Goal: Task Accomplishment & Management: Use online tool/utility

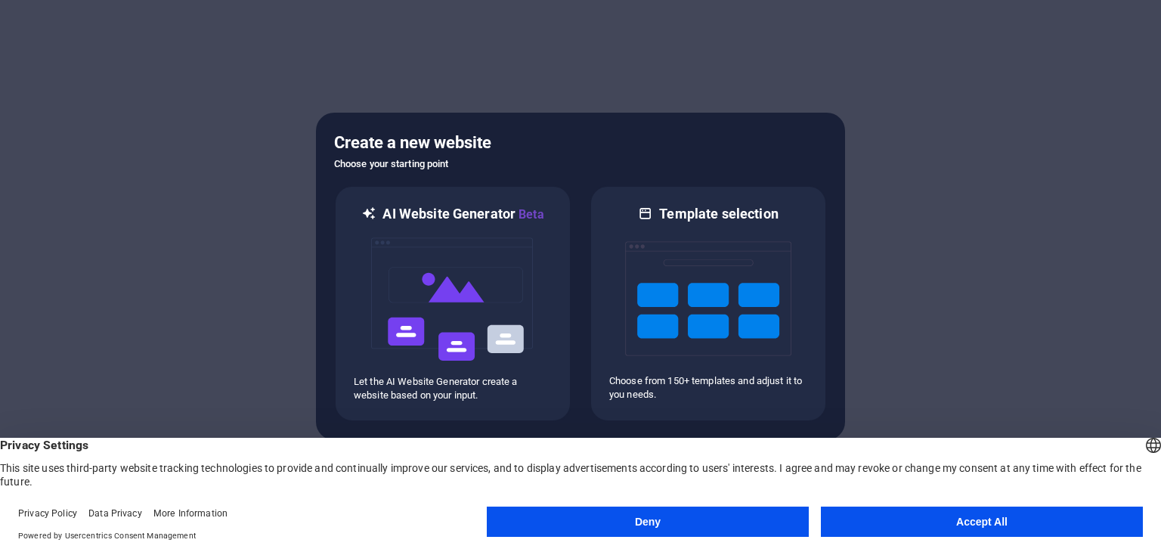
click at [955, 518] on button "Accept All" at bounding box center [982, 521] width 322 height 30
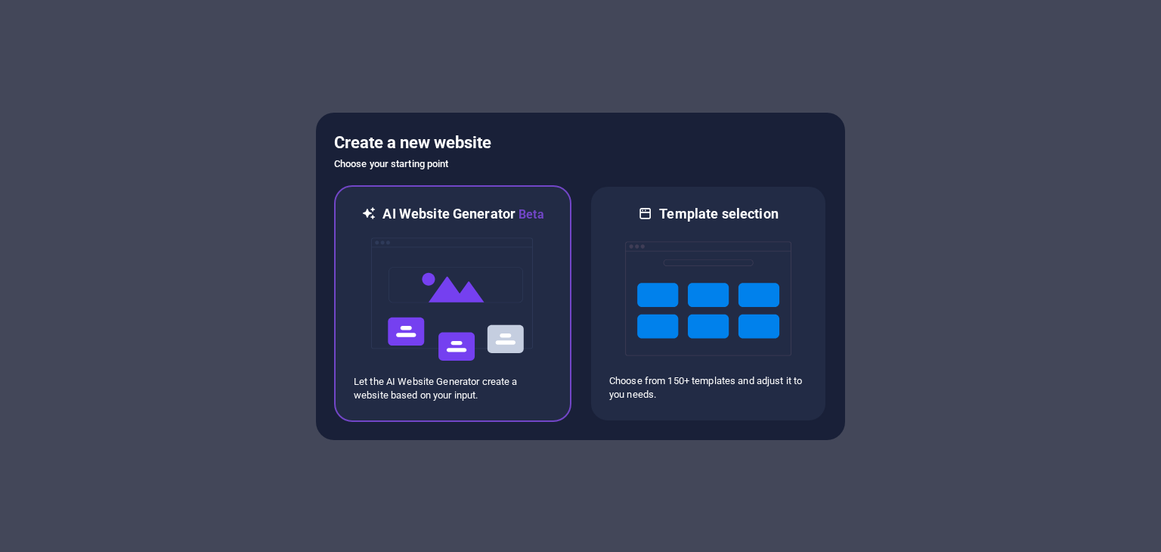
click at [492, 308] on img at bounding box center [452, 299] width 166 height 151
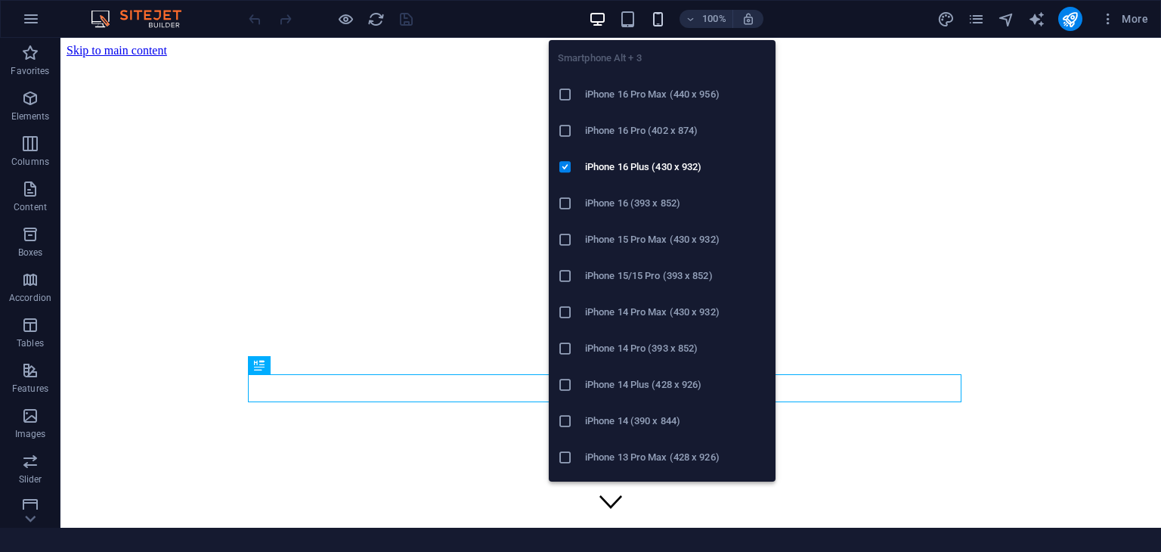
click at [659, 22] on icon "button" at bounding box center [657, 19] width 17 height 17
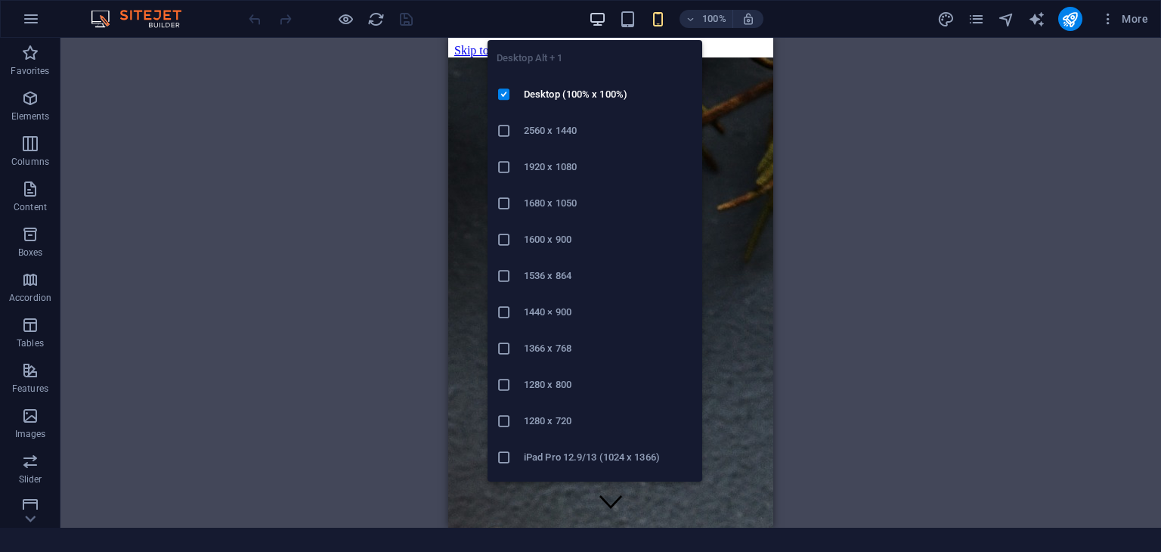
click at [595, 11] on icon "button" at bounding box center [597, 19] width 17 height 17
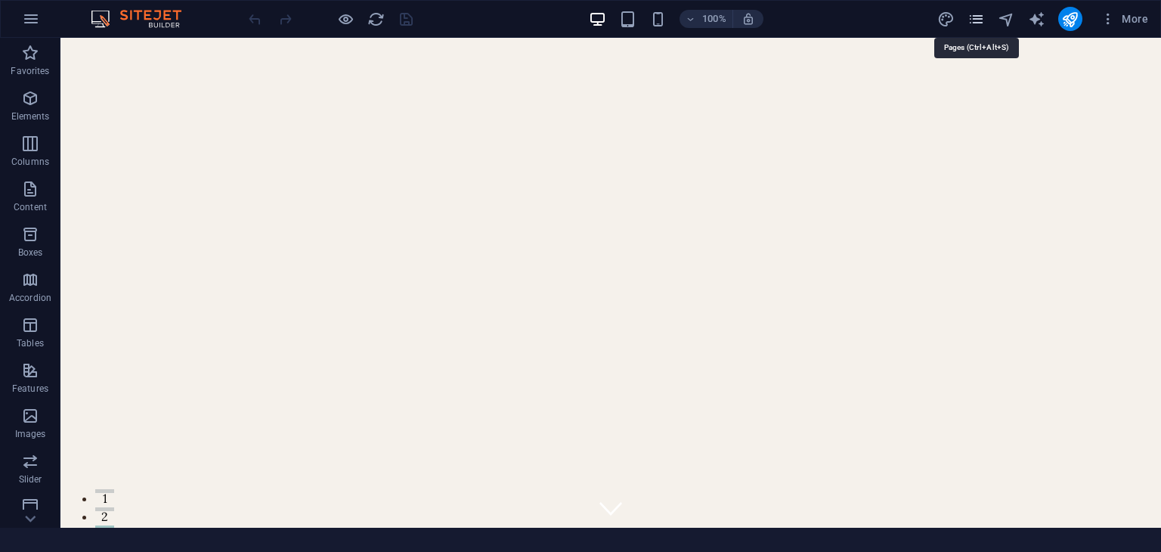
click at [980, 16] on icon "pages" at bounding box center [975, 19] width 17 height 17
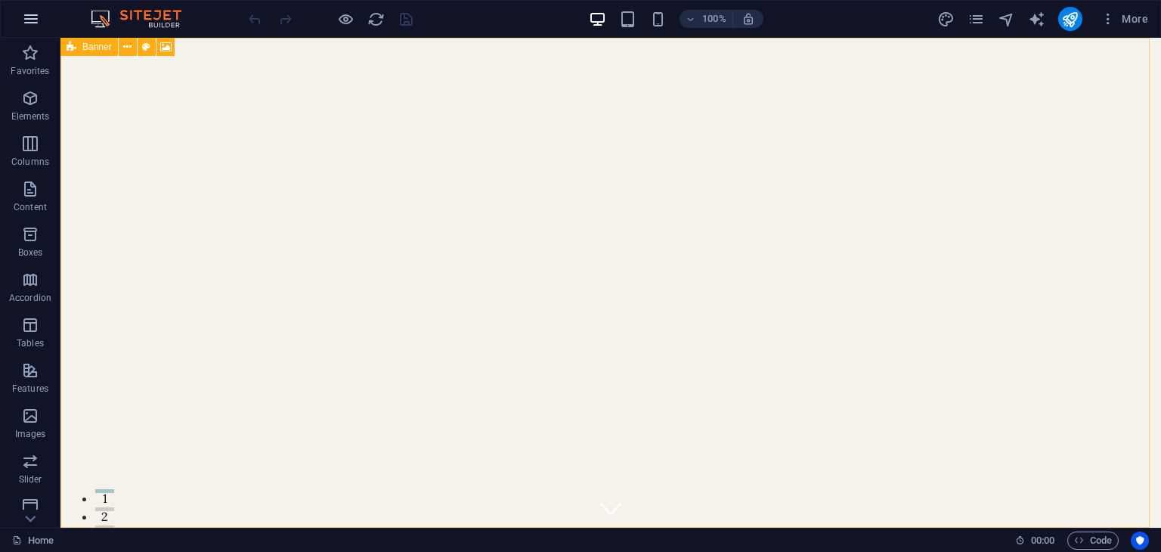
click at [29, 17] on icon "button" at bounding box center [31, 19] width 18 height 18
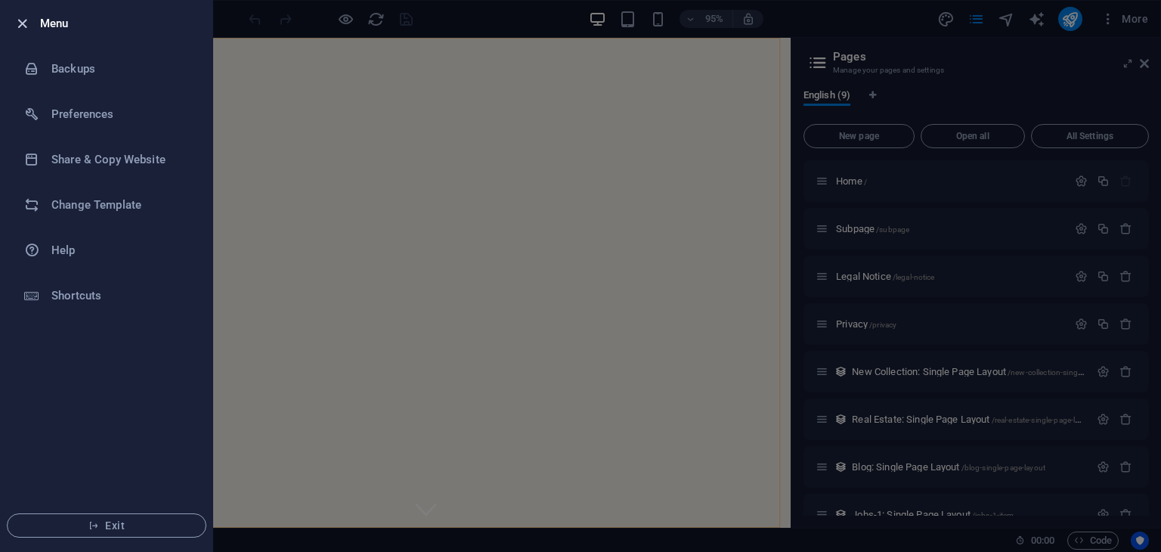
click at [22, 23] on icon "button" at bounding box center [22, 23] width 17 height 17
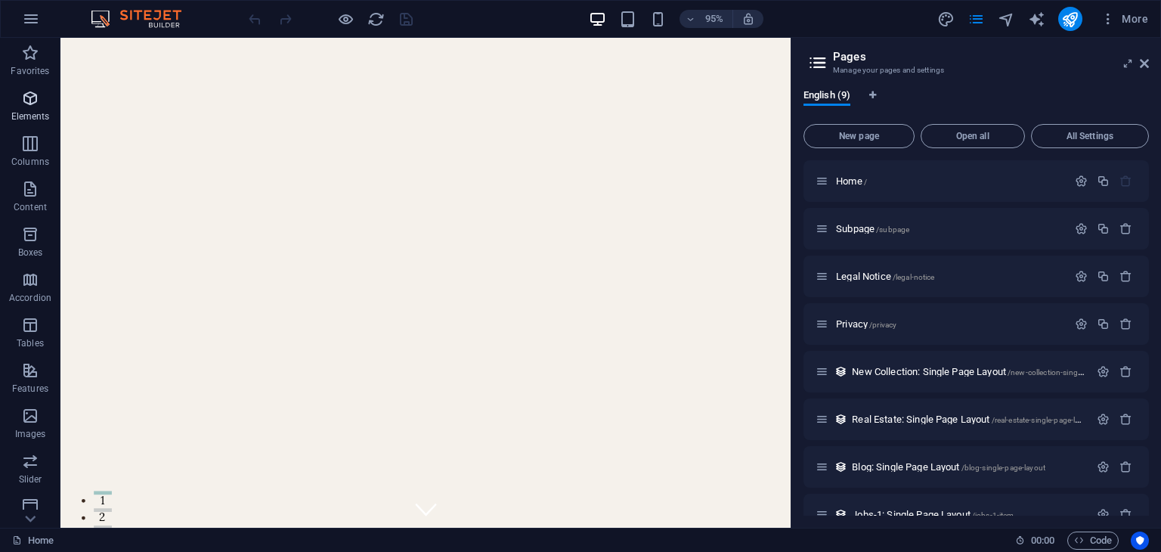
click at [32, 110] on p "Elements" at bounding box center [30, 116] width 39 height 12
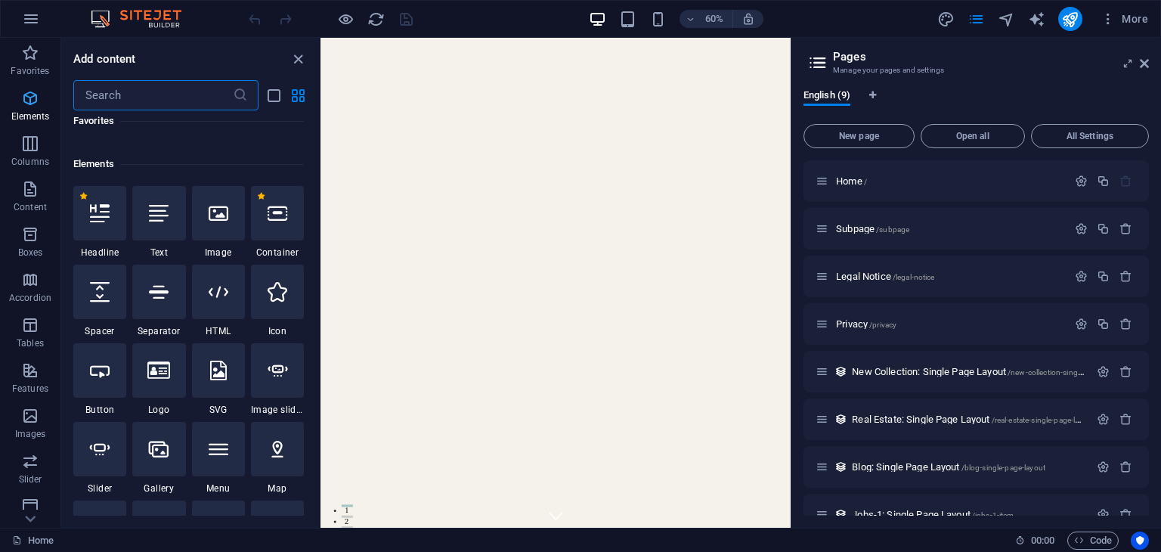
scroll to position [160, 0]
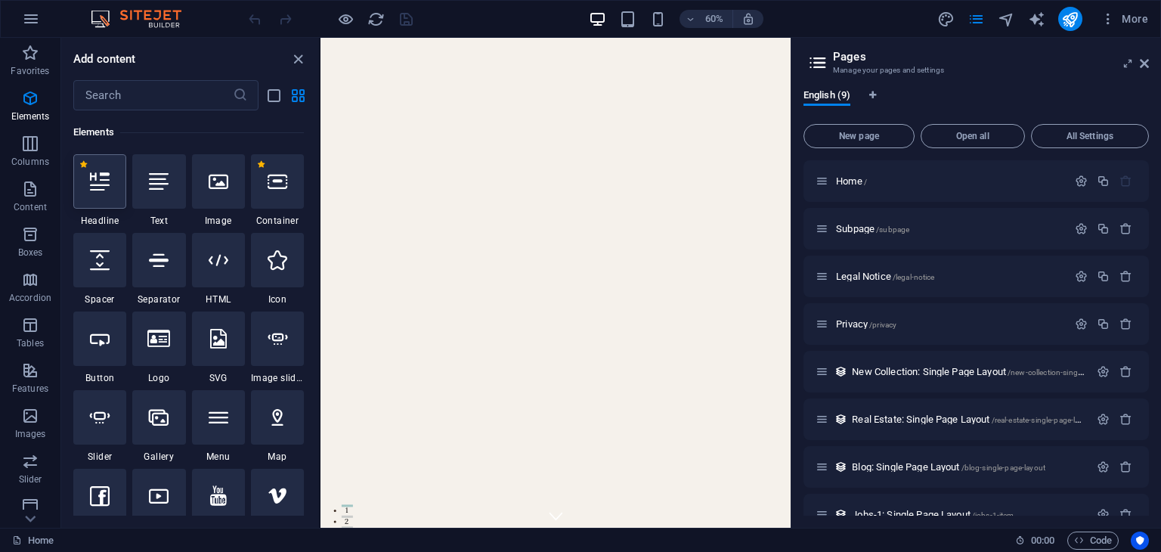
click at [79, 177] on div at bounding box center [99, 181] width 53 height 54
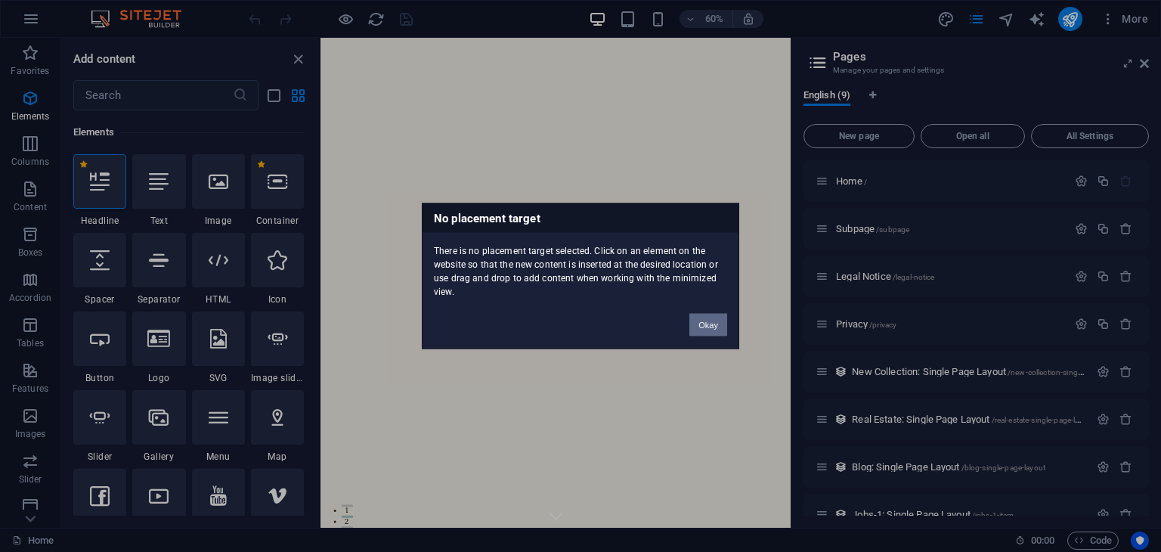
click at [707, 329] on button "Okay" at bounding box center [708, 325] width 38 height 23
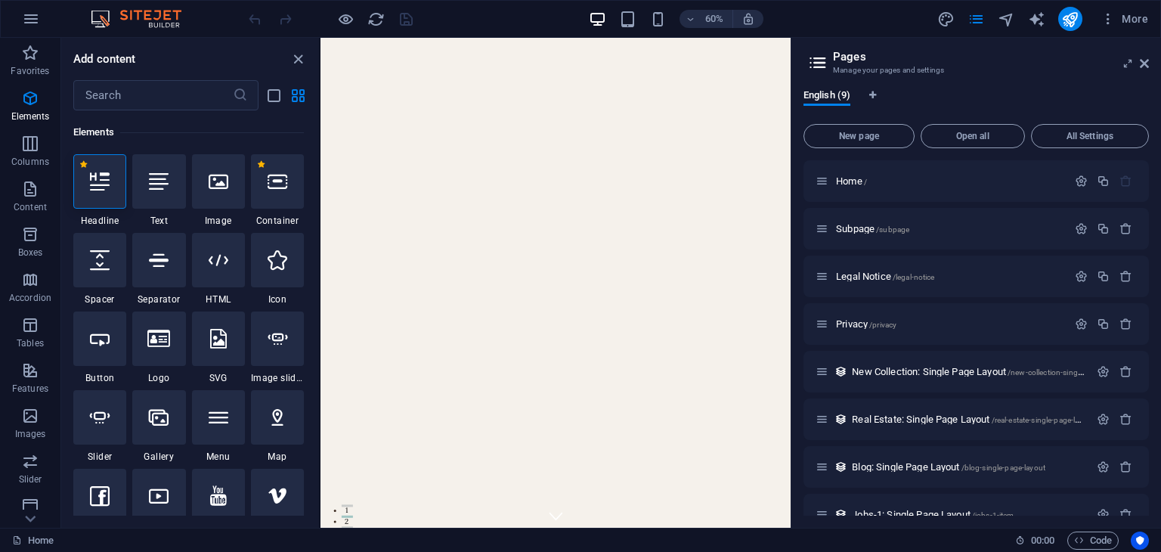
click at [1149, 65] on aside "Pages Manage your pages and settings English (9) New page Open all All Settings…" at bounding box center [975, 283] width 370 height 490
click at [1142, 66] on icon at bounding box center [1143, 63] width 9 height 12
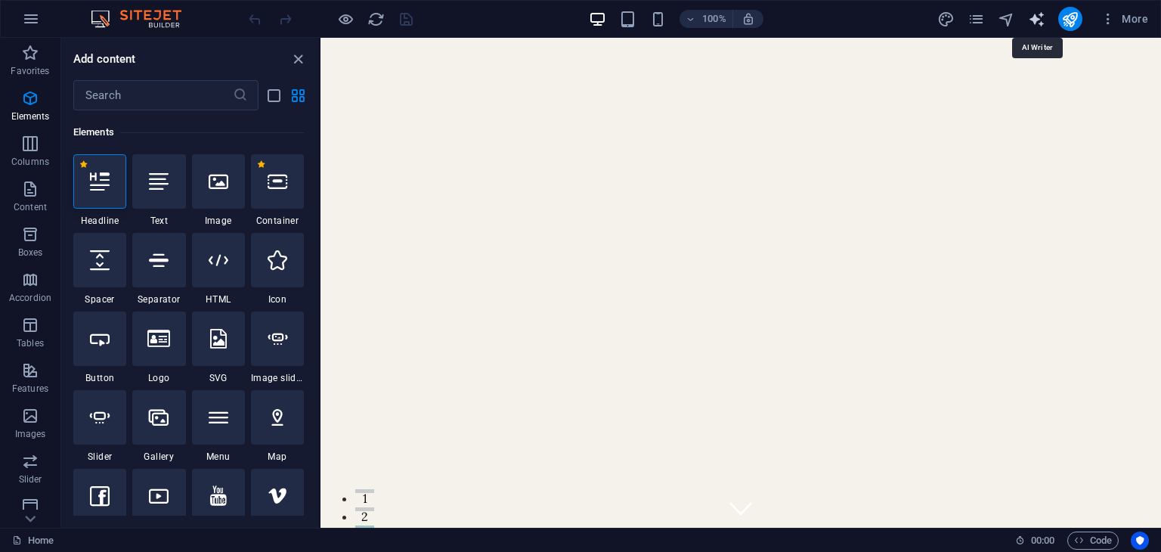
click at [1037, 17] on icon "text_generator" at bounding box center [1036, 19] width 17 height 17
select select "English"
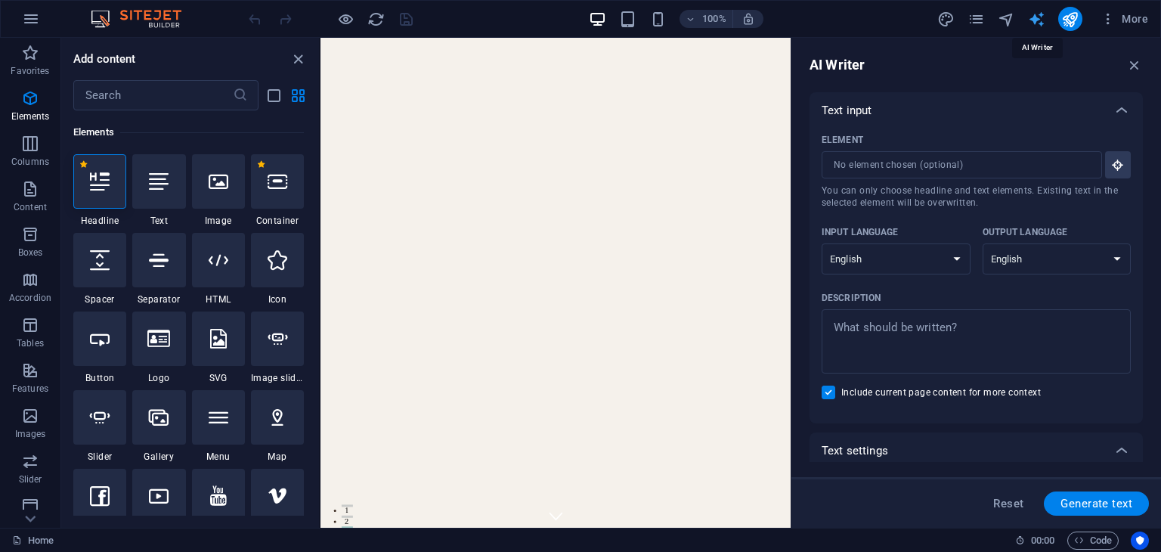
scroll to position [0, 0]
click at [40, 14] on button "button" at bounding box center [31, 19] width 36 height 36
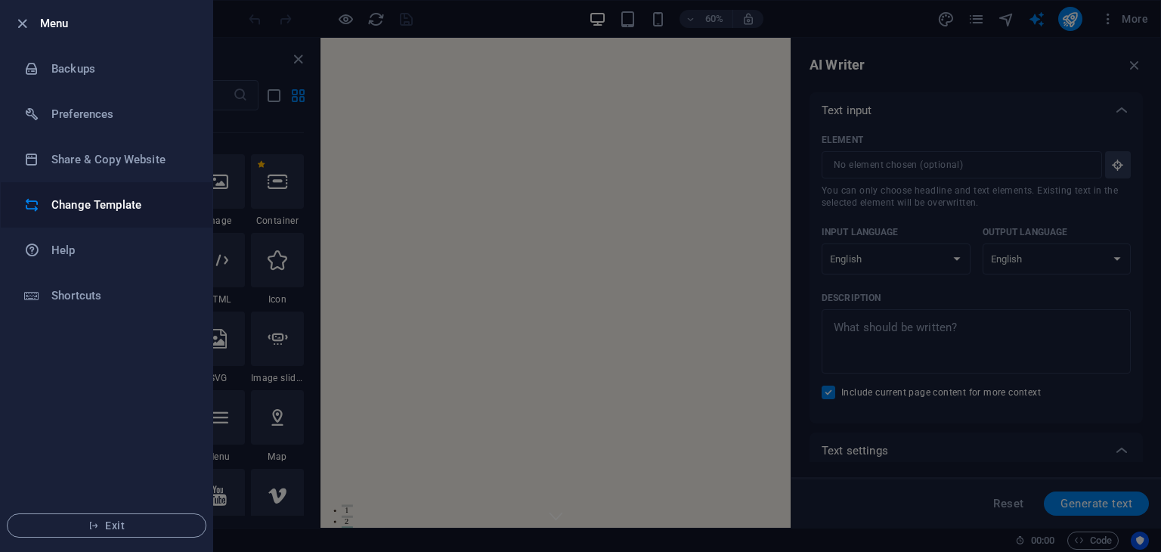
click at [109, 215] on li "Change Template" at bounding box center [107, 204] width 212 height 45
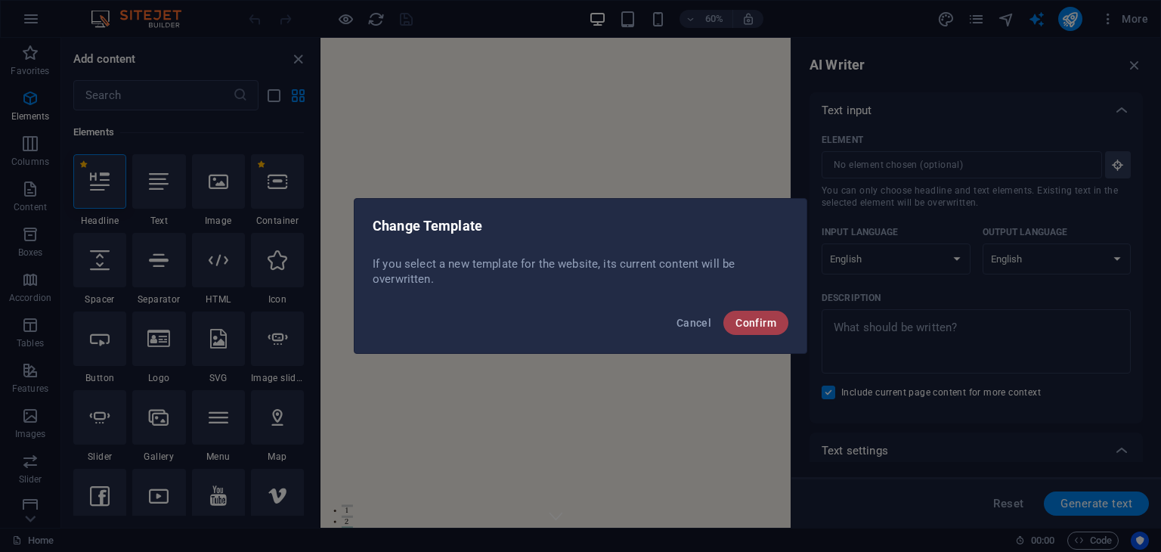
click at [777, 324] on button "Confirm" at bounding box center [755, 323] width 65 height 24
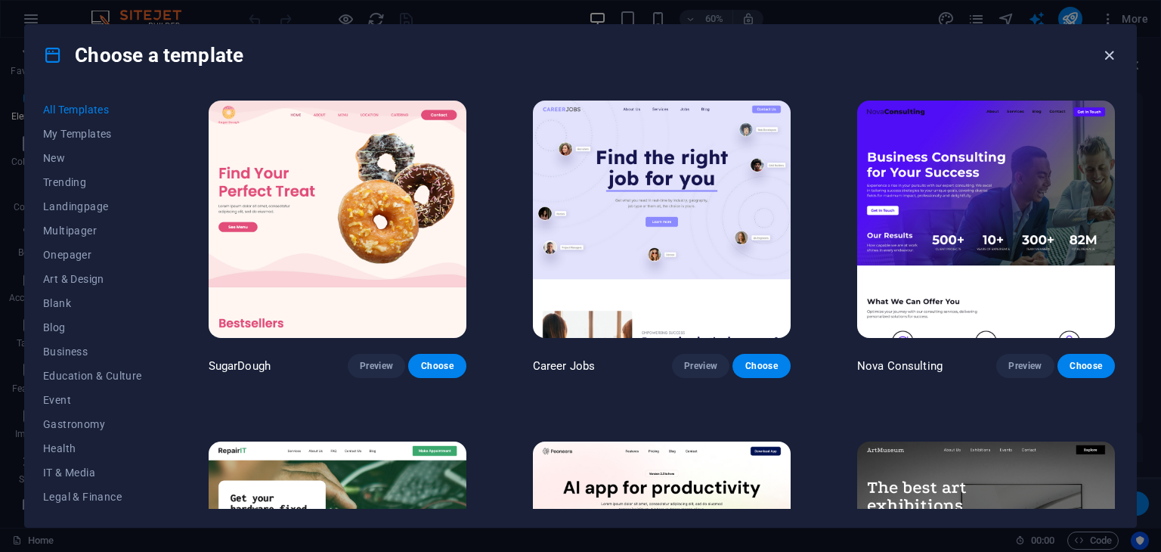
click at [1105, 56] on icon "button" at bounding box center [1108, 55] width 17 height 17
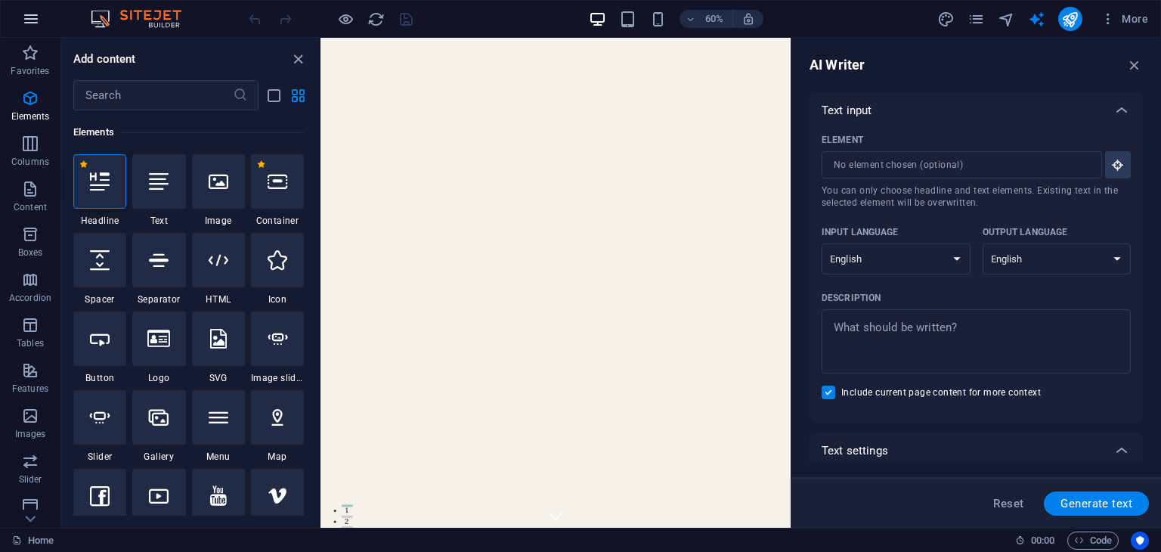
click at [31, 15] on icon "button" at bounding box center [31, 19] width 18 height 18
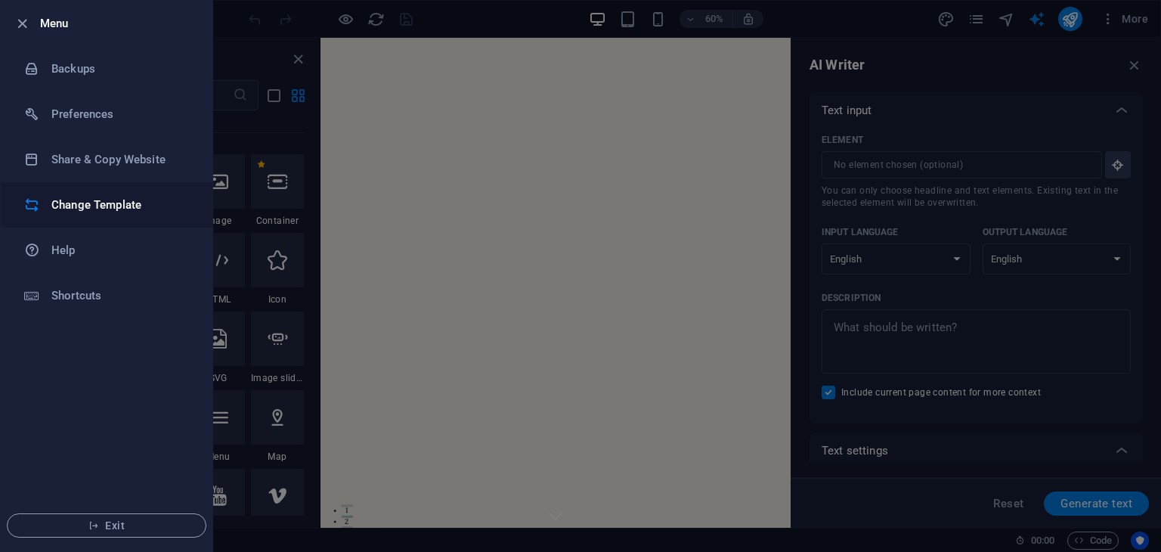
click at [99, 198] on h6 "Change Template" at bounding box center [121, 205] width 140 height 18
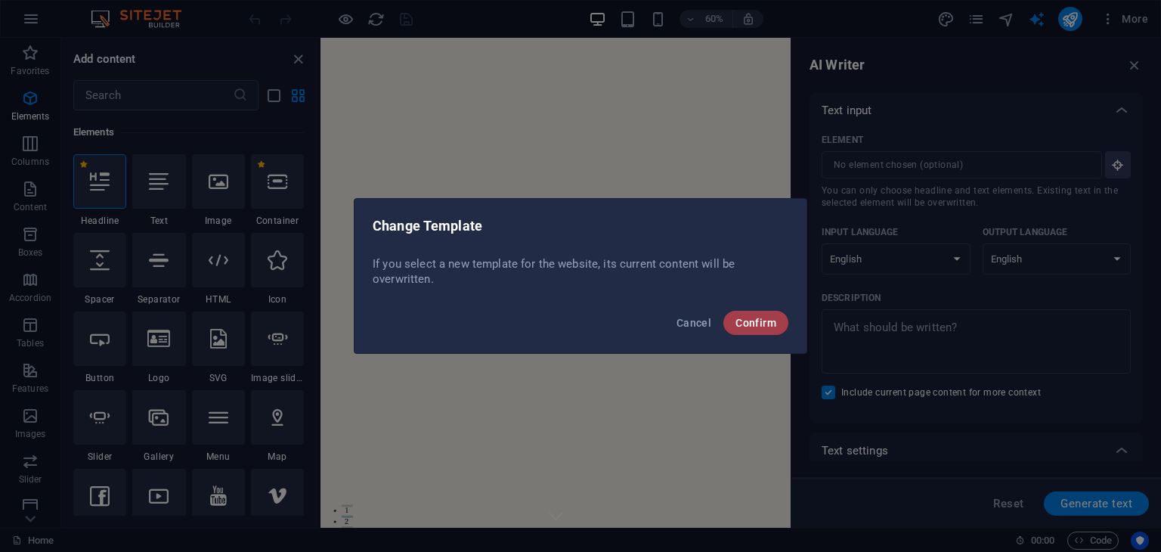
click at [735, 332] on button "Confirm" at bounding box center [755, 323] width 65 height 24
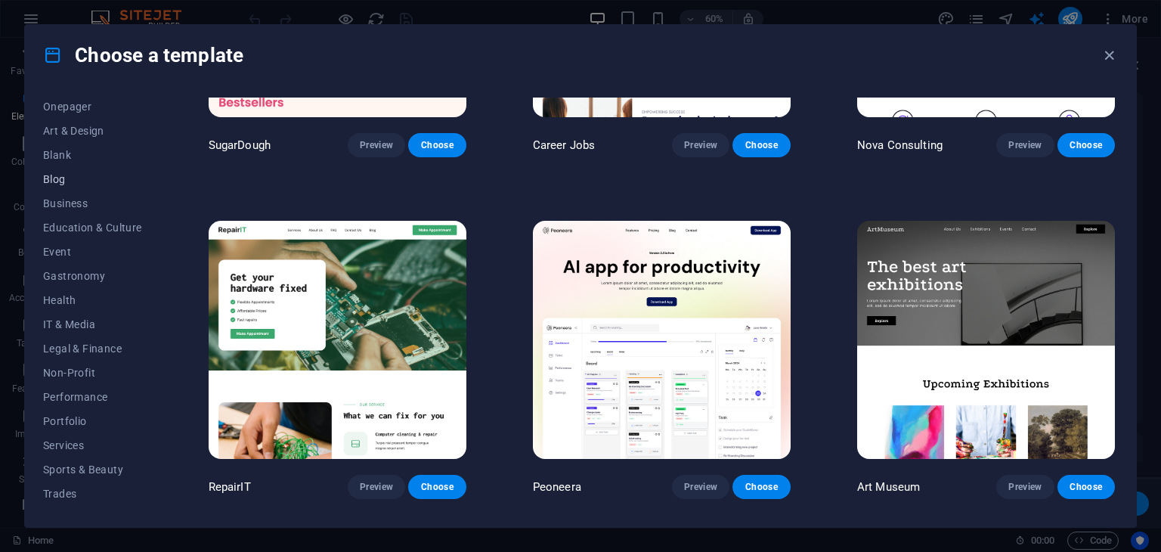
scroll to position [150, 0]
click at [57, 469] on span "Sports & Beauty" at bounding box center [92, 468] width 99 height 12
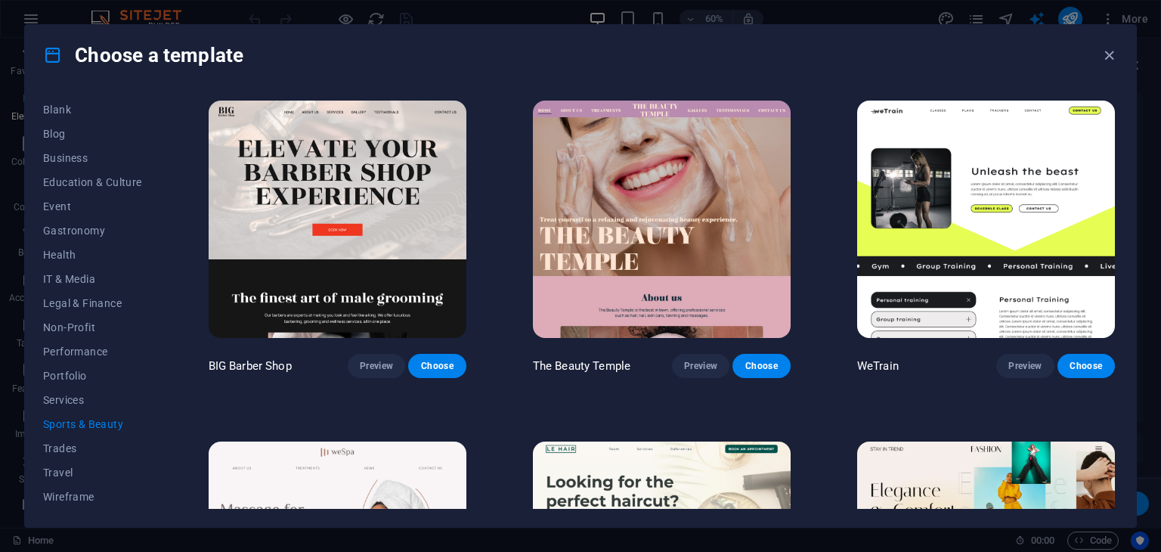
scroll to position [101, 0]
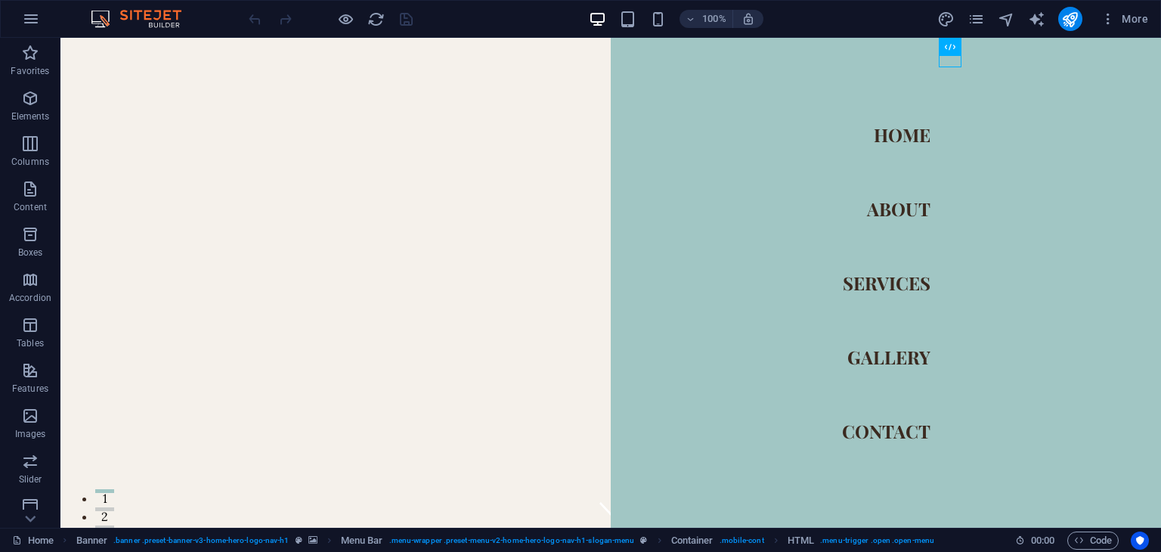
click at [481, 17] on div "100% More" at bounding box center [700, 19] width 908 height 24
click at [32, 332] on icon "button" at bounding box center [30, 325] width 18 height 18
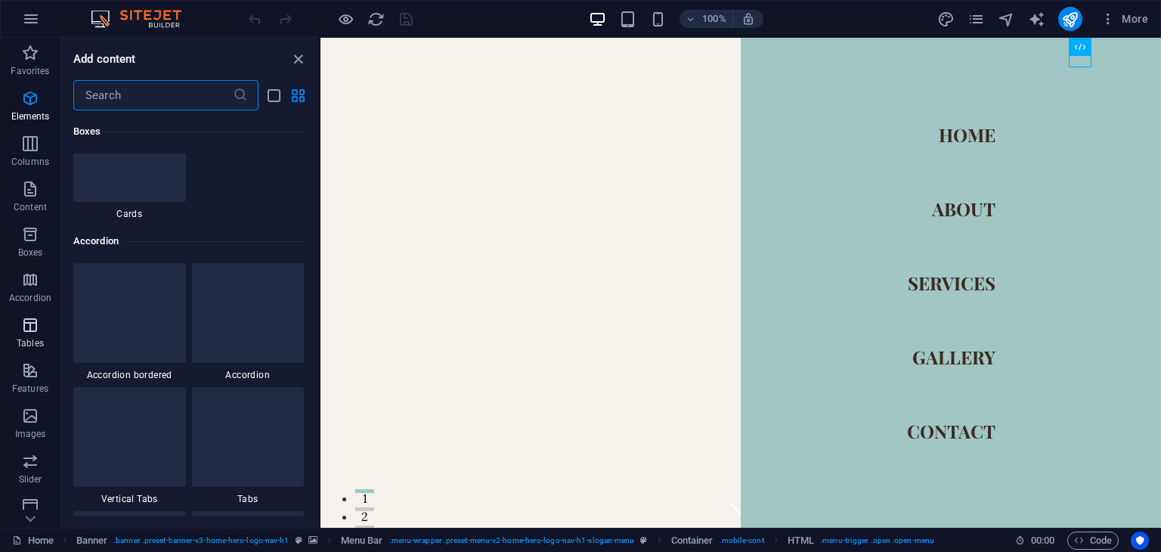
scroll to position [5233, 0]
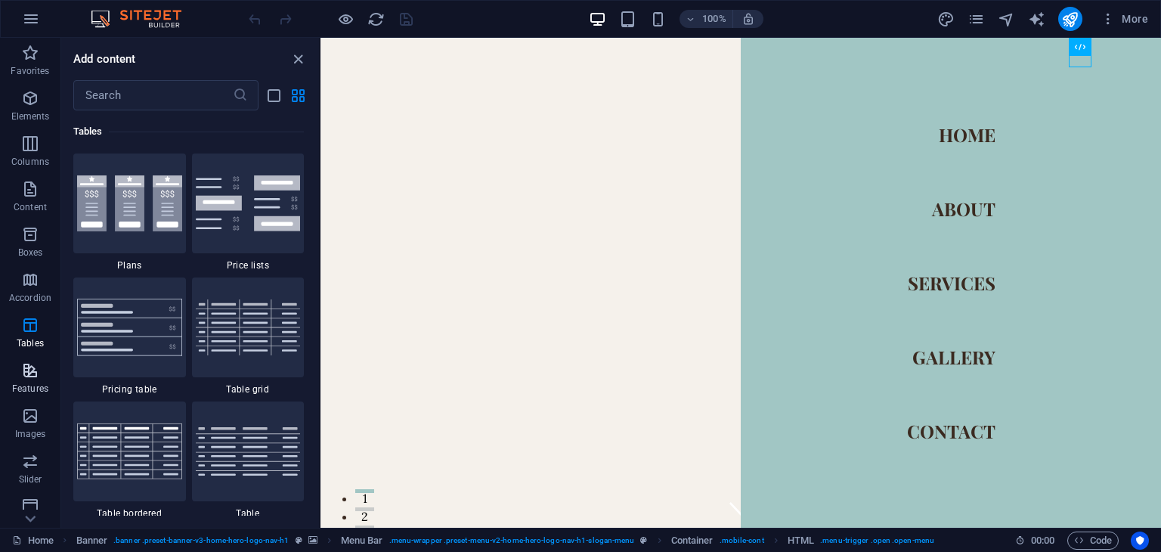
click at [38, 371] on icon "button" at bounding box center [30, 370] width 18 height 18
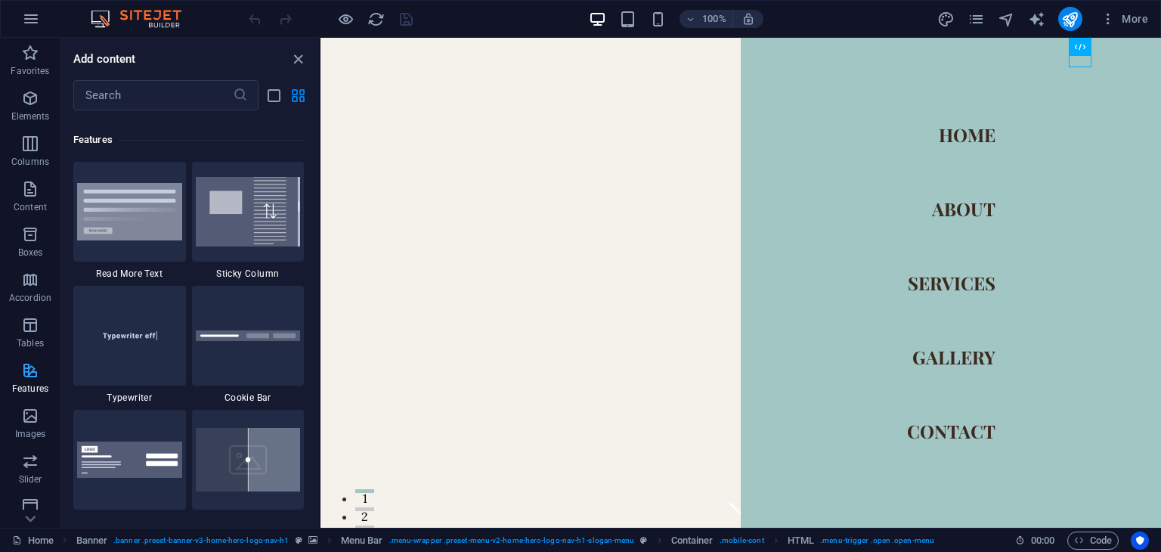
scroll to position [5890, 0]
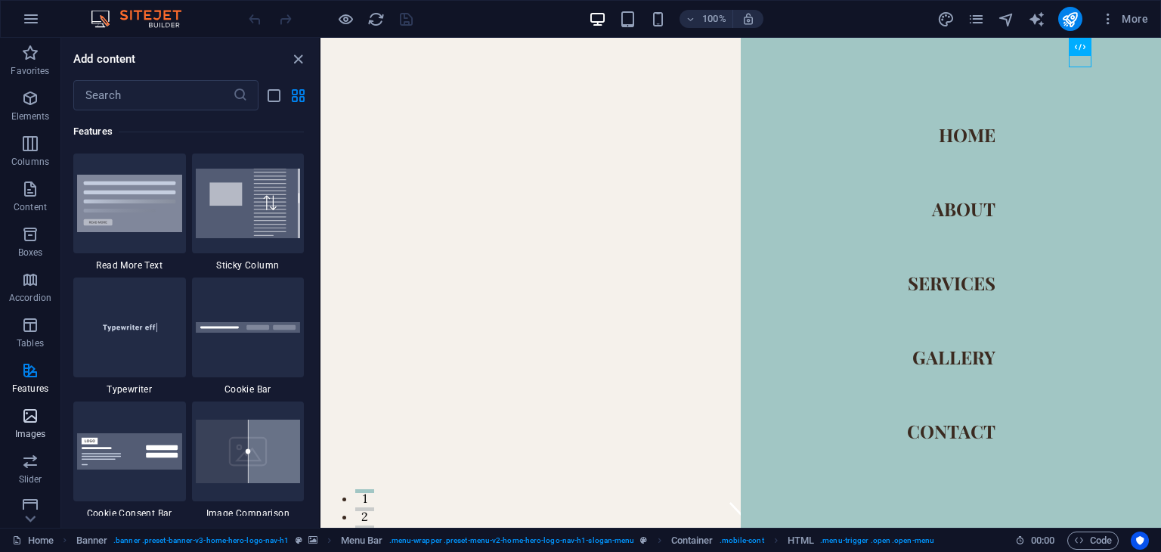
click at [10, 439] on span "Images" at bounding box center [30, 425] width 60 height 36
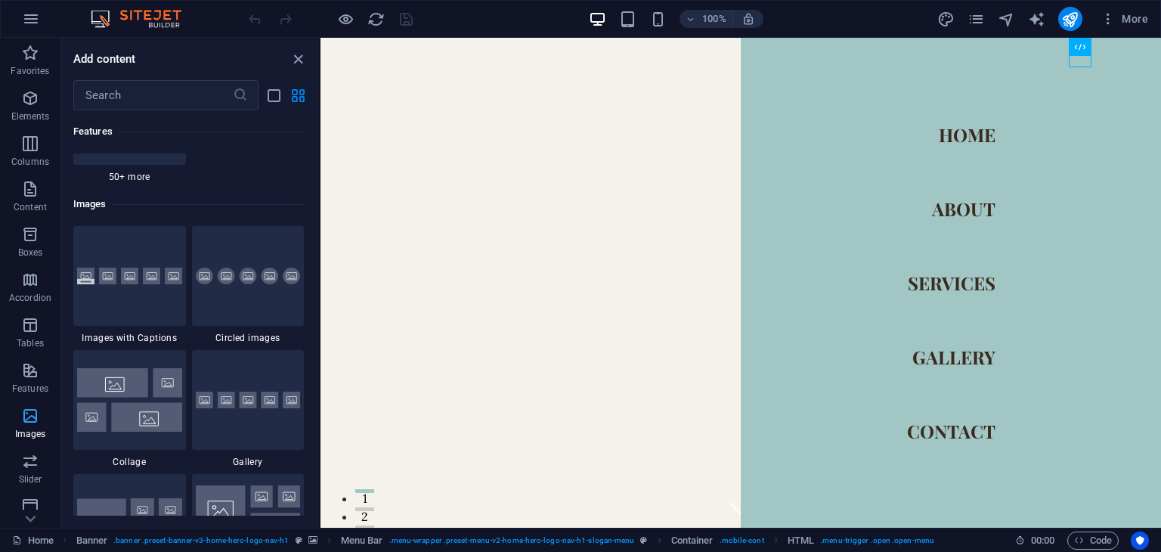
scroll to position [7662, 0]
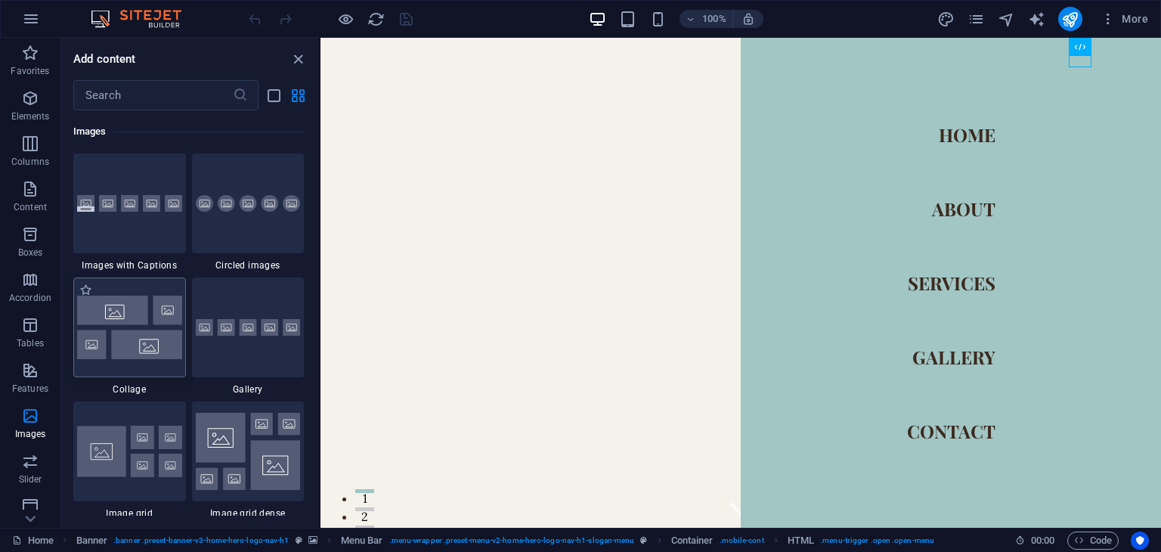
click at [125, 329] on img at bounding box center [129, 326] width 105 height 63
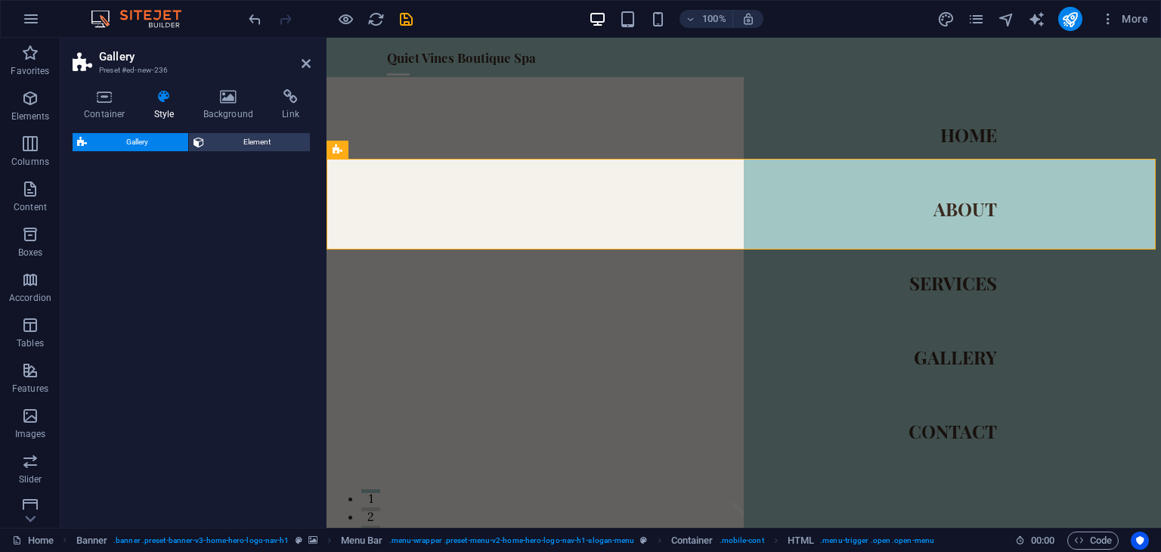
select select "rem"
select select "preset-gallery-v3-collage"
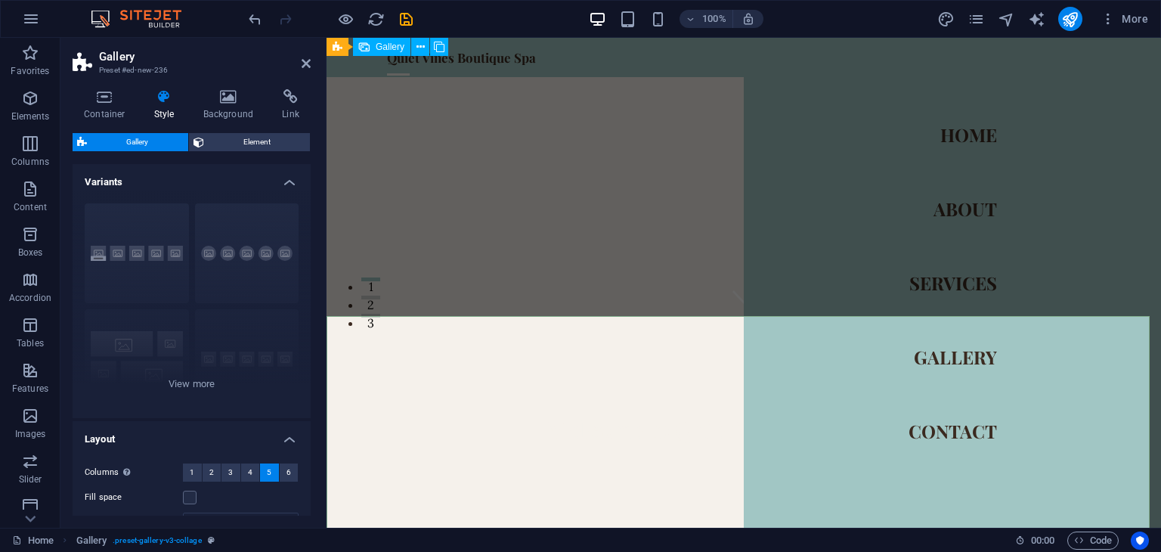
scroll to position [0, 0]
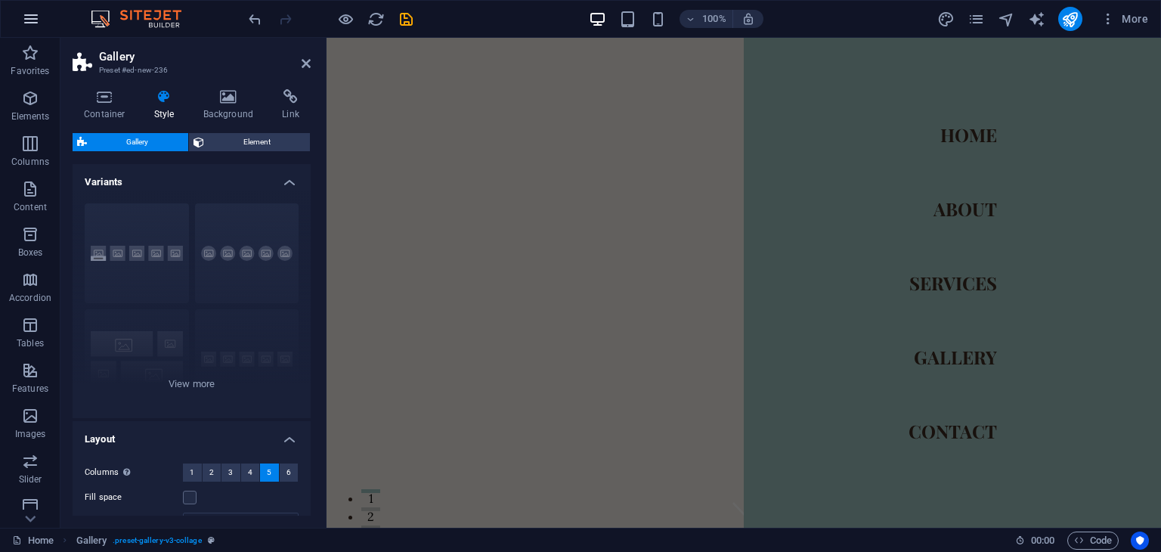
click at [34, 5] on button "button" at bounding box center [31, 19] width 36 height 36
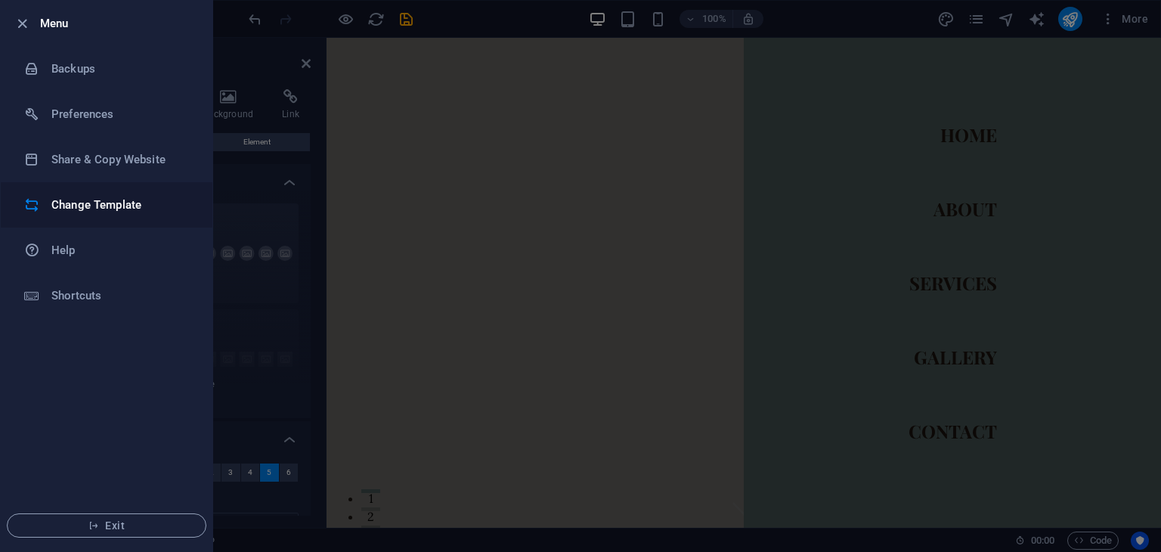
click at [57, 188] on li "Change Template" at bounding box center [107, 204] width 212 height 45
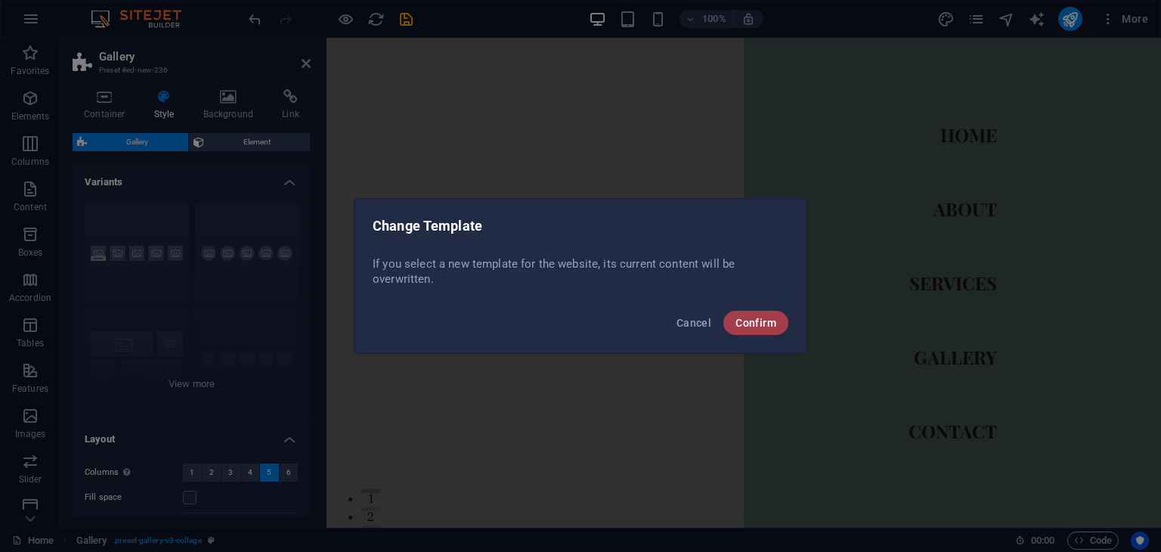
click at [756, 317] on span "Confirm" at bounding box center [755, 323] width 41 height 12
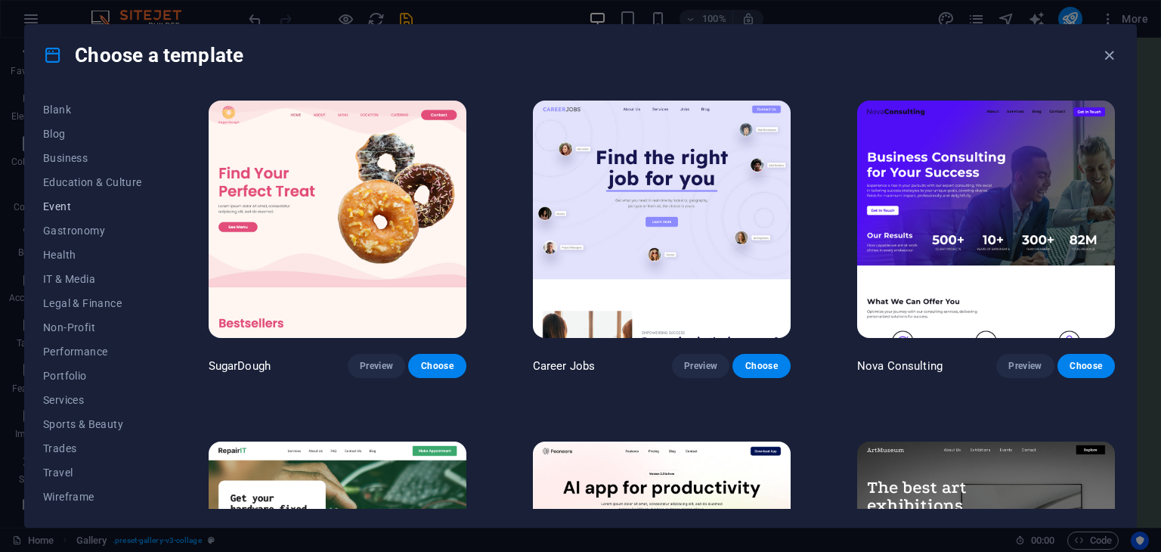
scroll to position [193, 0]
click at [100, 414] on button "Sports & Beauty" at bounding box center [92, 424] width 99 height 24
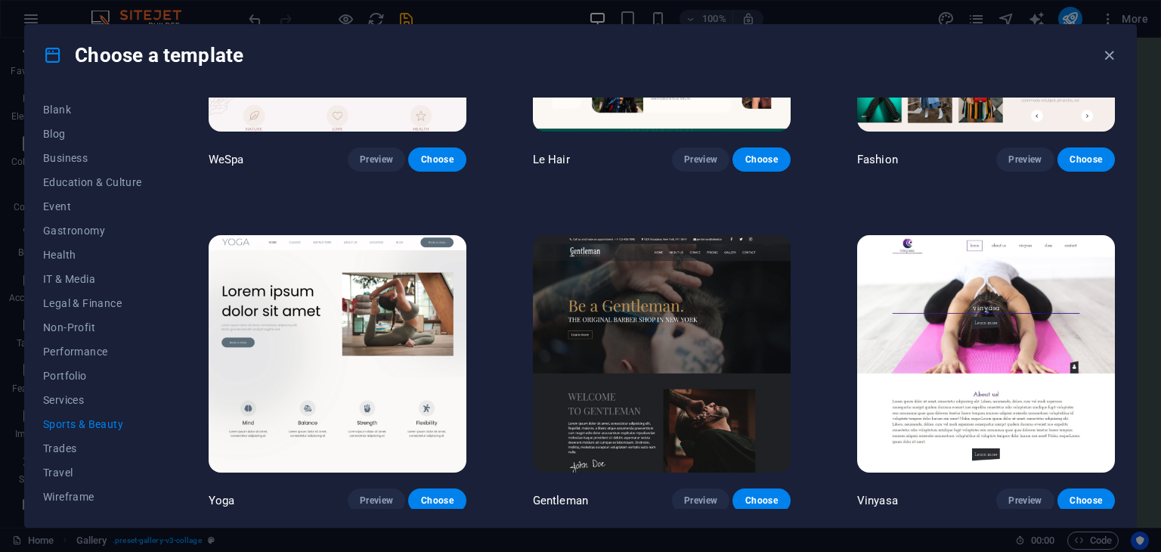
scroll to position [549, 0]
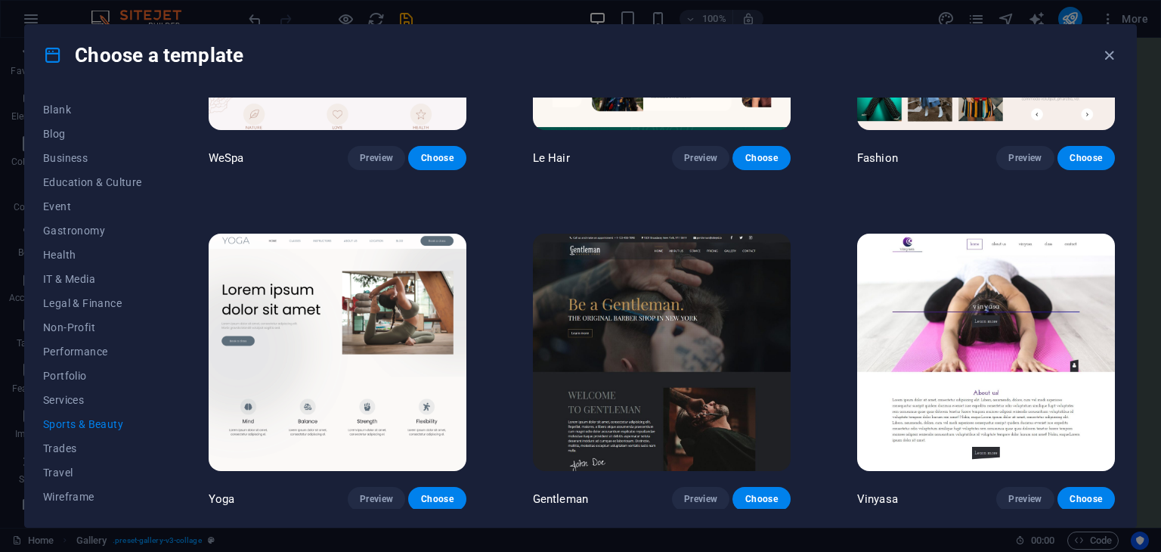
click at [610, 318] on img at bounding box center [662, 351] width 258 height 237
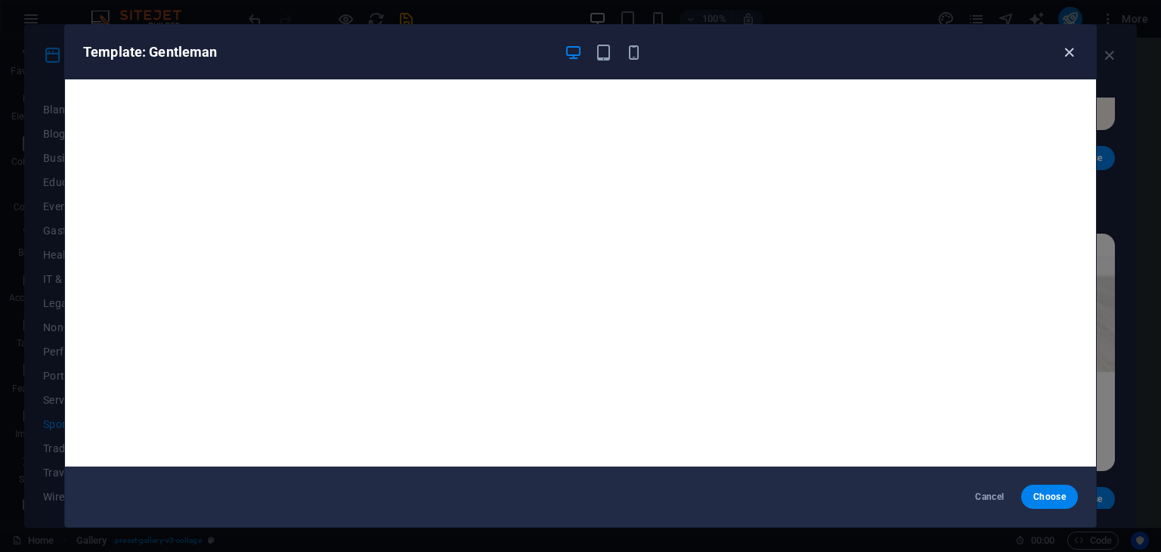
click at [1067, 51] on icon "button" at bounding box center [1068, 52] width 17 height 17
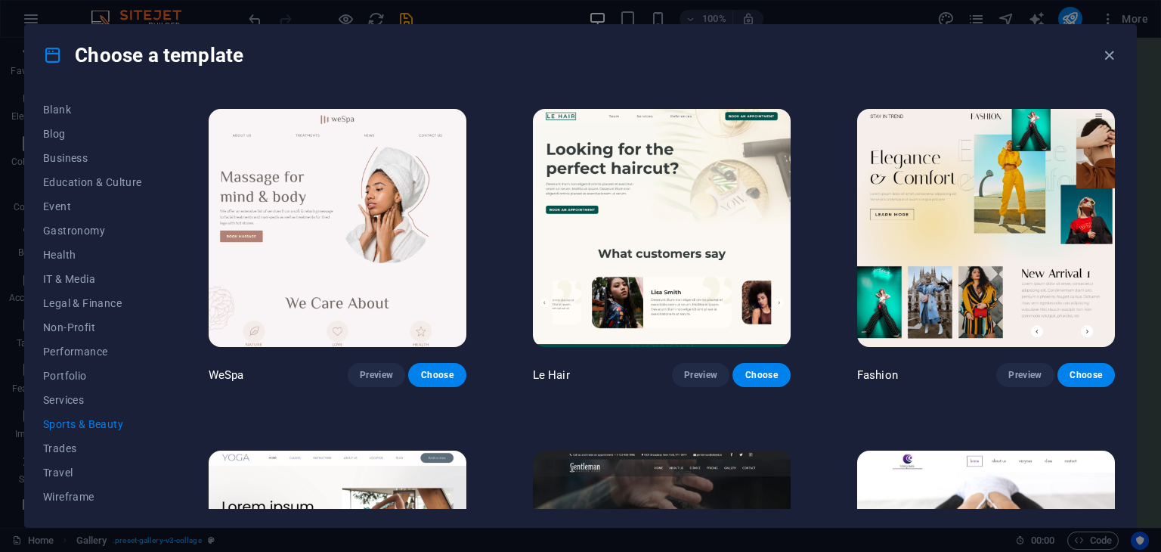
scroll to position [329, 0]
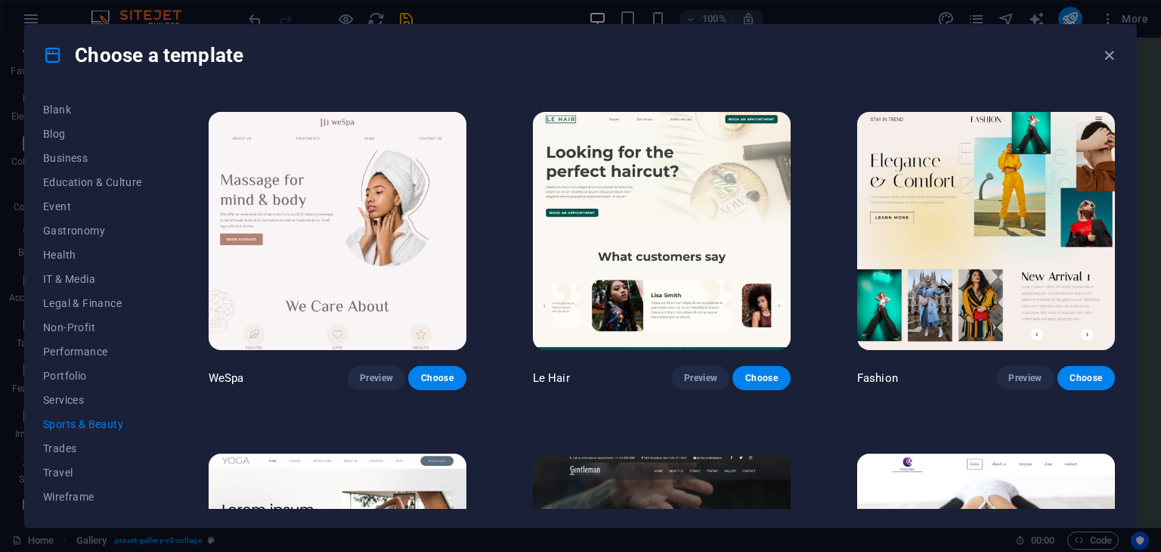
click at [280, 231] on img at bounding box center [338, 230] width 258 height 237
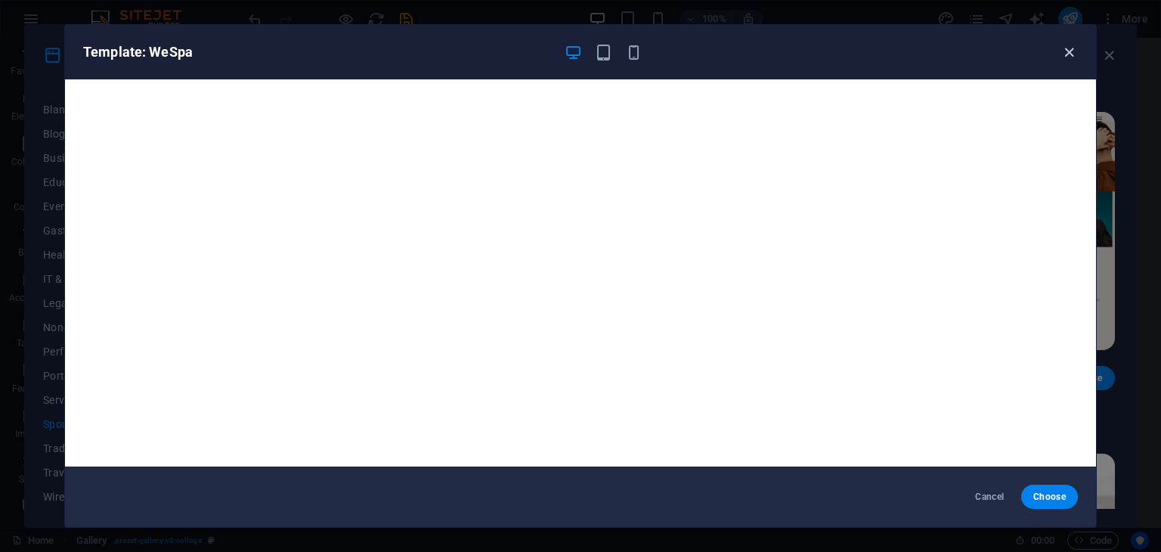
click at [1070, 50] on icon "button" at bounding box center [1068, 52] width 17 height 17
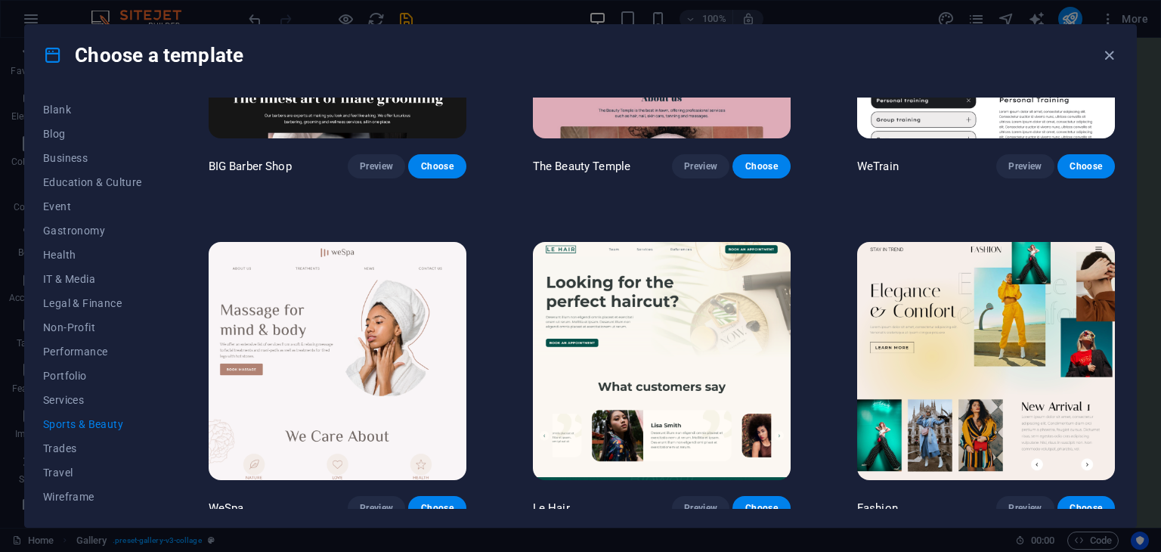
scroll to position [199, 0]
click at [678, 352] on img at bounding box center [662, 361] width 258 height 237
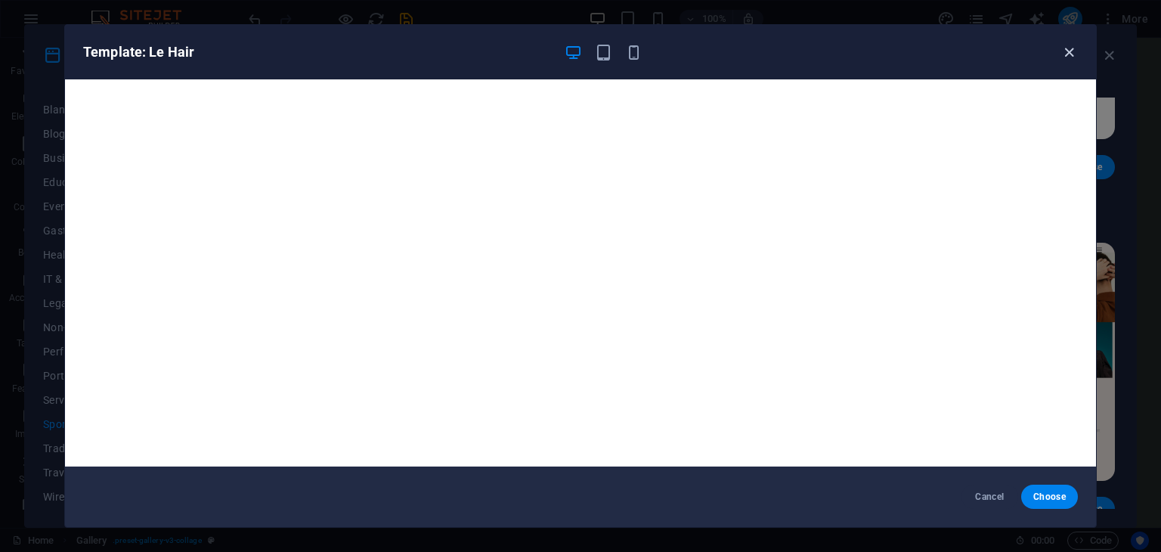
click at [1073, 51] on icon "button" at bounding box center [1068, 52] width 17 height 17
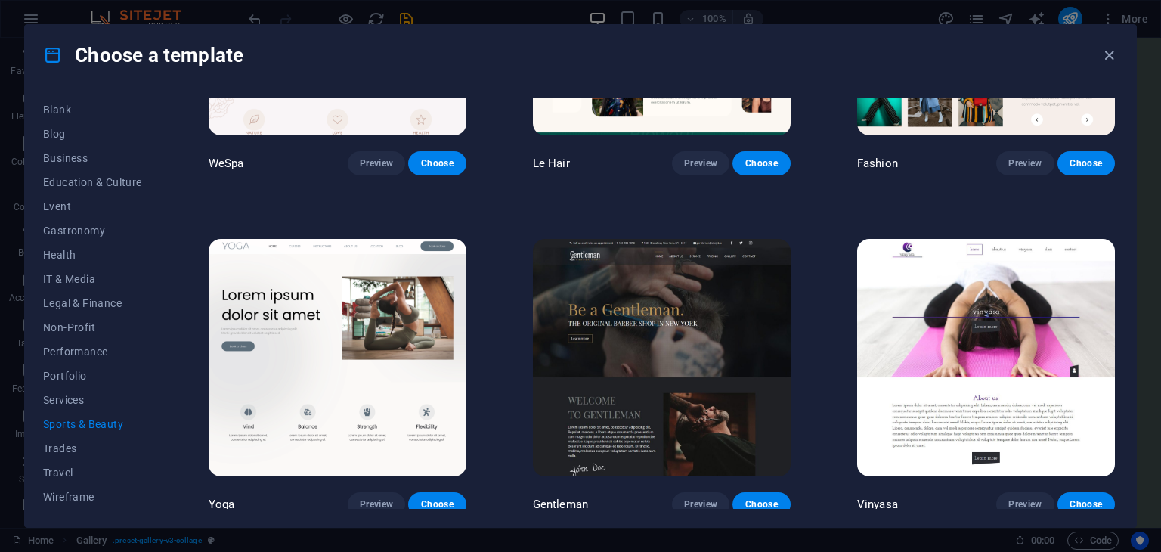
scroll to position [676, 0]
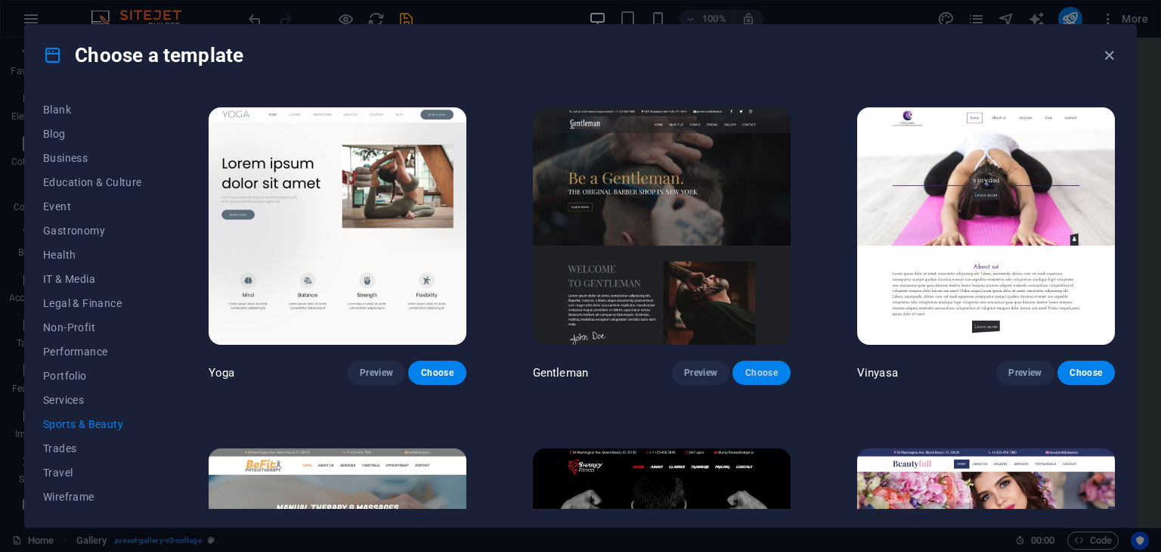
click at [759, 366] on span "Choose" at bounding box center [760, 372] width 33 height 12
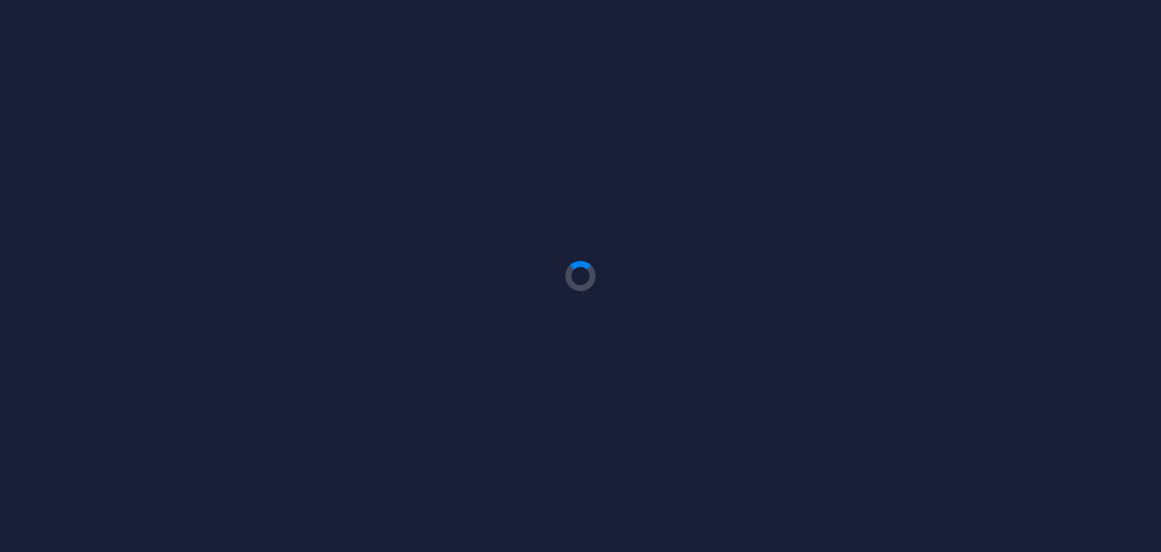
checkbox input "false"
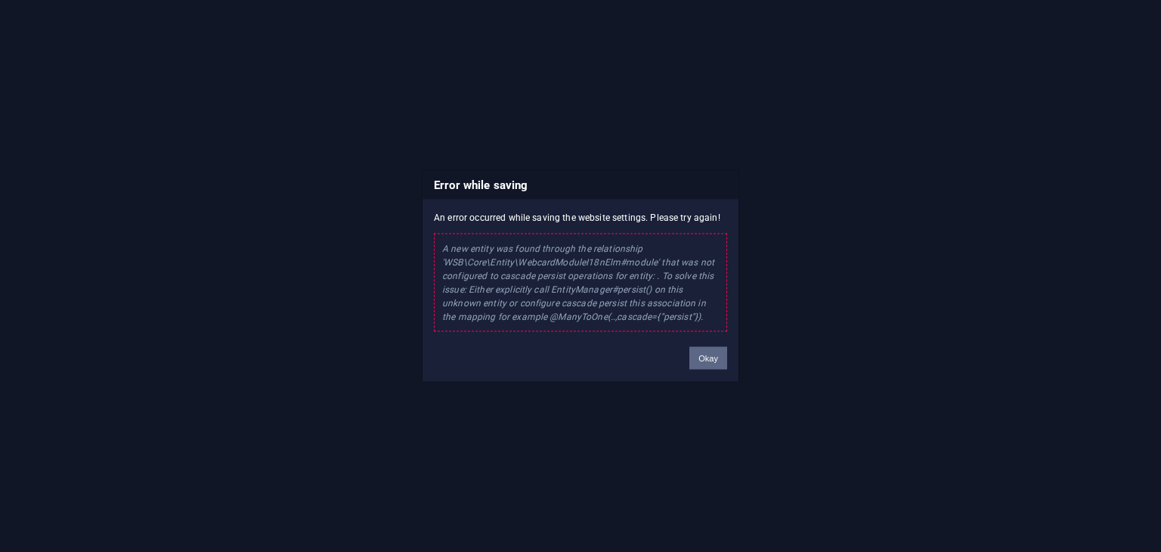
drag, startPoint x: 699, startPoint y: 344, endPoint x: 702, endPoint y: 357, distance: 13.9
click at [702, 357] on div "Okay" at bounding box center [708, 351] width 60 height 39
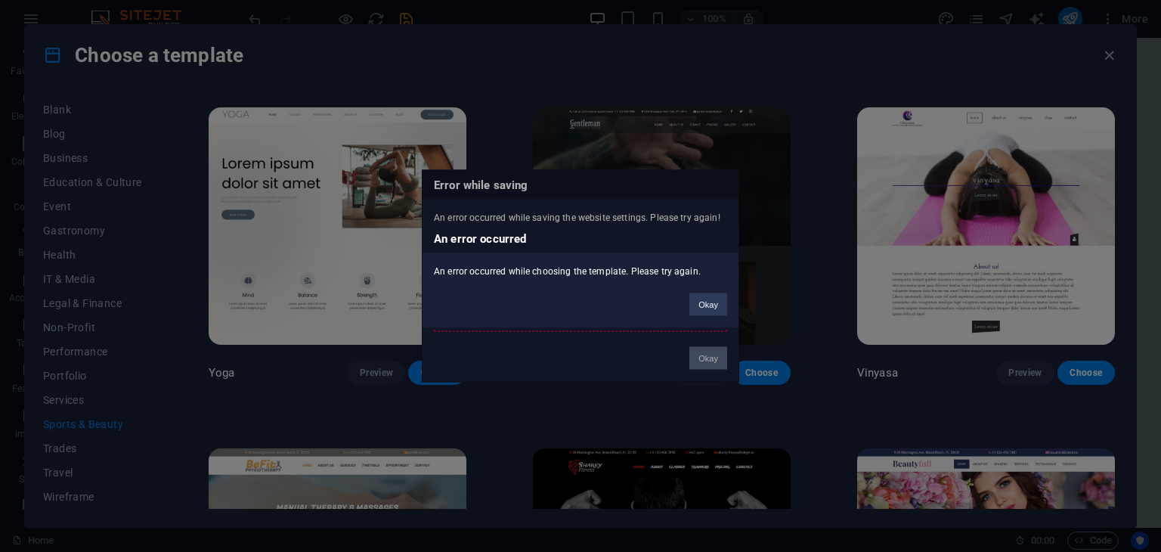
click at [702, 357] on div "An error occurred An error occurred while choosing the template. Please try aga…" at bounding box center [580, 276] width 1161 height 552
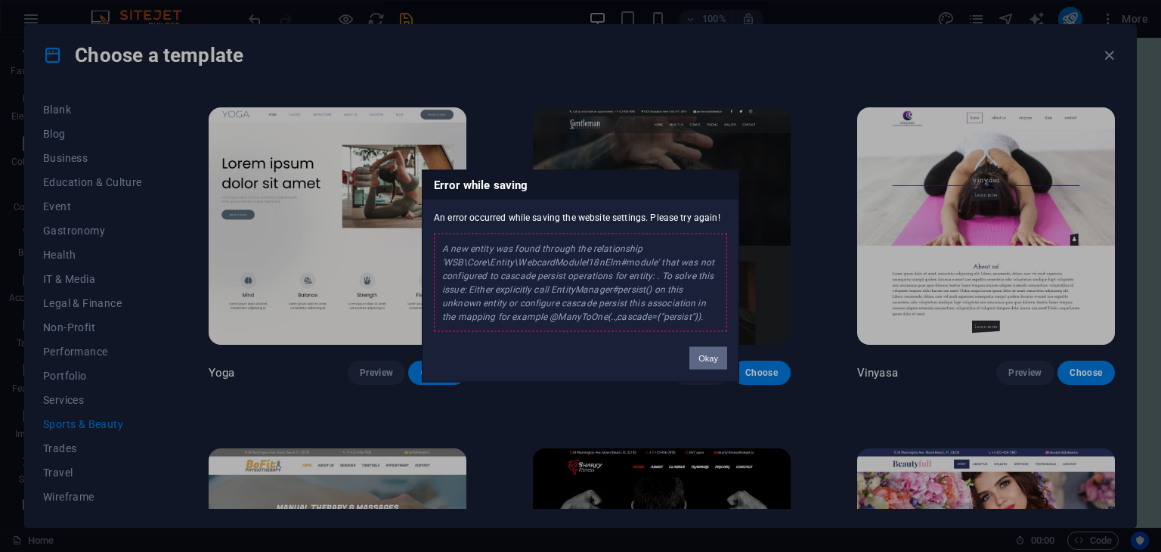
click at [702, 357] on button "Okay" at bounding box center [708, 358] width 38 height 23
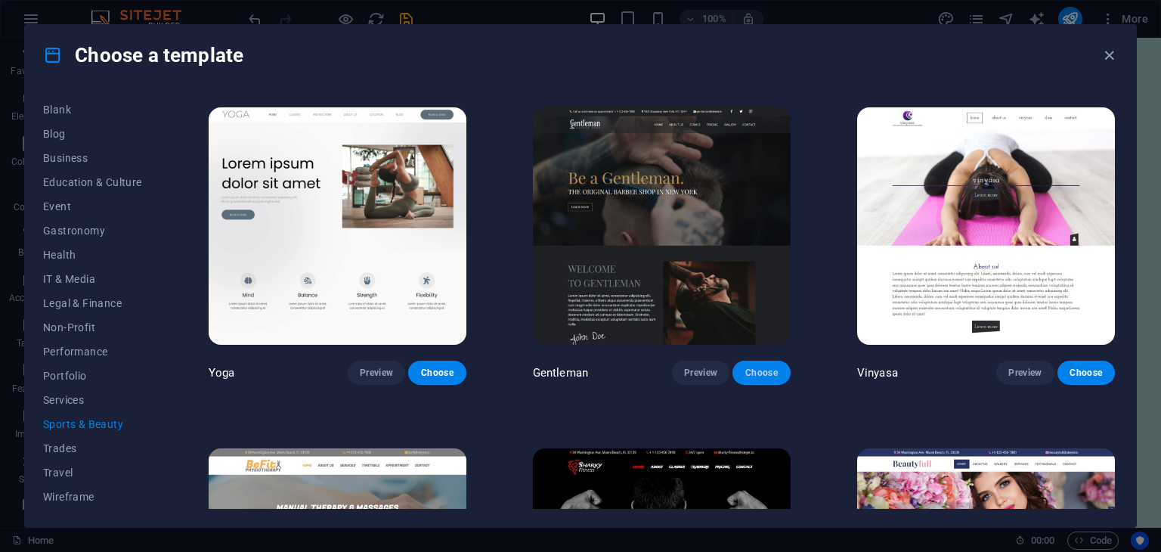
click at [762, 373] on span "Choose" at bounding box center [760, 372] width 33 height 12
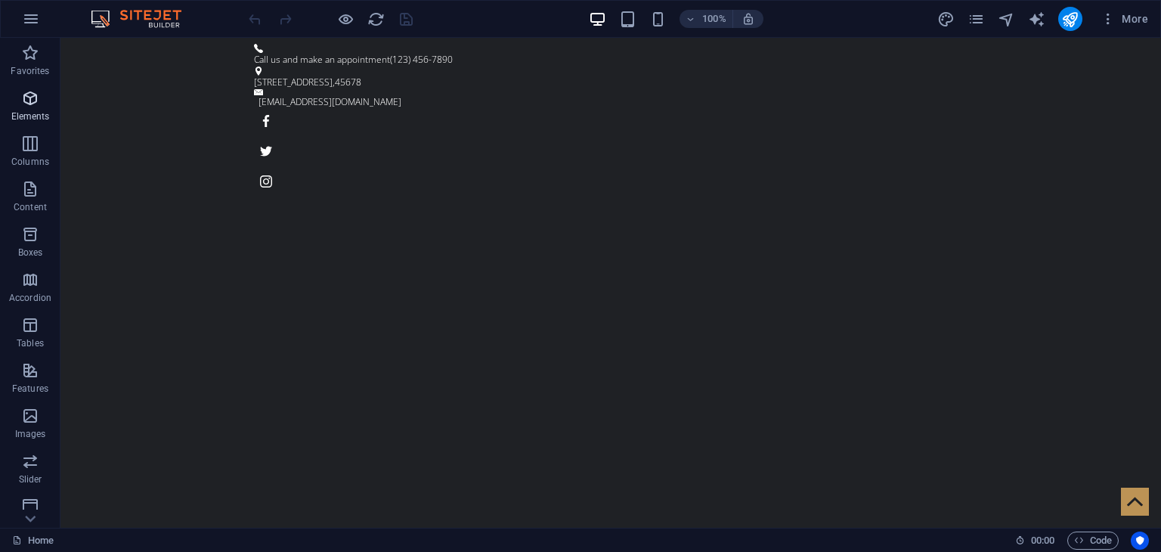
click at [32, 95] on icon "button" at bounding box center [30, 98] width 18 height 18
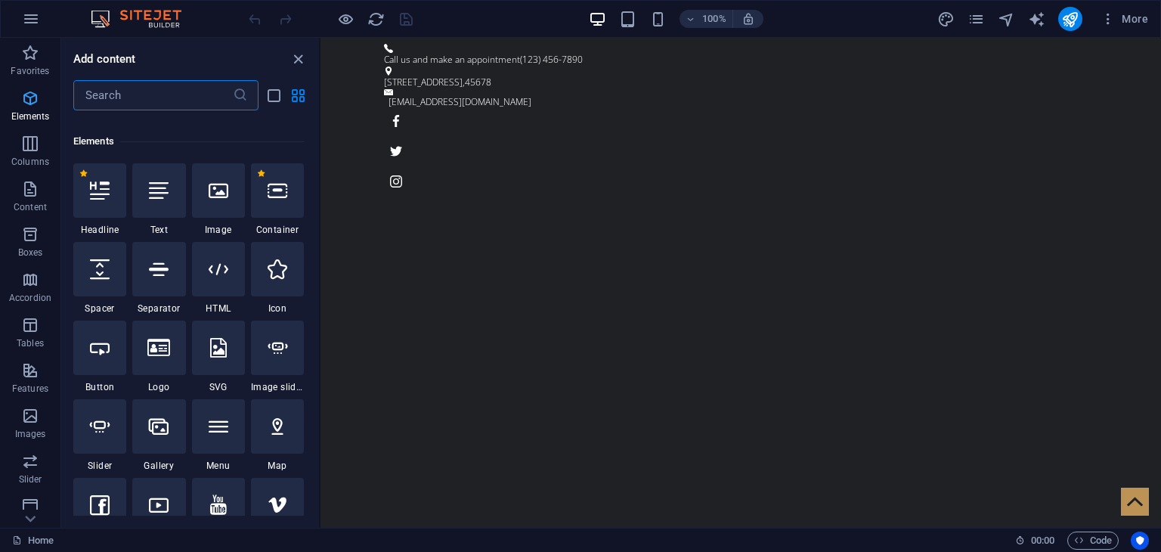
scroll to position [160, 0]
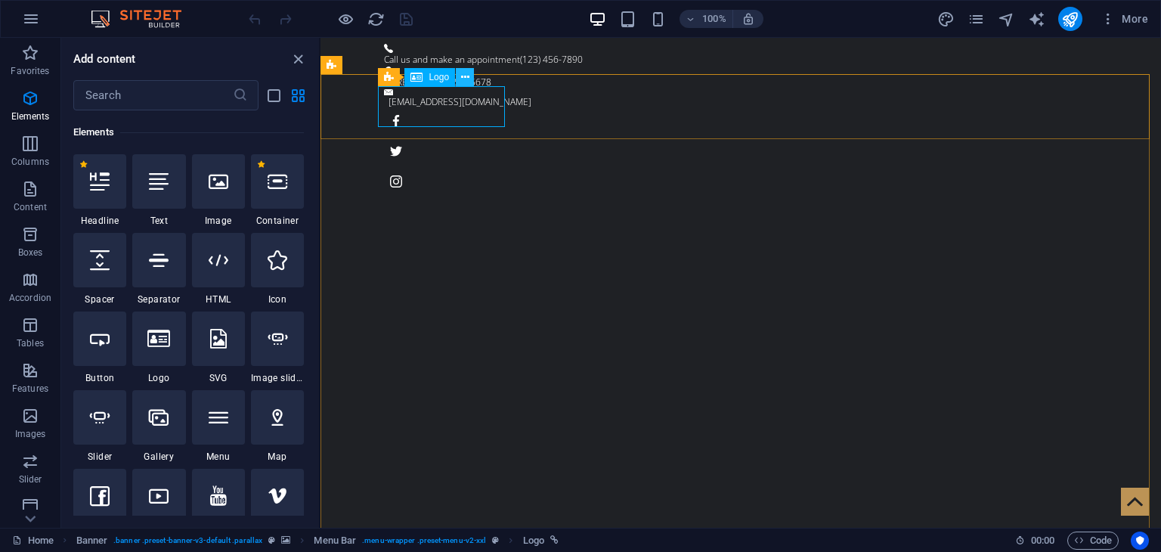
click at [467, 79] on icon at bounding box center [465, 78] width 8 height 16
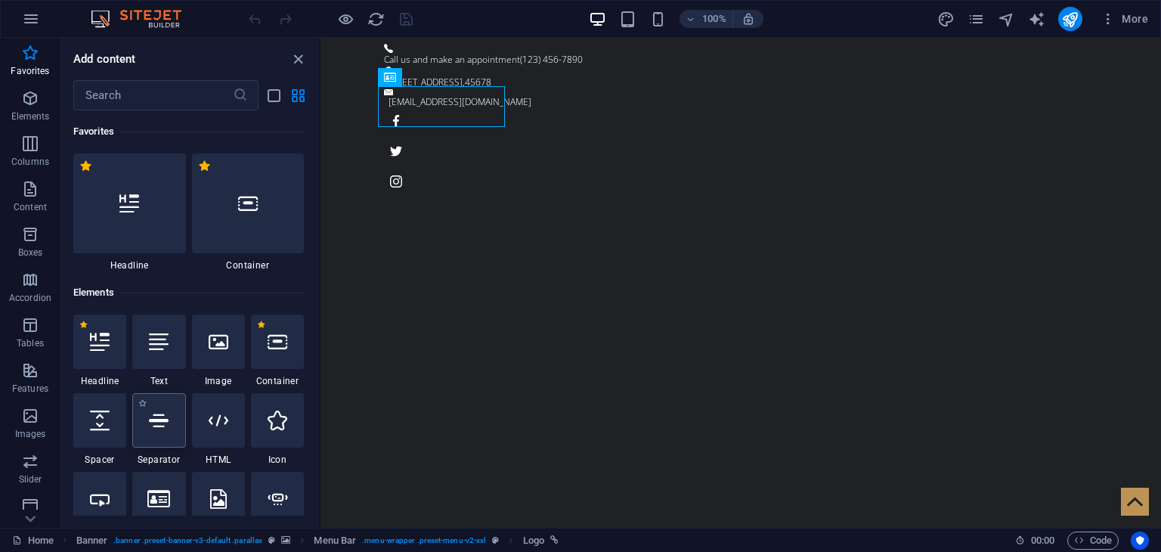
scroll to position [2, 0]
click at [226, 335] on icon at bounding box center [219, 340] width 20 height 20
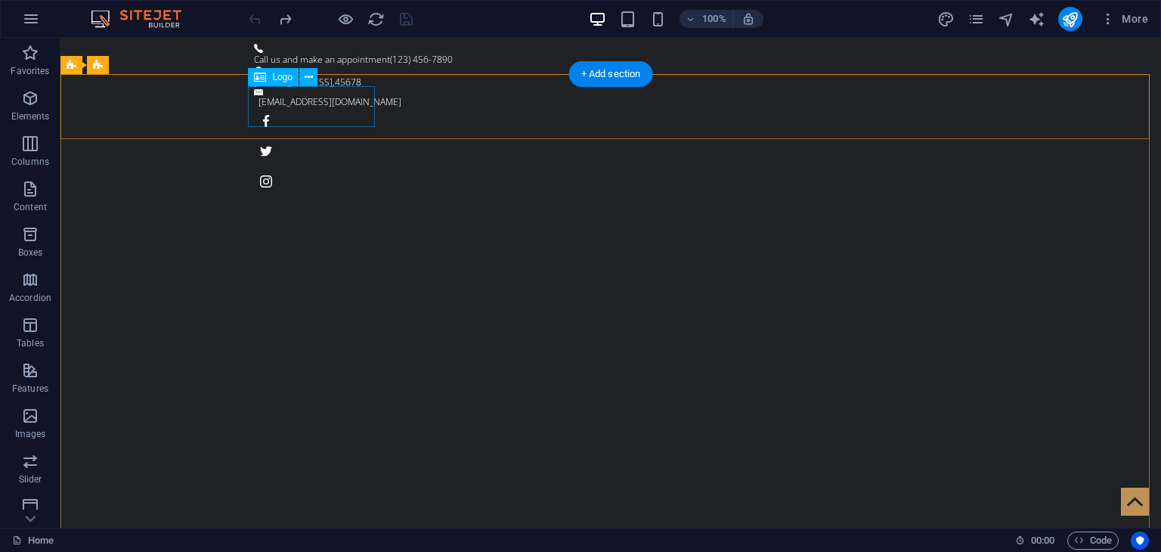
select select "px"
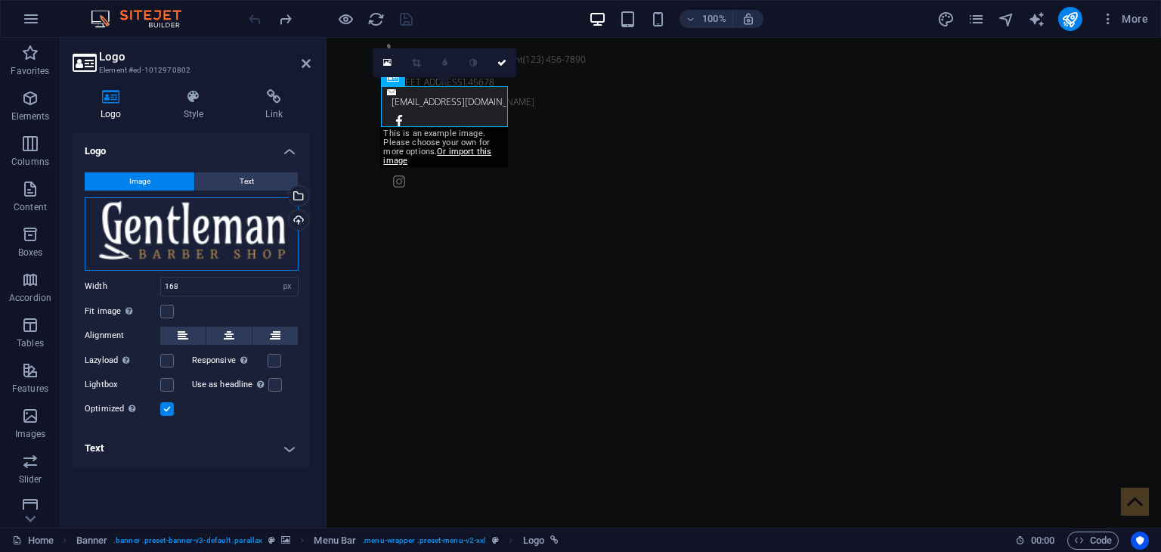
click at [209, 237] on div "Drag files here, click to choose files or select files from Files or our free s…" at bounding box center [192, 233] width 214 height 73
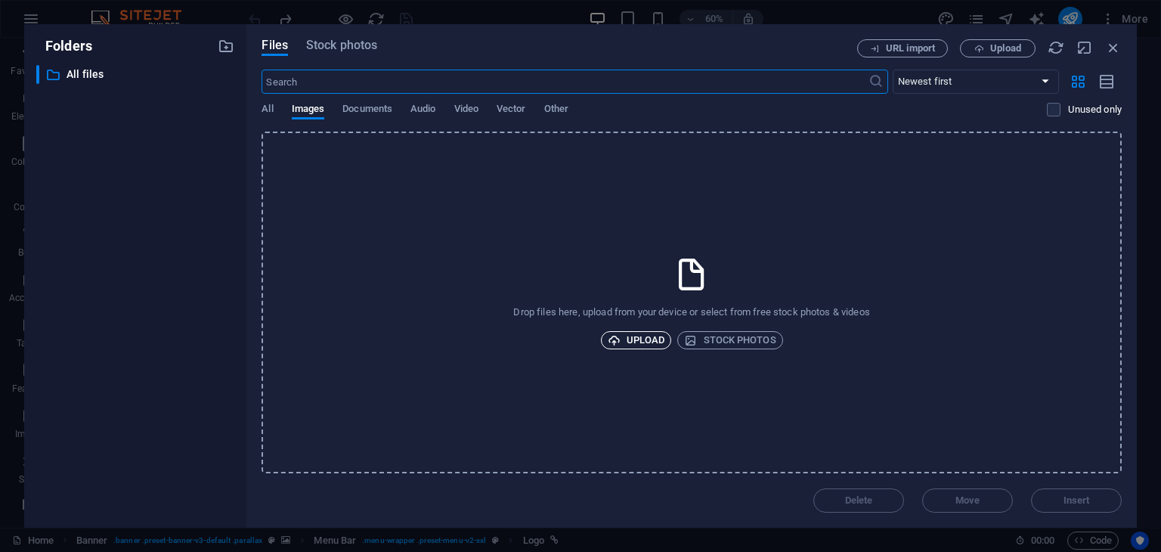
click at [633, 342] on span "Upload" at bounding box center [636, 340] width 57 height 18
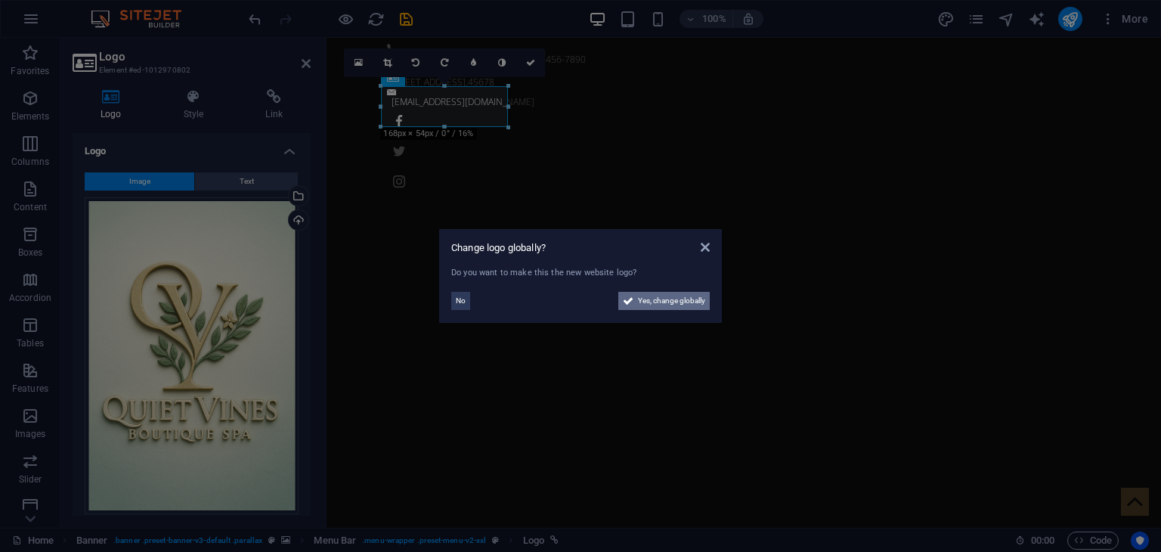
click at [652, 307] on span "Yes, change globally" at bounding box center [671, 301] width 67 height 18
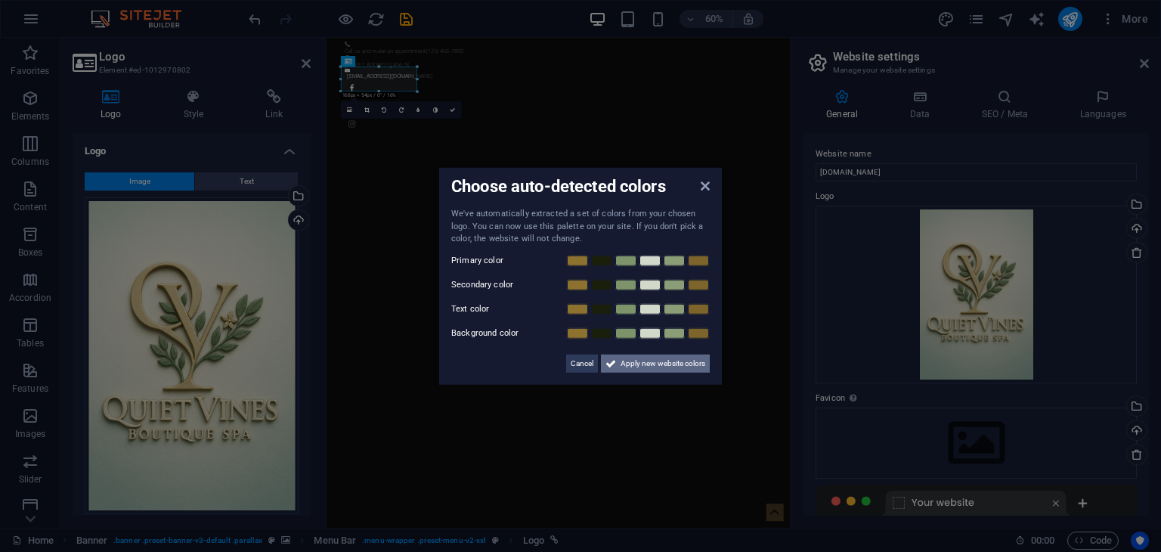
click at [676, 368] on span "Apply new website colors" at bounding box center [662, 363] width 85 height 18
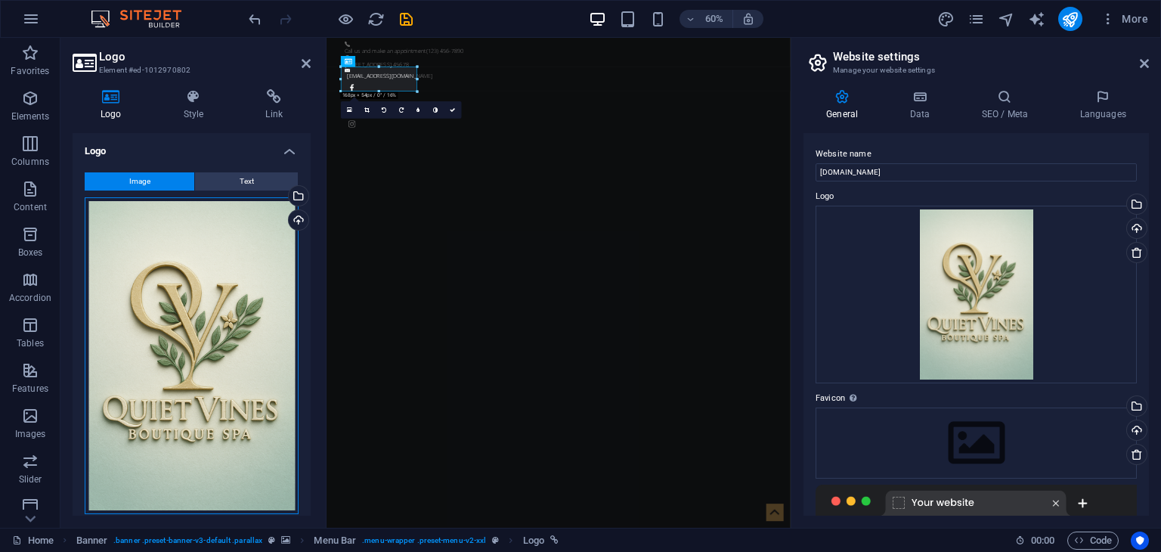
click at [225, 221] on div "Drag files here, click to choose files or select files from Files or our free s…" at bounding box center [192, 355] width 214 height 317
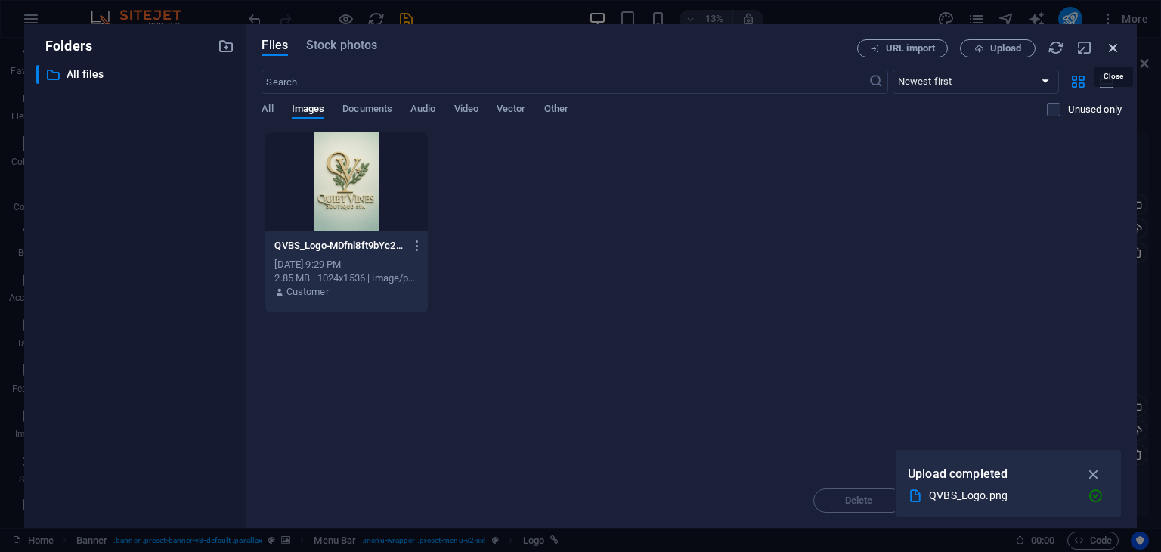
click at [1117, 53] on icon "button" at bounding box center [1113, 47] width 17 height 17
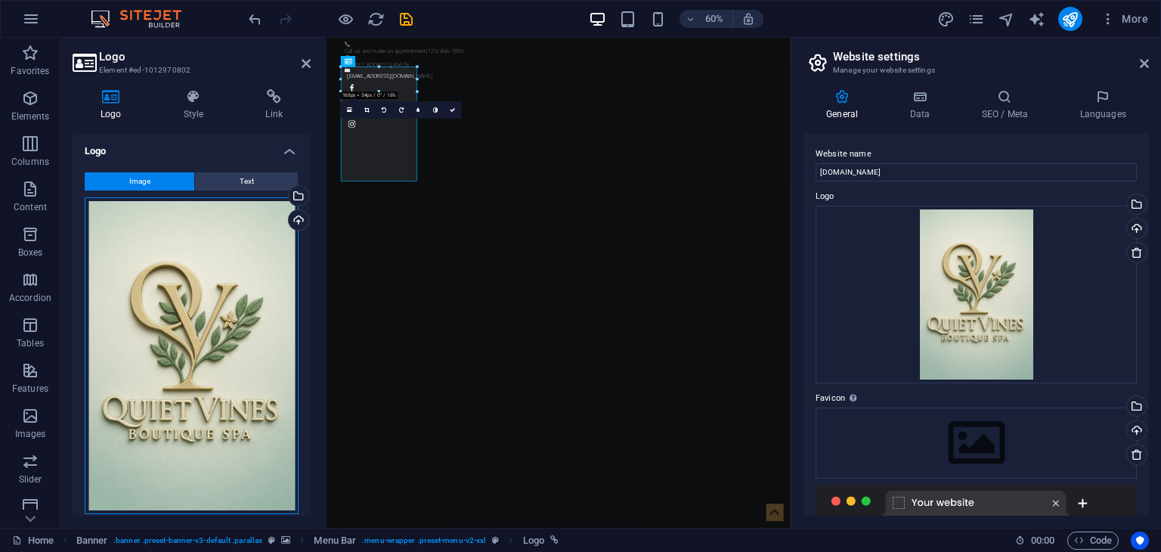
click at [244, 221] on div "Drag files here, click to choose files or select files from Files or our free s…" at bounding box center [192, 355] width 214 height 317
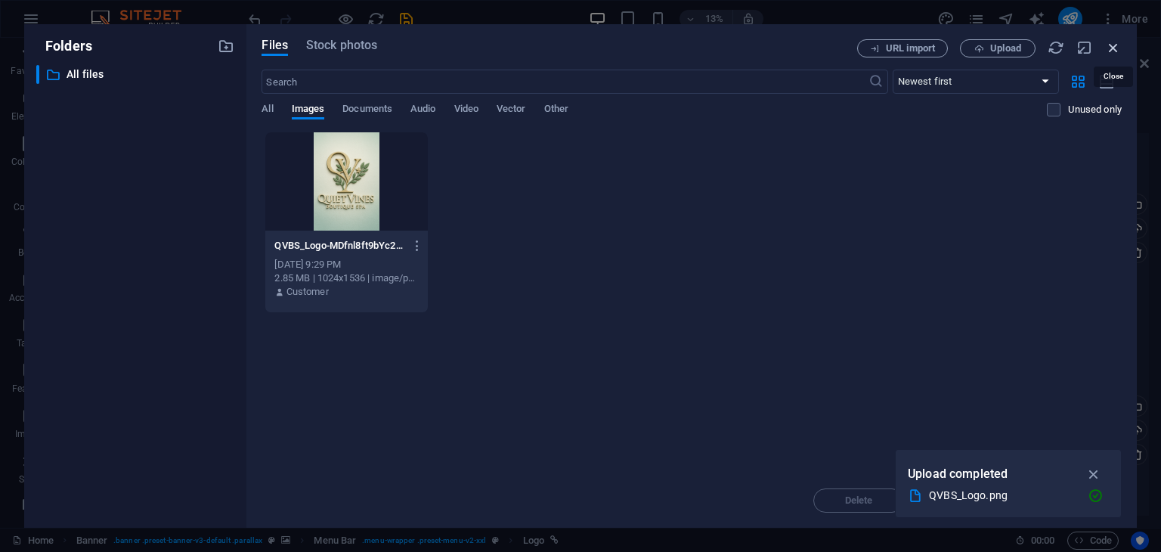
click at [1115, 53] on icon "button" at bounding box center [1113, 47] width 17 height 17
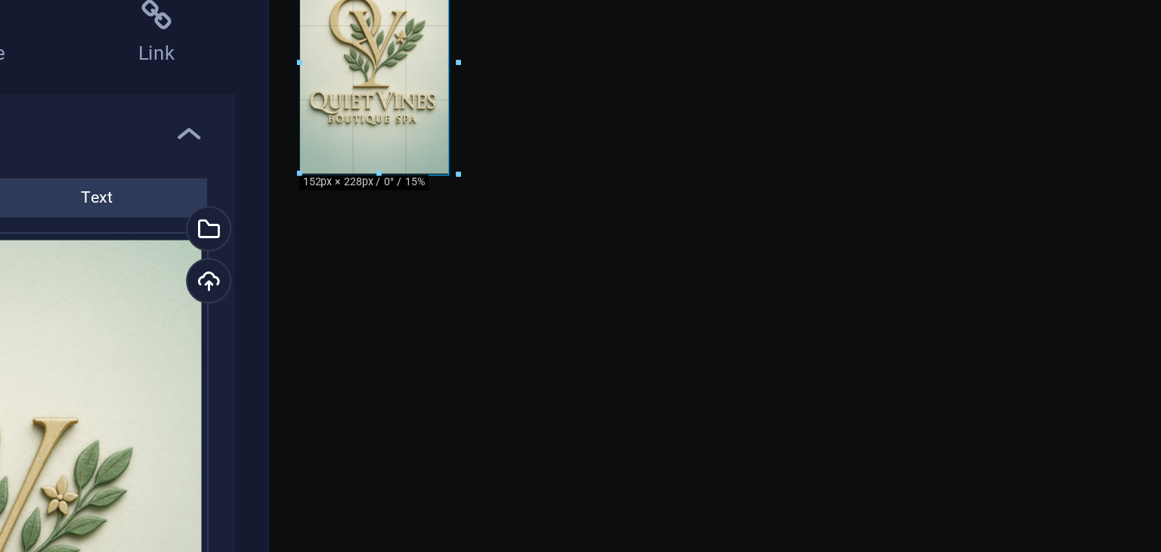
drag, startPoint x: 379, startPoint y: 181, endPoint x: 407, endPoint y: 175, distance: 28.8
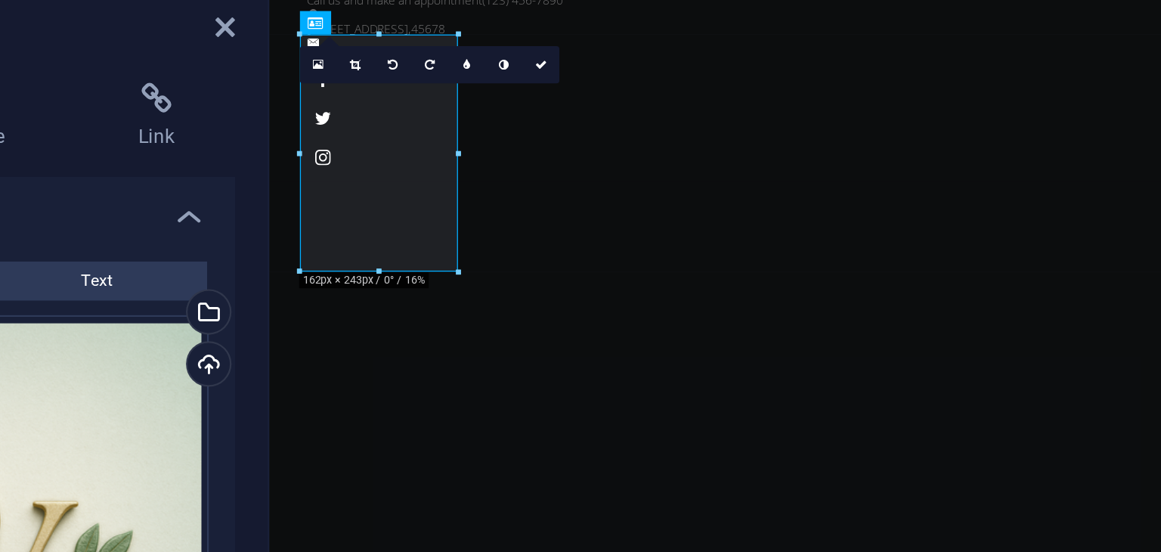
click at [378, 66] on div at bounding box center [377, 66] width 73 height 3
click at [370, 80] on link at bounding box center [366, 81] width 17 height 17
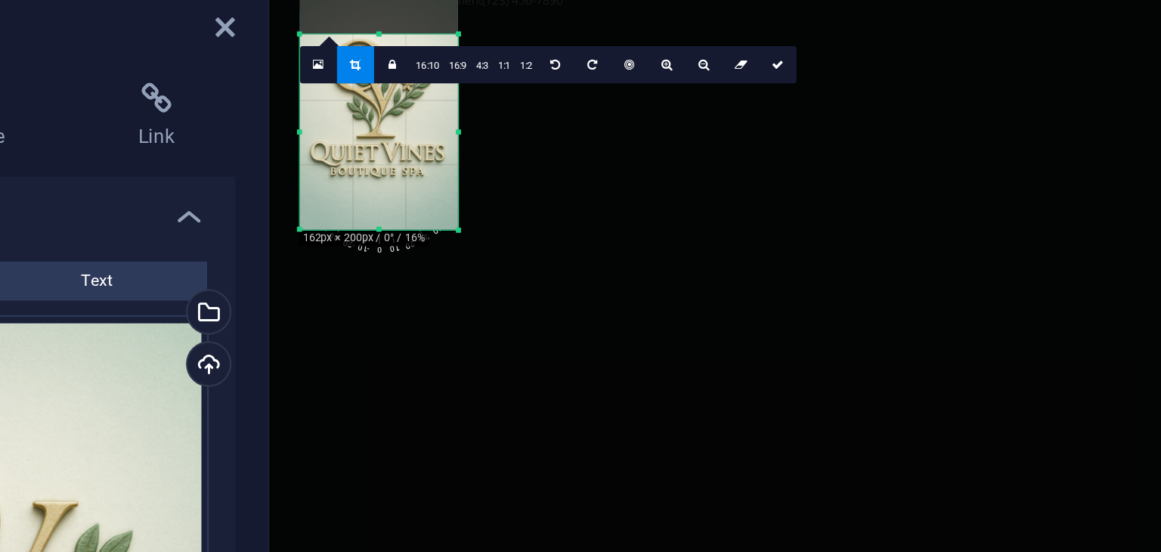
drag, startPoint x: 378, startPoint y: 66, endPoint x: 379, endPoint y: 99, distance: 32.5
click at [379, 99] on div "180 170 160 150 140 130 120 110 100 90 80 70 60 50 40 30 20 10 0 -10 -20 -30 -4…" at bounding box center [377, 111] width 73 height 91
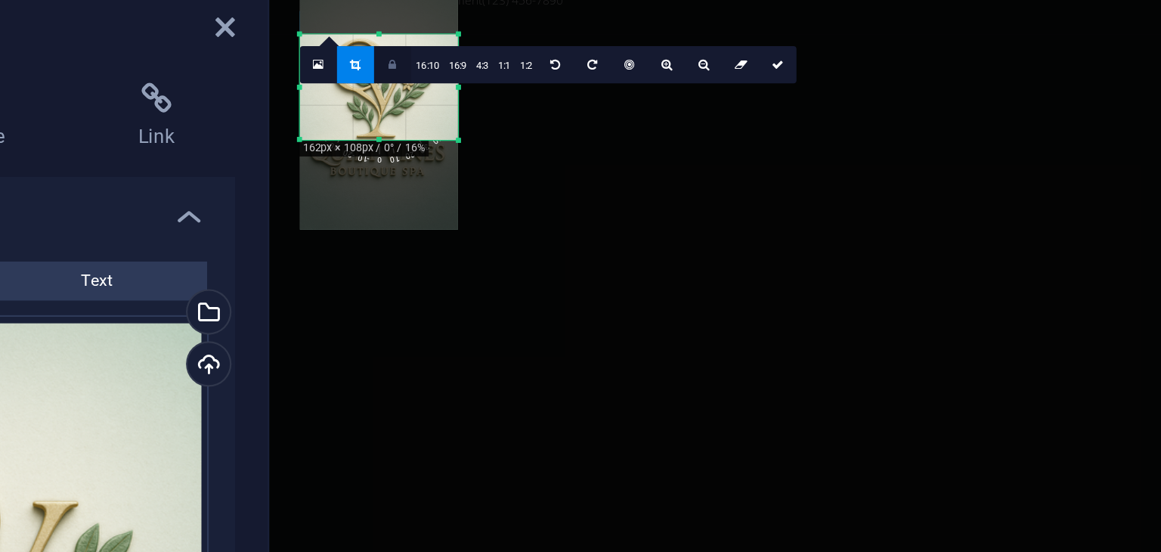
drag, startPoint x: 376, startPoint y: 178, endPoint x: 391, endPoint y: 76, distance: 103.1
click at [391, 76] on div "180 170 160 150 140 130 120 110 100 90 80 70 60 50 40 30 20 10 0 -10 -20 -30 -4…" at bounding box center [377, 90] width 73 height 49
click at [409, 91] on div "180 170 160 150 140 130 120 110 100 90 80 70 60 50 40 30 20 10 0 -10 -20 -30 -4…" at bounding box center [376, 90] width 70 height 49
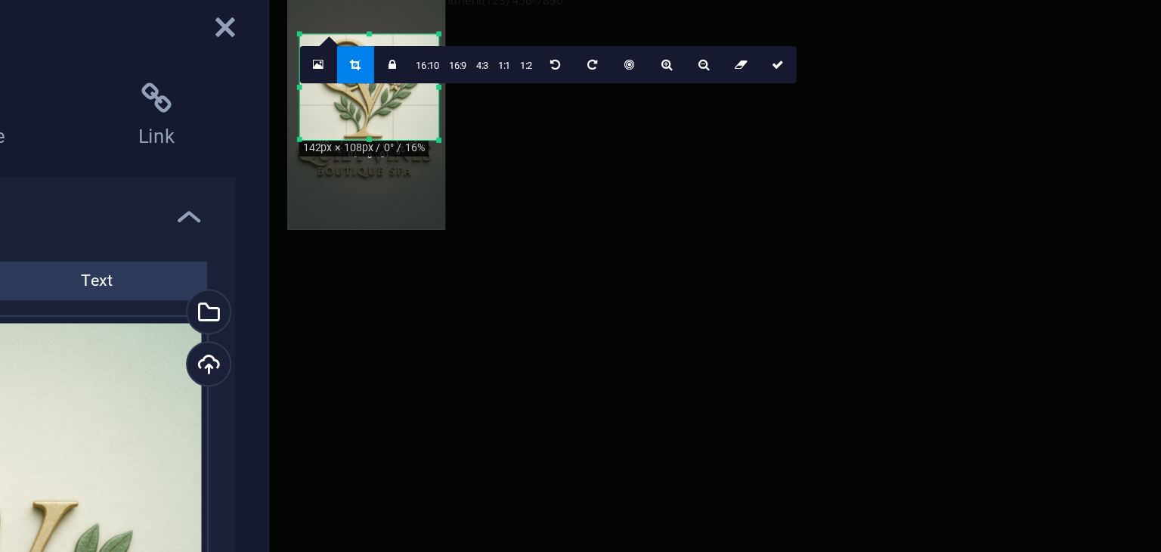
drag, startPoint x: 341, startPoint y: 92, endPoint x: 351, endPoint y: 91, distance: 9.9
click at [351, 91] on div "180 170 160 150 140 130 120 110 100 90 80 70 60 50 40 30 20 10 0 -10 -20 -30 -4…" at bounding box center [373, 90] width 64 height 49
click at [562, 78] on icon at bounding box center [563, 80] width 5 height 5
type input "142"
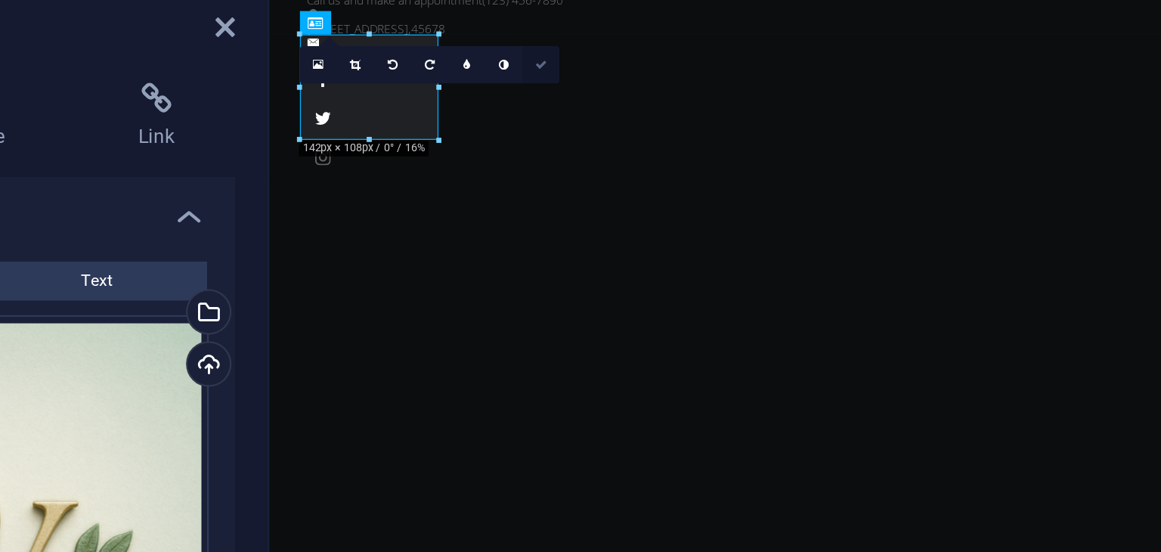
click at [451, 82] on icon at bounding box center [452, 80] width 5 height 5
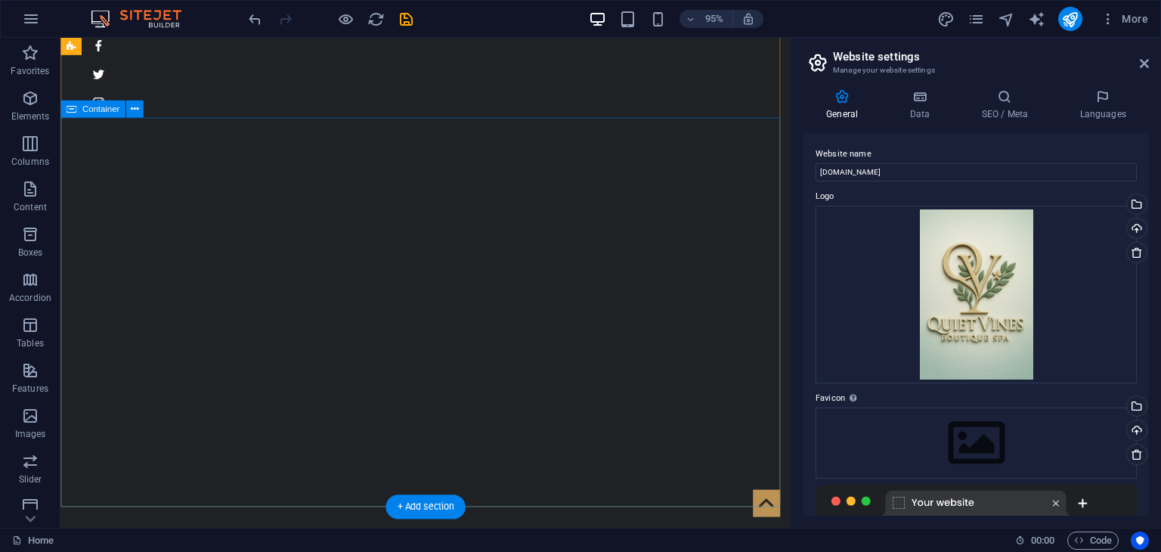
scroll to position [0, 0]
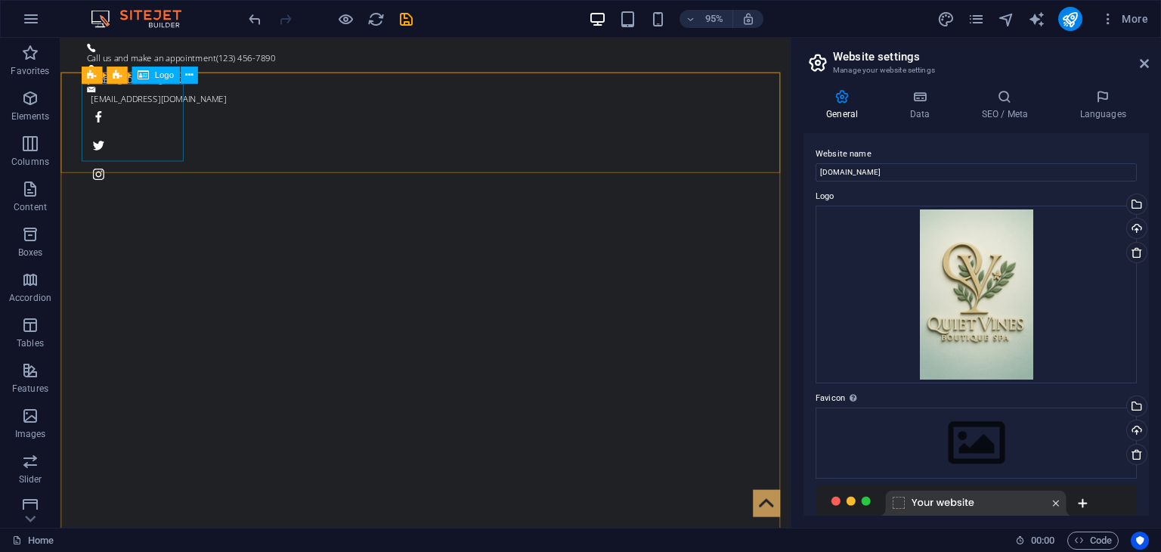
click at [165, 79] on span "Logo" at bounding box center [163, 75] width 19 height 8
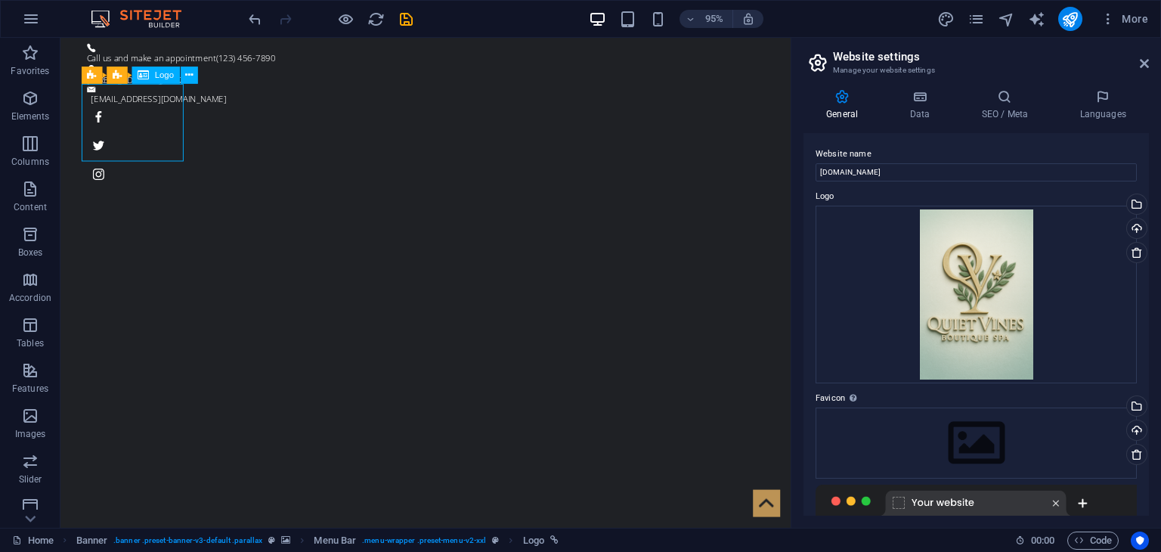
click at [165, 73] on span "Logo" at bounding box center [163, 75] width 19 height 8
click at [188, 78] on icon at bounding box center [188, 74] width 8 height 15
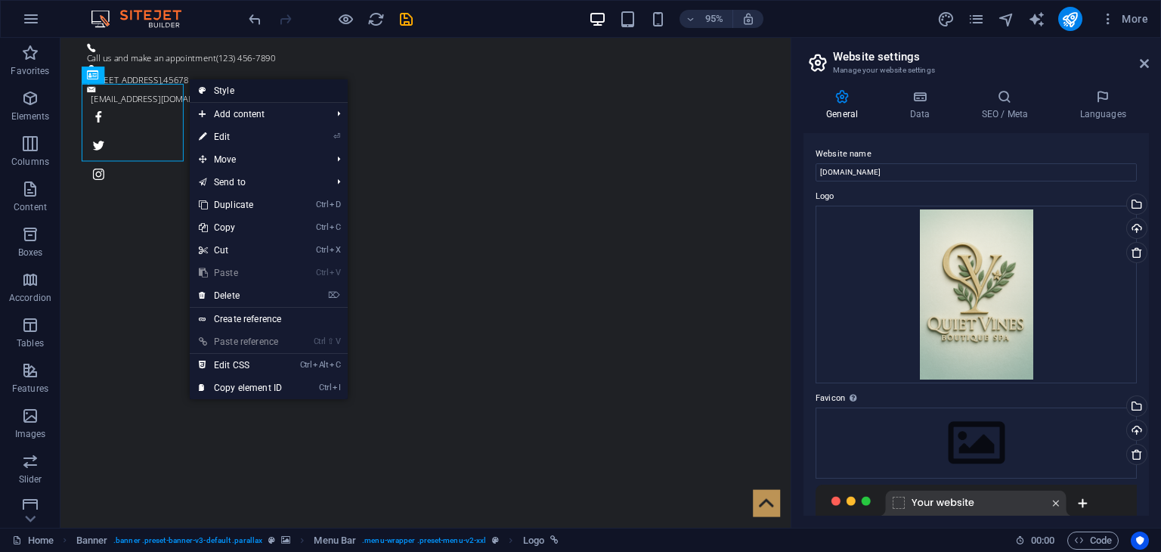
click at [255, 91] on link "Style" at bounding box center [269, 90] width 158 height 23
select select "rem"
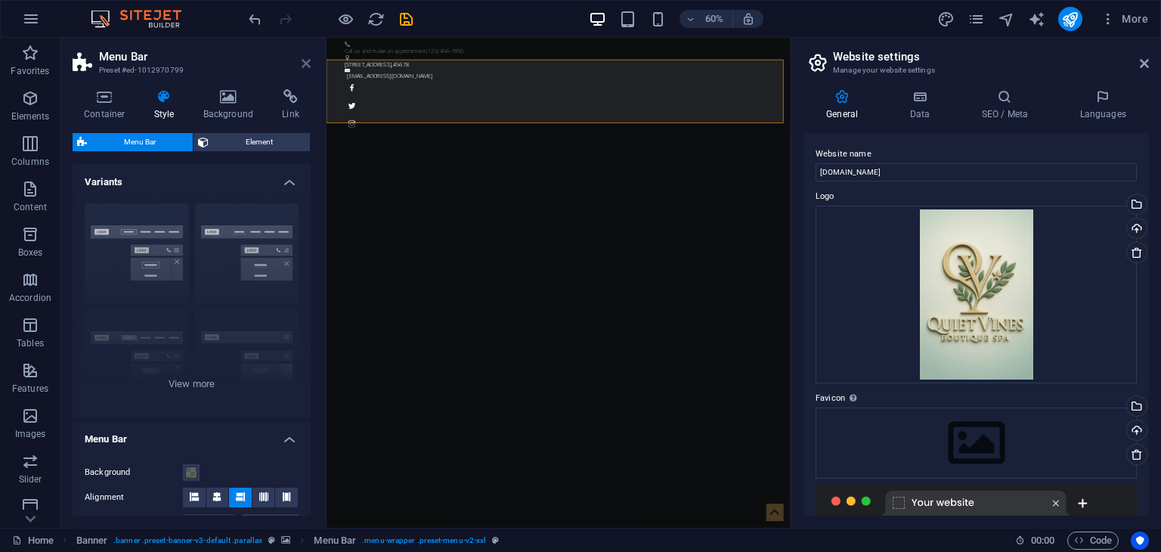
click at [302, 63] on icon at bounding box center [305, 63] width 9 height 12
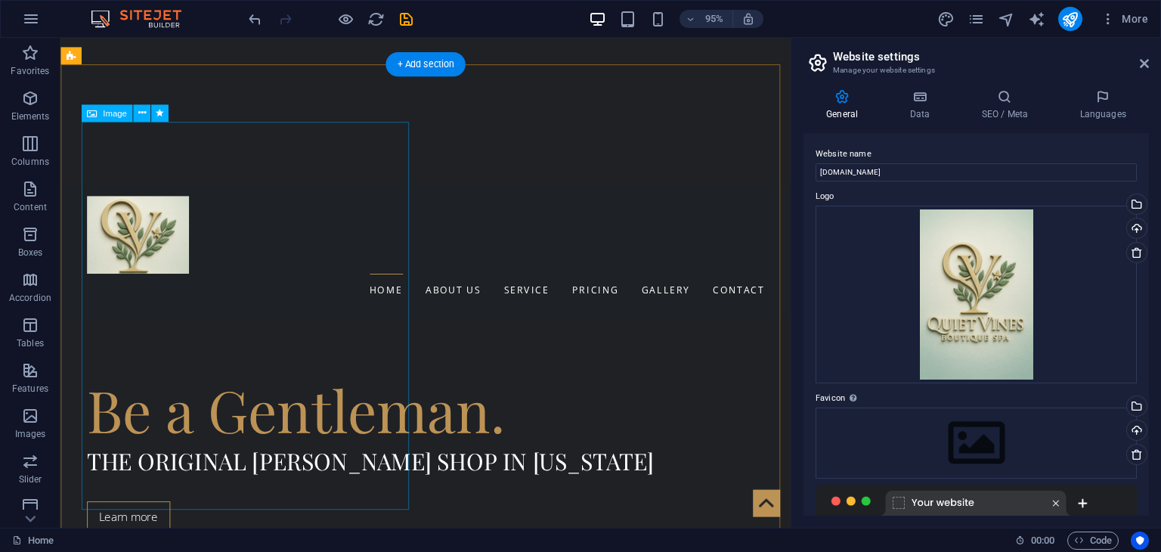
scroll to position [524, 0]
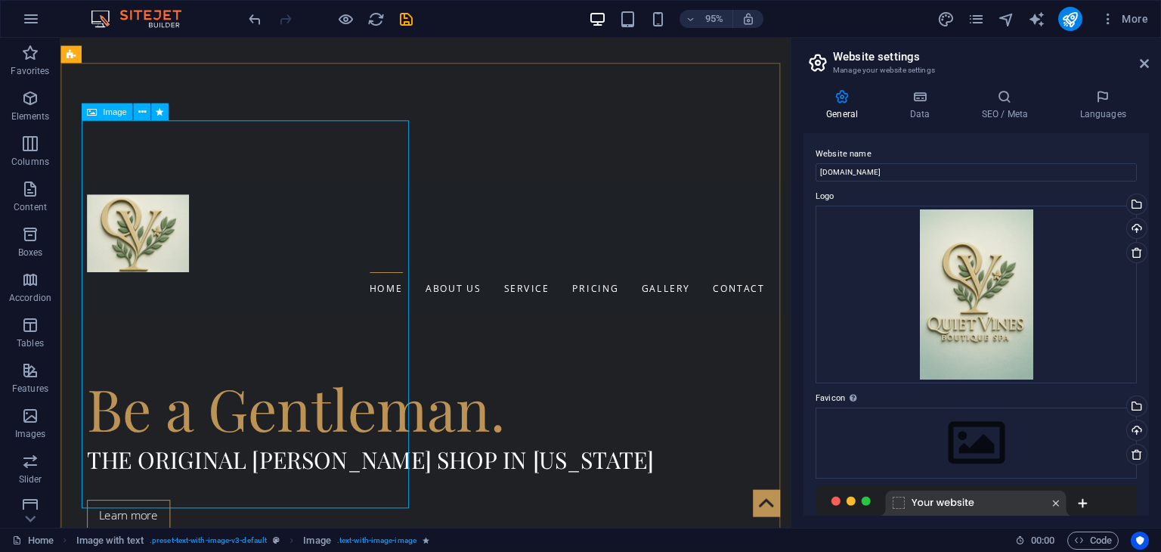
click at [106, 115] on span "Image" at bounding box center [115, 111] width 24 height 8
click at [139, 113] on icon at bounding box center [142, 111] width 8 height 15
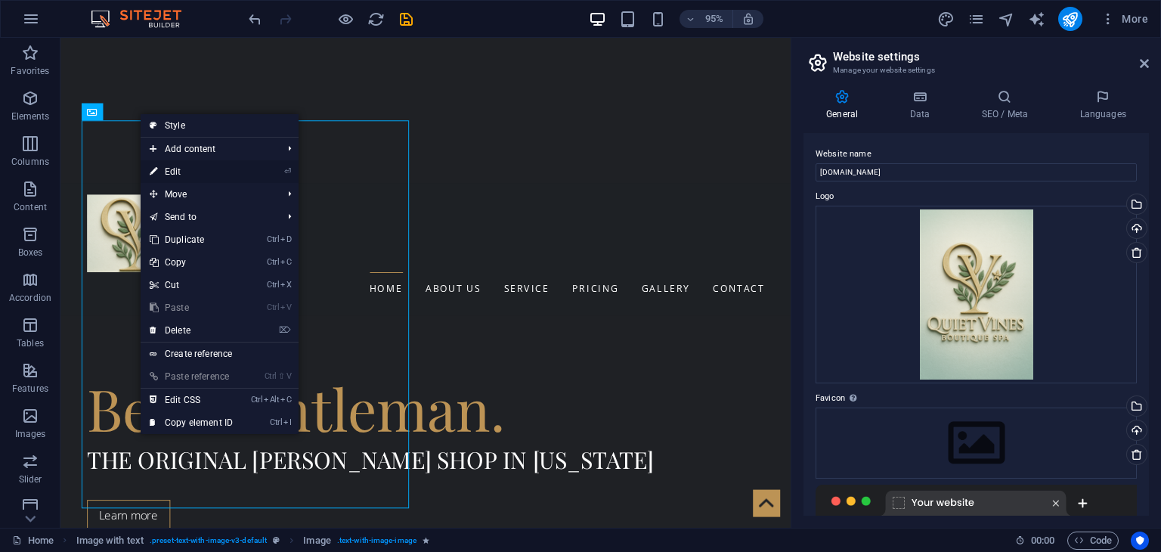
click at [165, 169] on link "⏎ Edit" at bounding box center [191, 171] width 101 height 23
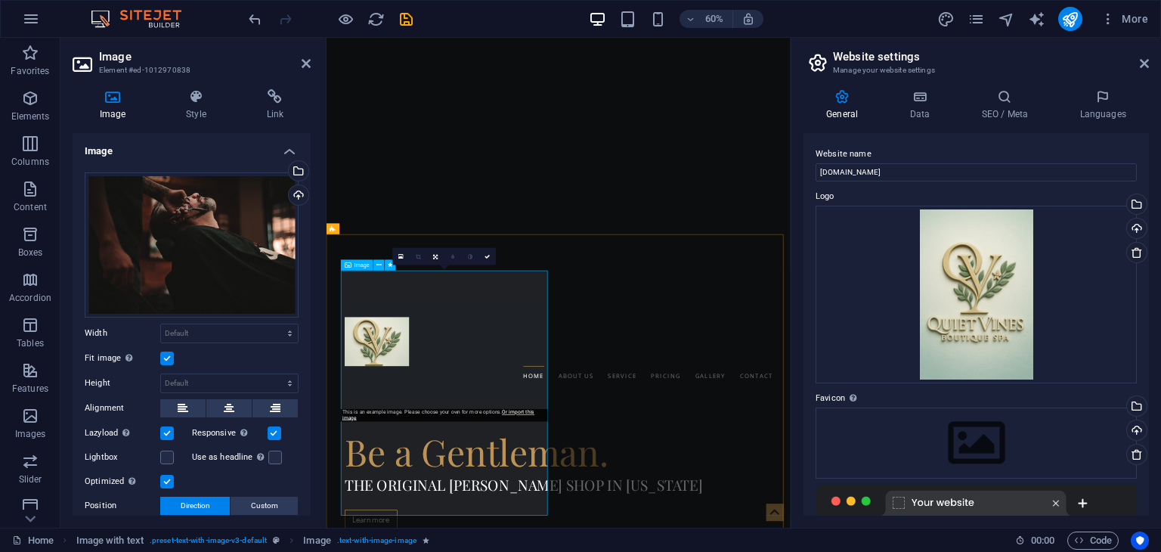
click at [355, 267] on span "Image" at bounding box center [361, 264] width 15 height 5
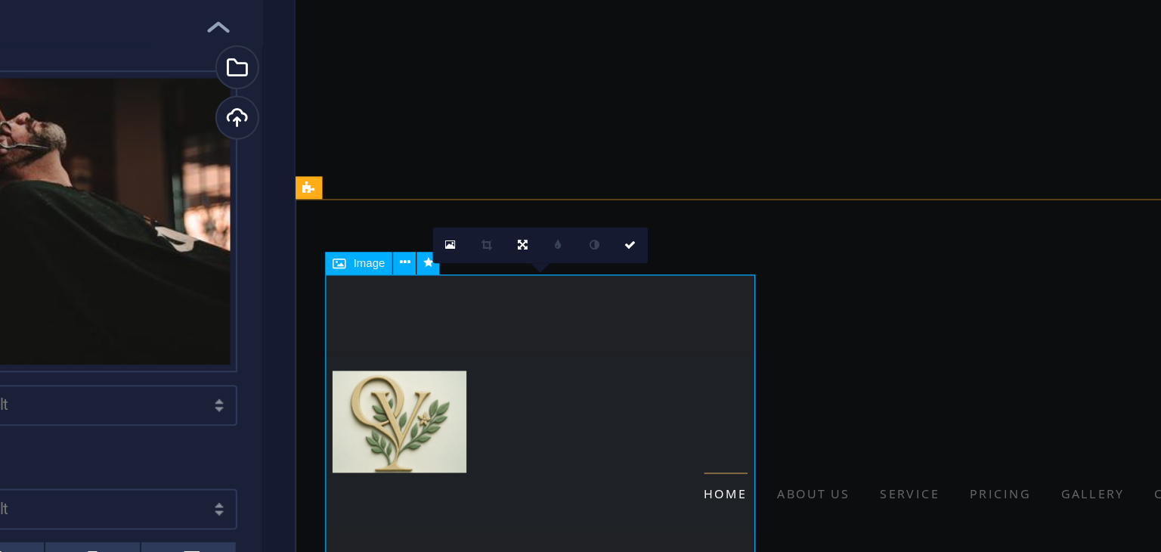
click at [364, 266] on span "Image" at bounding box center [361, 264] width 15 height 5
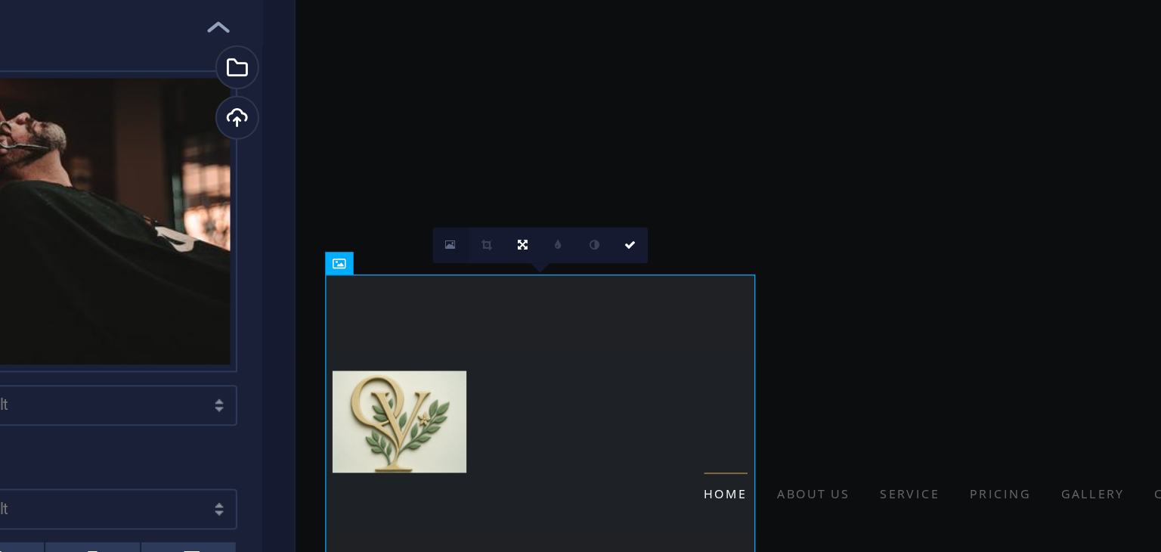
click at [404, 256] on link at bounding box center [401, 256] width 17 height 17
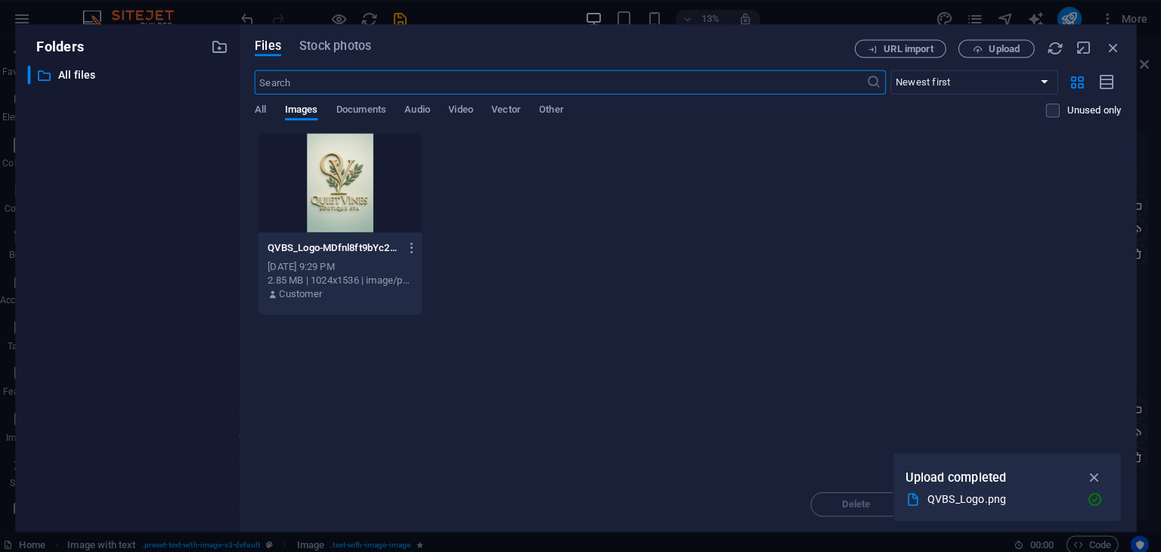
scroll to position [0, 0]
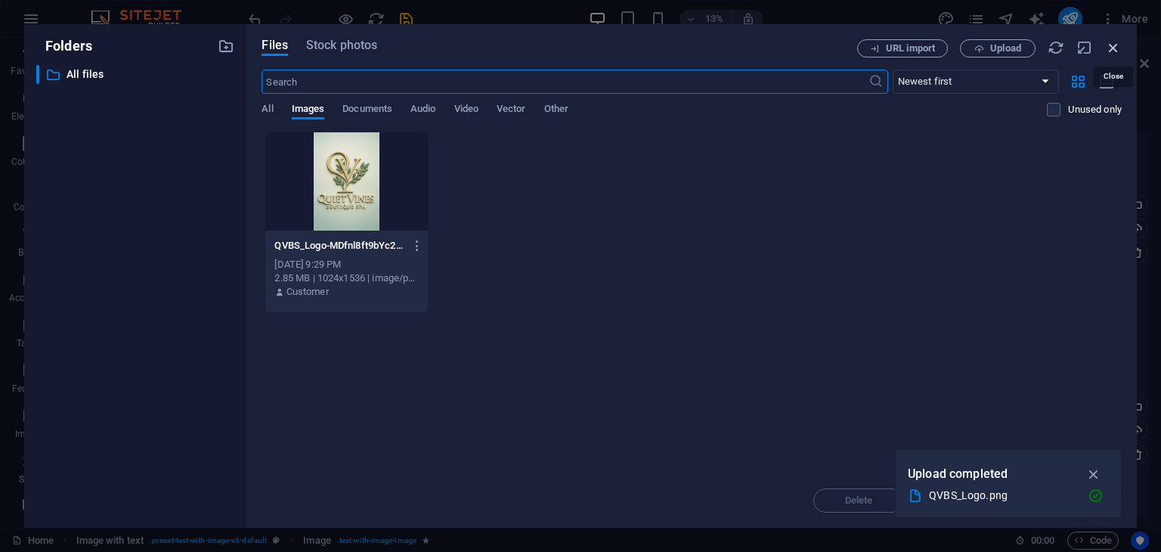
click at [1114, 48] on icon "button" at bounding box center [1113, 47] width 17 height 17
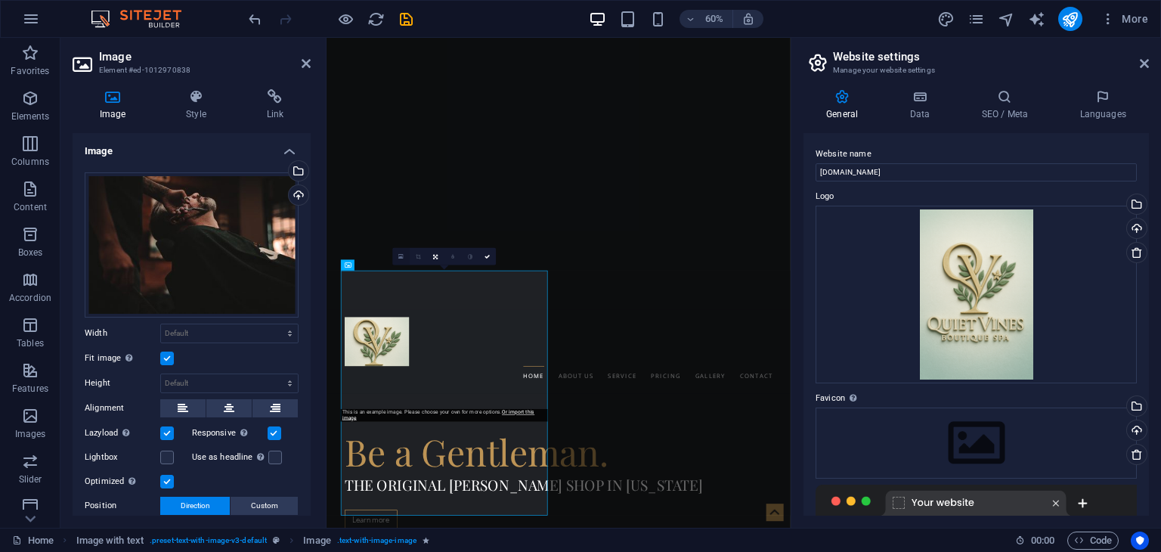
click at [402, 256] on icon at bounding box center [401, 256] width 5 height 6
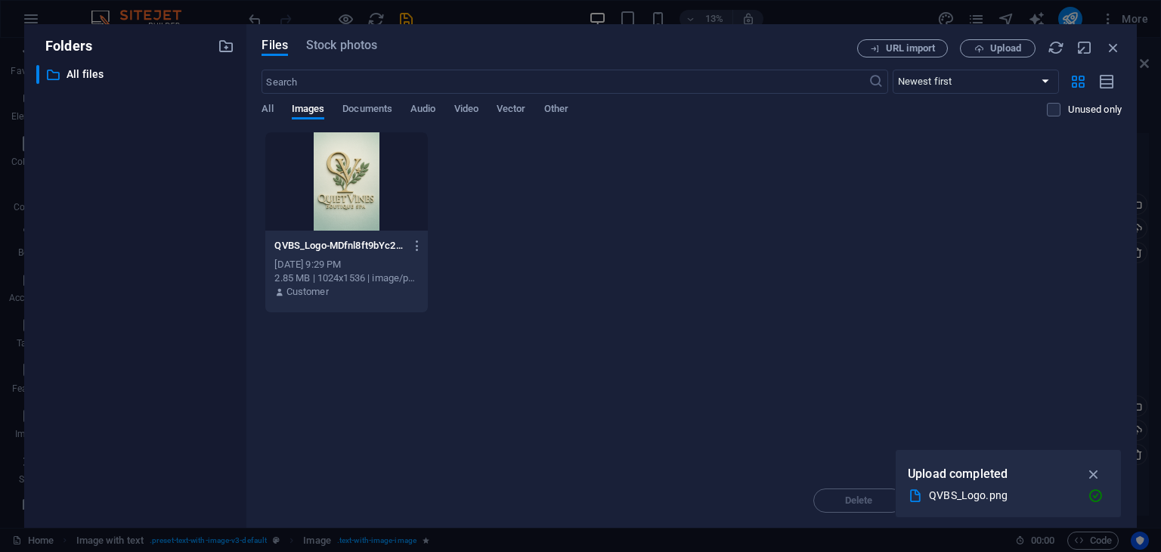
click at [323, 144] on div at bounding box center [346, 181] width 162 height 98
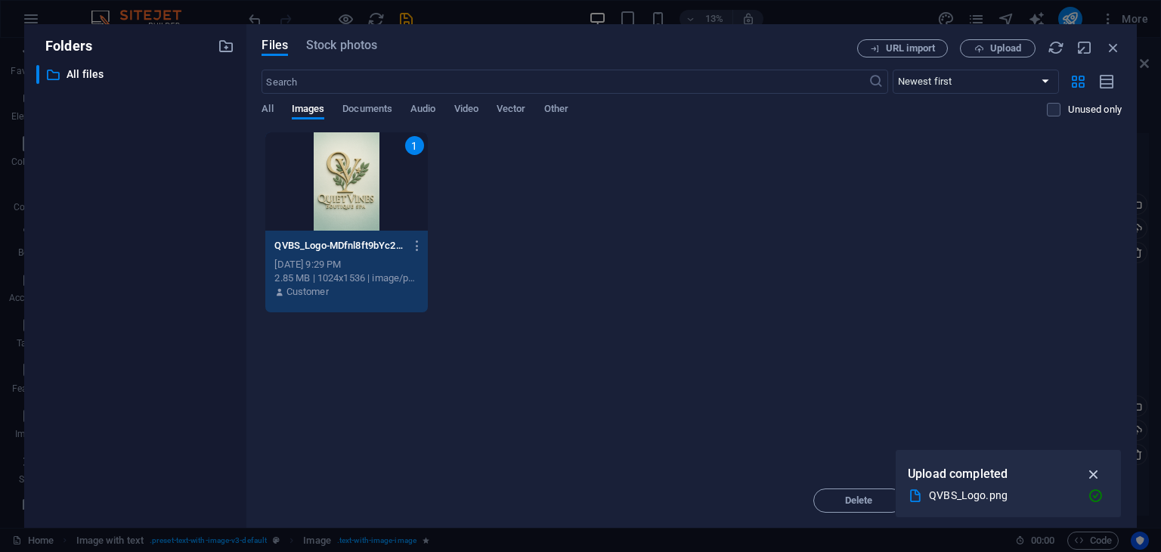
click at [1096, 475] on icon "button" at bounding box center [1093, 473] width 17 height 17
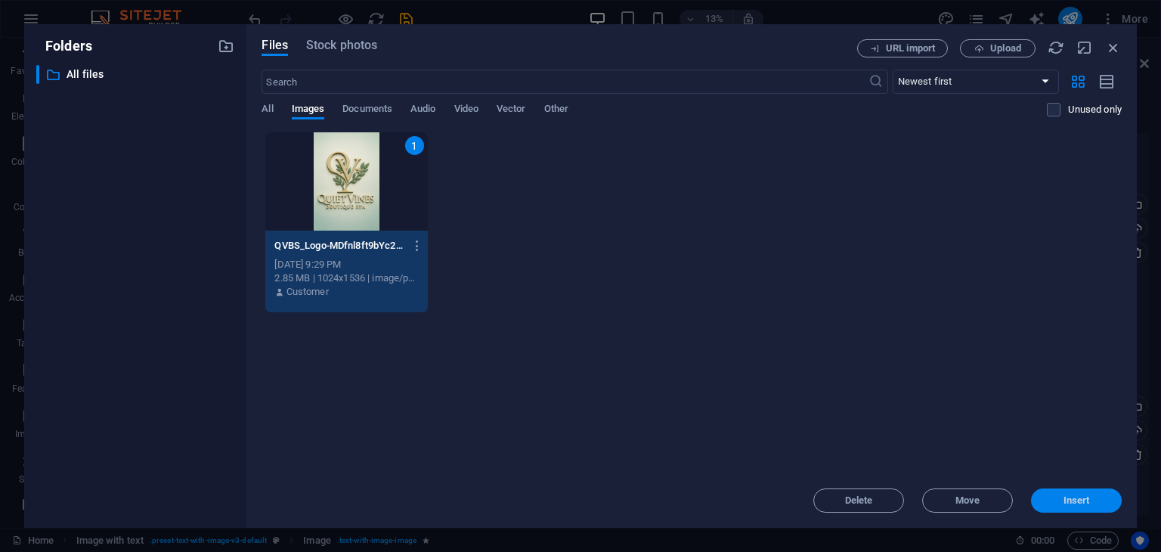
click at [1082, 499] on span "Insert" at bounding box center [1076, 500] width 26 height 9
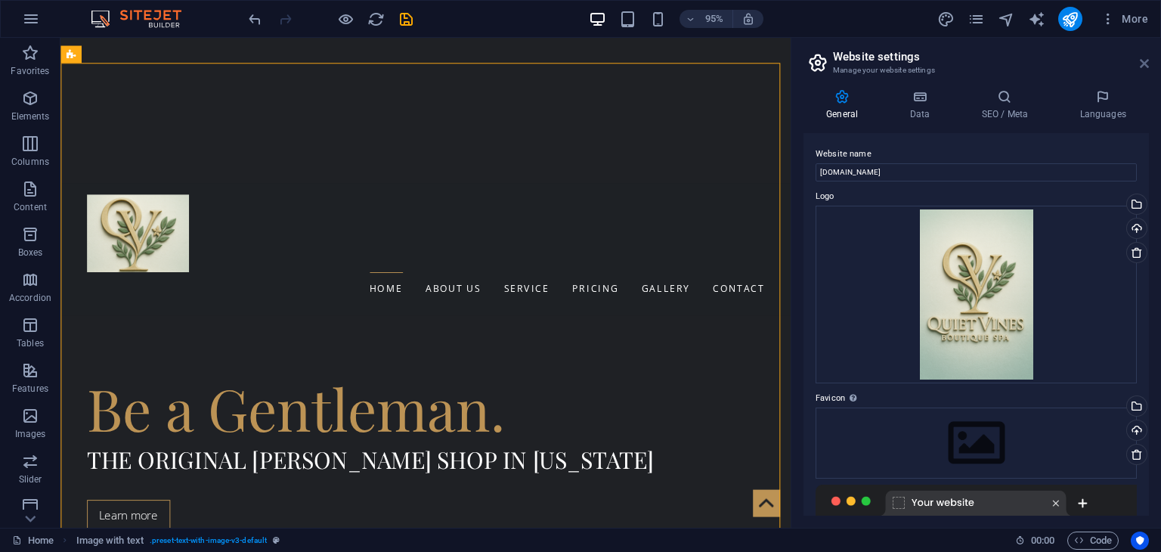
click at [1142, 61] on icon at bounding box center [1143, 63] width 9 height 12
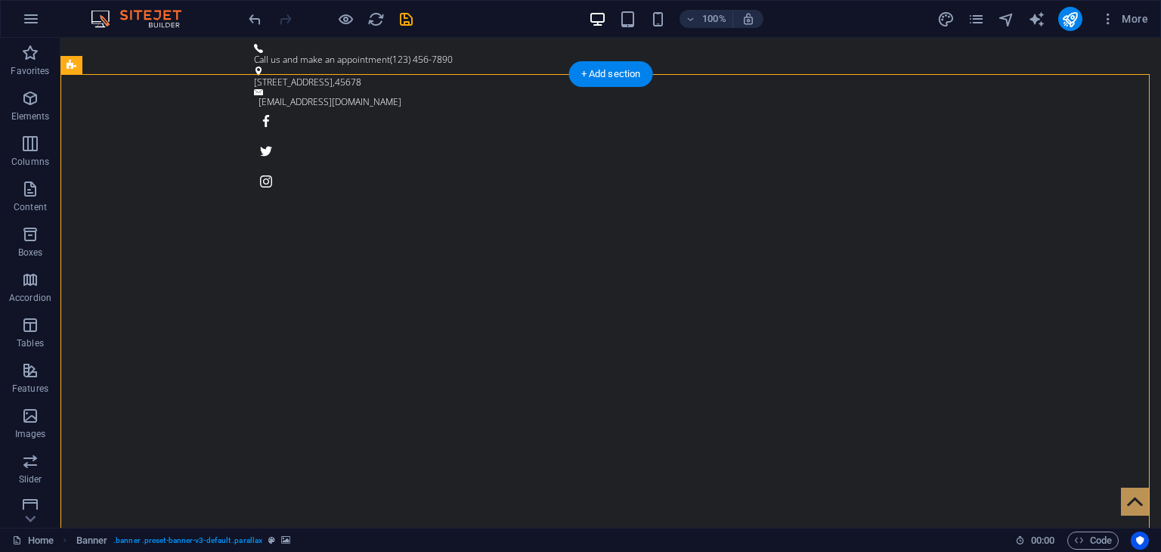
drag, startPoint x: 262, startPoint y: 107, endPoint x: 77, endPoint y: 100, distance: 185.2
click at [309, 78] on icon at bounding box center [309, 78] width 8 height 16
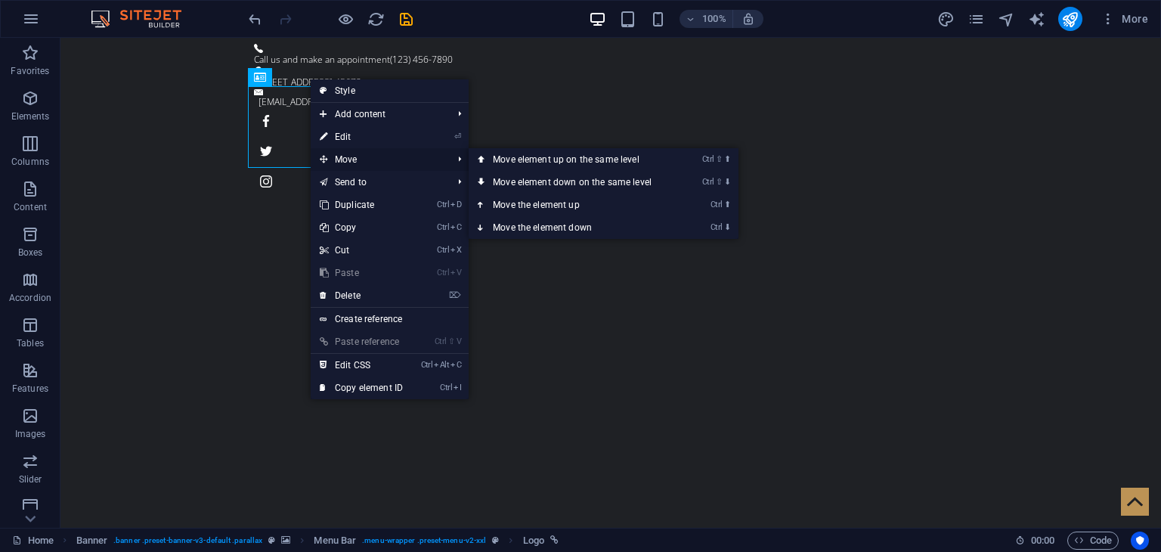
click at [350, 156] on span "Move" at bounding box center [378, 159] width 135 height 23
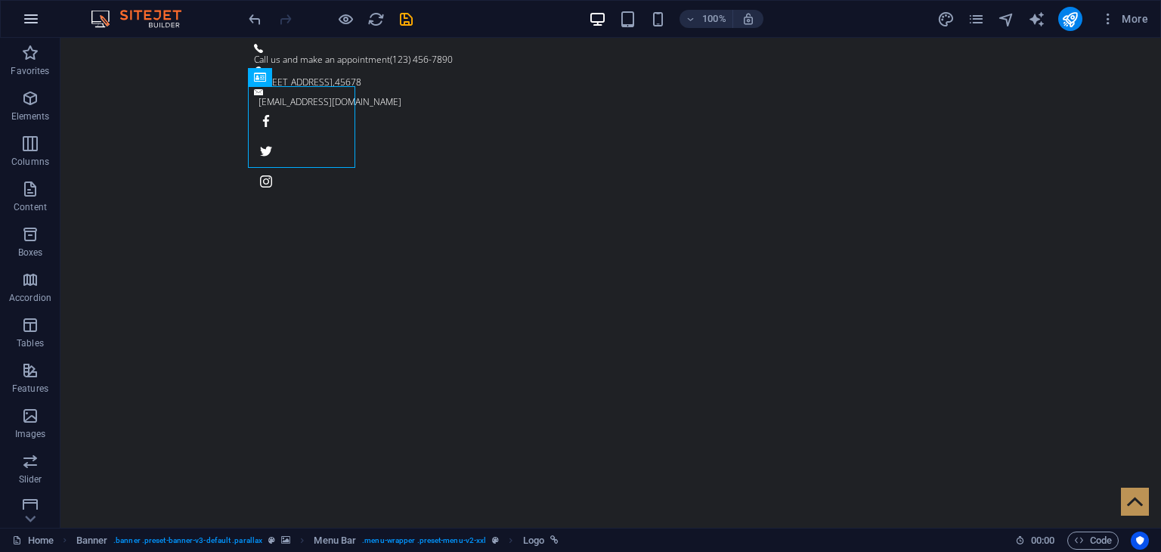
click at [29, 27] on icon "button" at bounding box center [31, 19] width 18 height 18
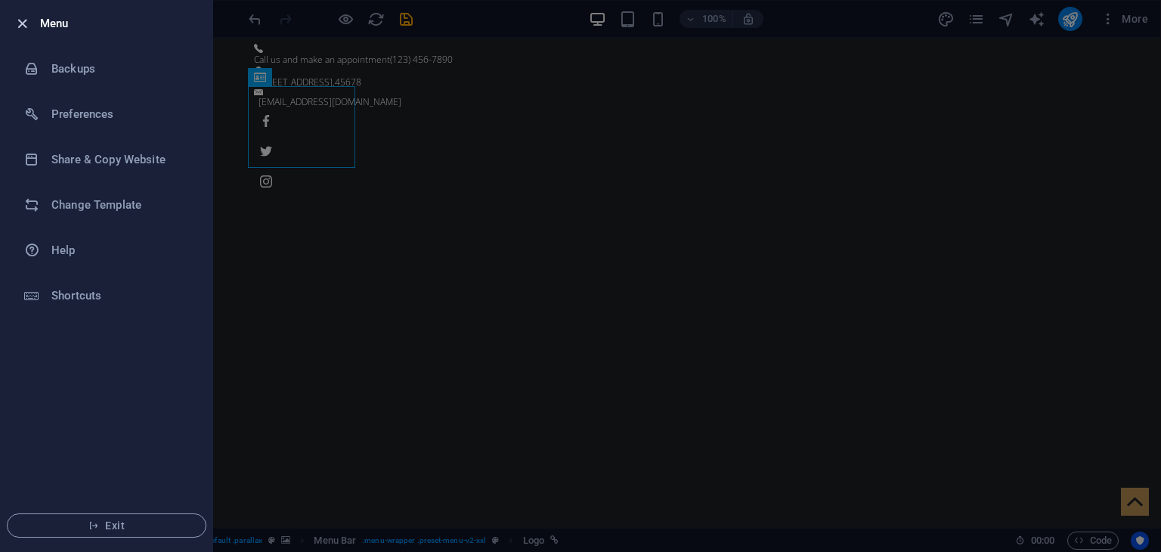
click at [27, 25] on icon "button" at bounding box center [22, 23] width 17 height 17
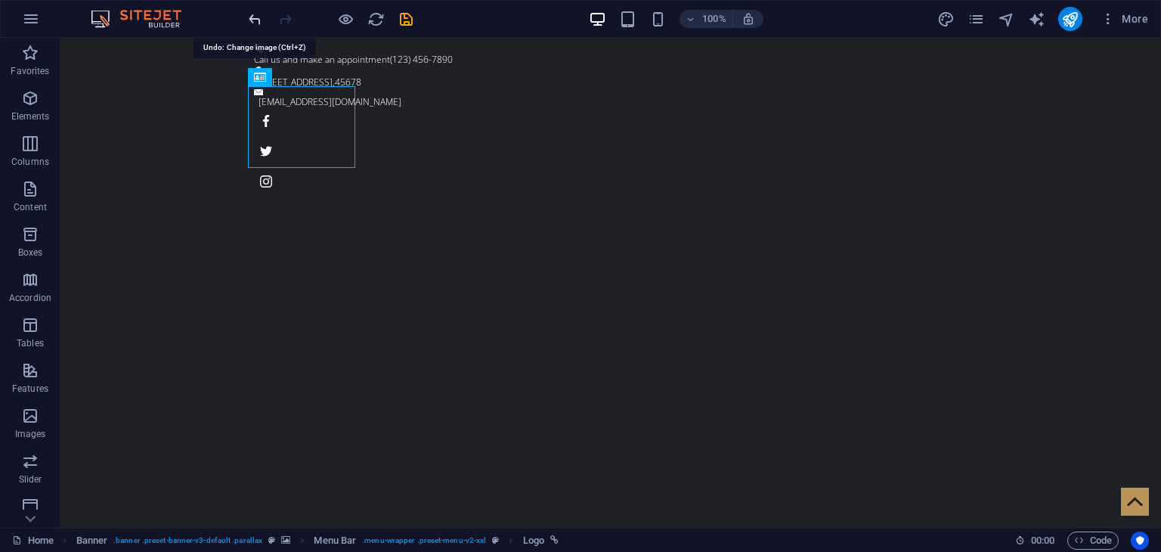
click at [254, 24] on icon "undo" at bounding box center [254, 19] width 17 height 17
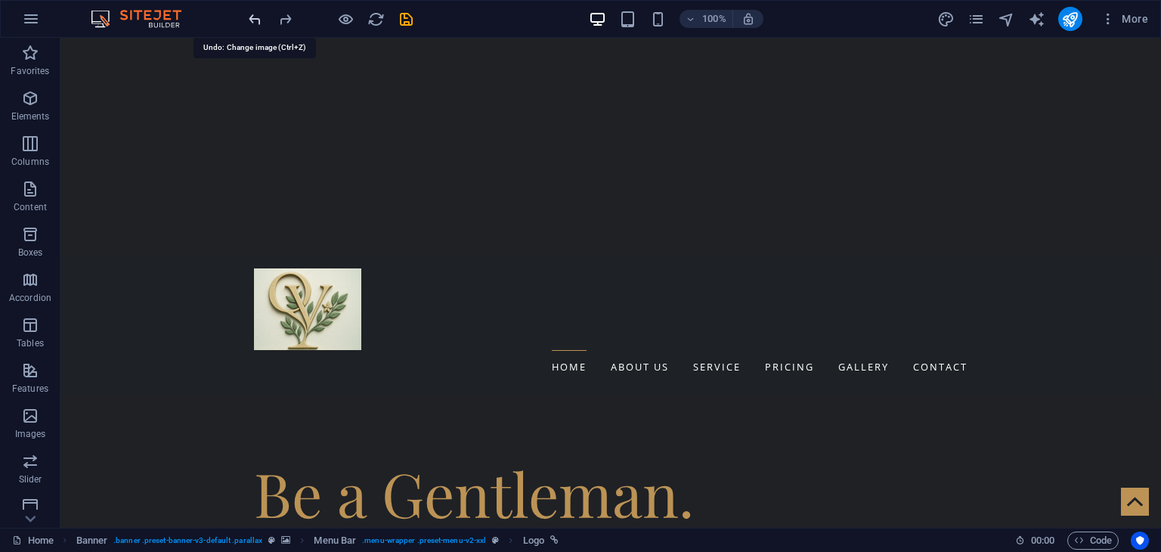
scroll to position [546, 0]
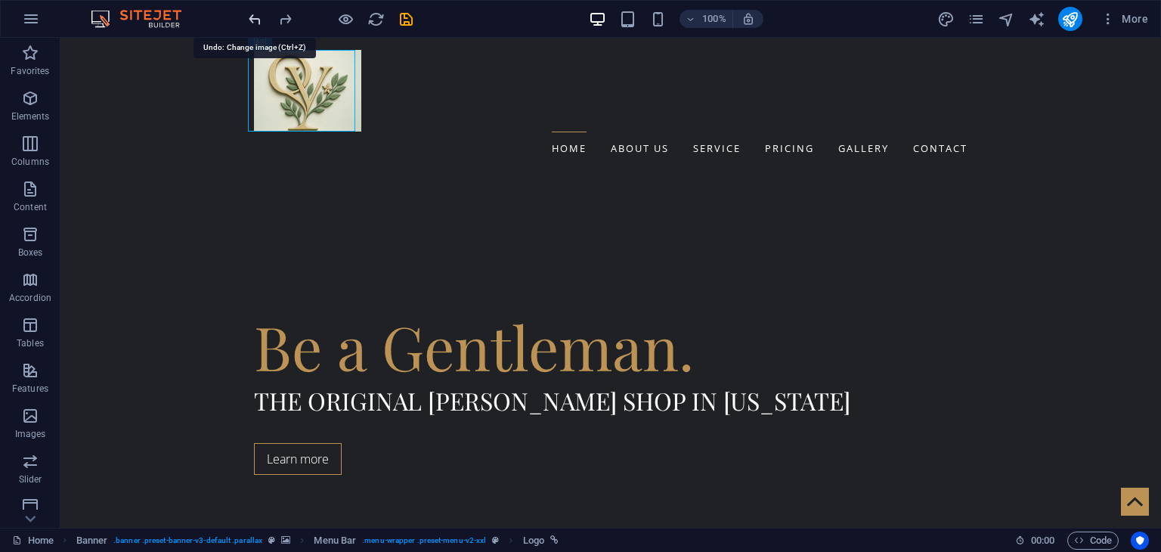
click at [254, 24] on icon "undo" at bounding box center [254, 19] width 17 height 17
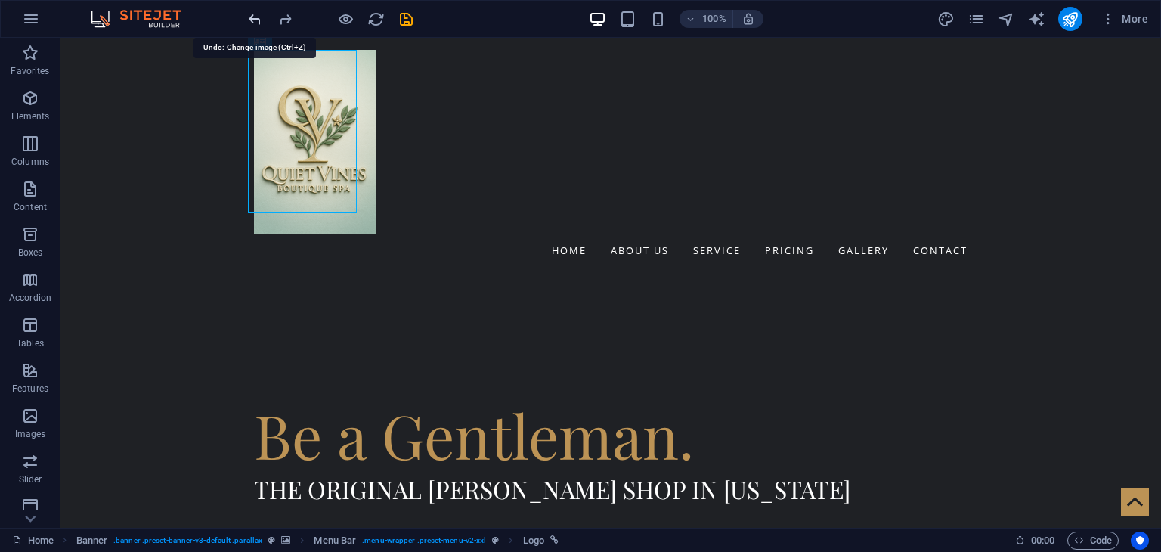
click at [254, 24] on icon "undo" at bounding box center [254, 19] width 17 height 17
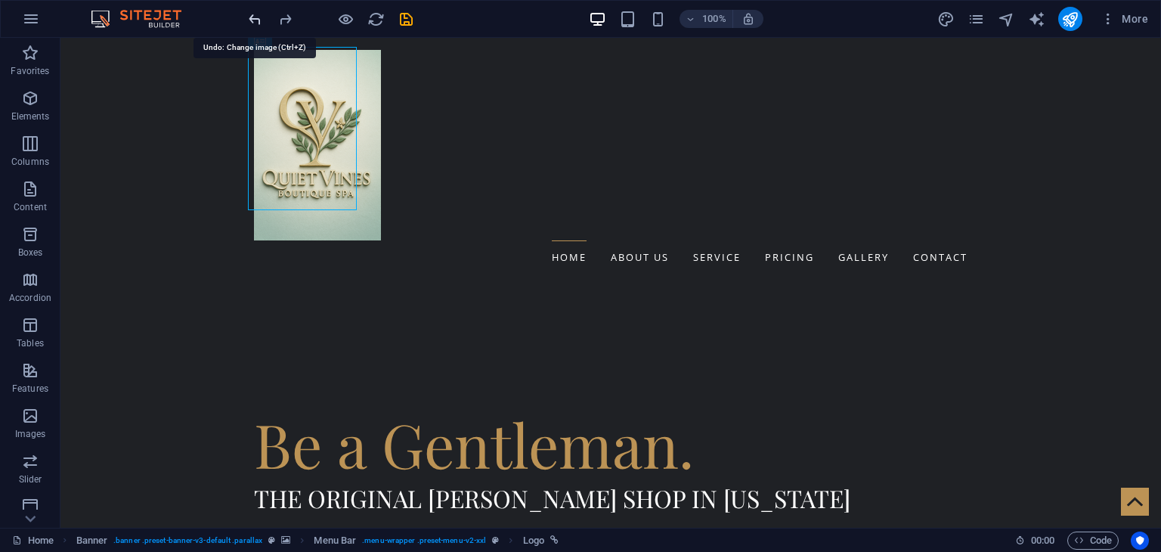
click at [254, 24] on icon "undo" at bounding box center [254, 19] width 17 height 17
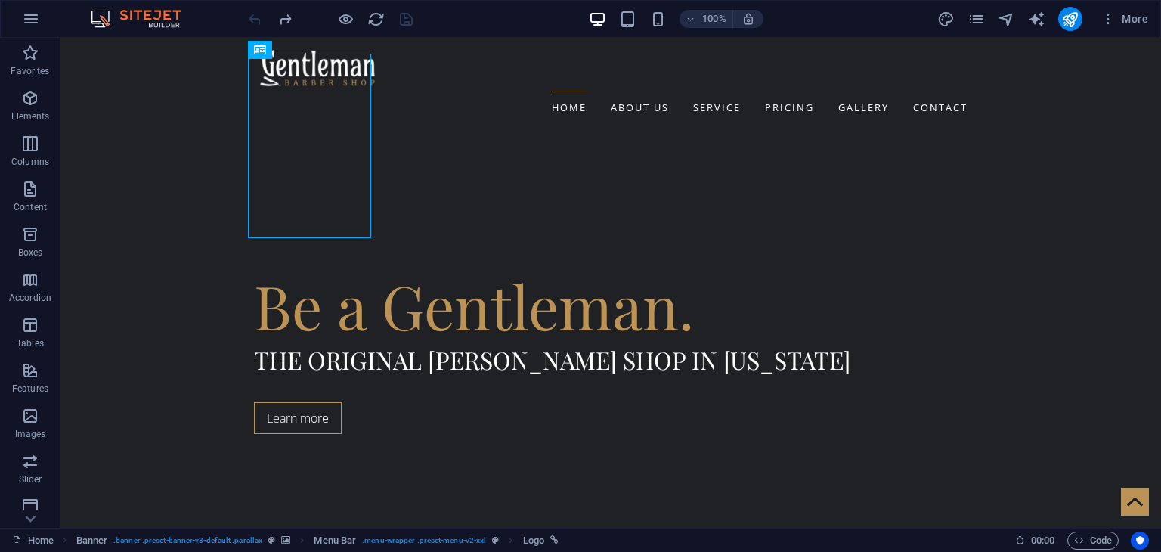
click at [254, 24] on div at bounding box center [330, 19] width 169 height 24
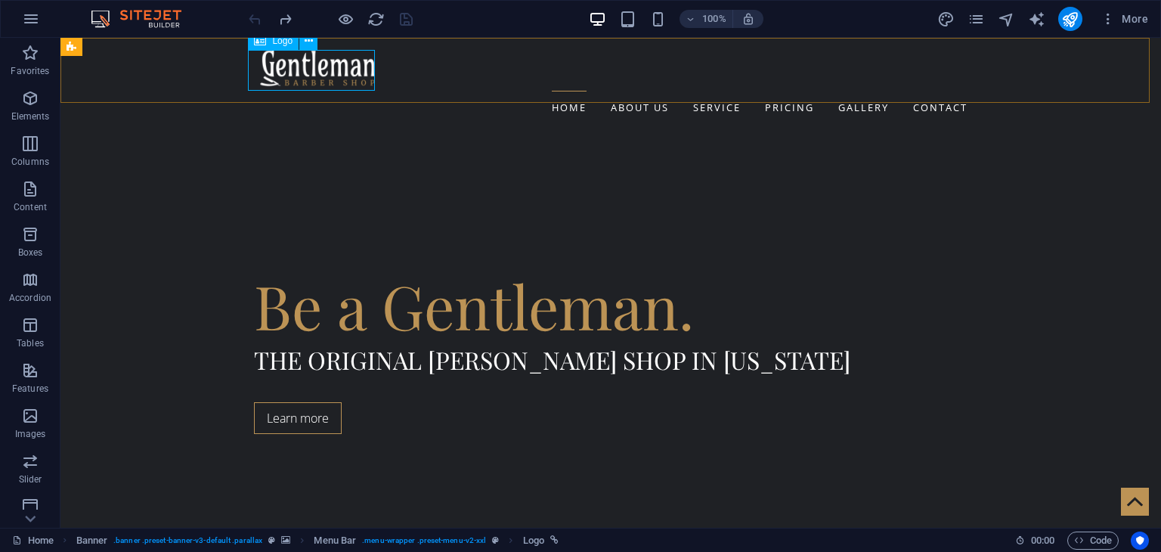
click at [274, 74] on div at bounding box center [610, 70] width 713 height 41
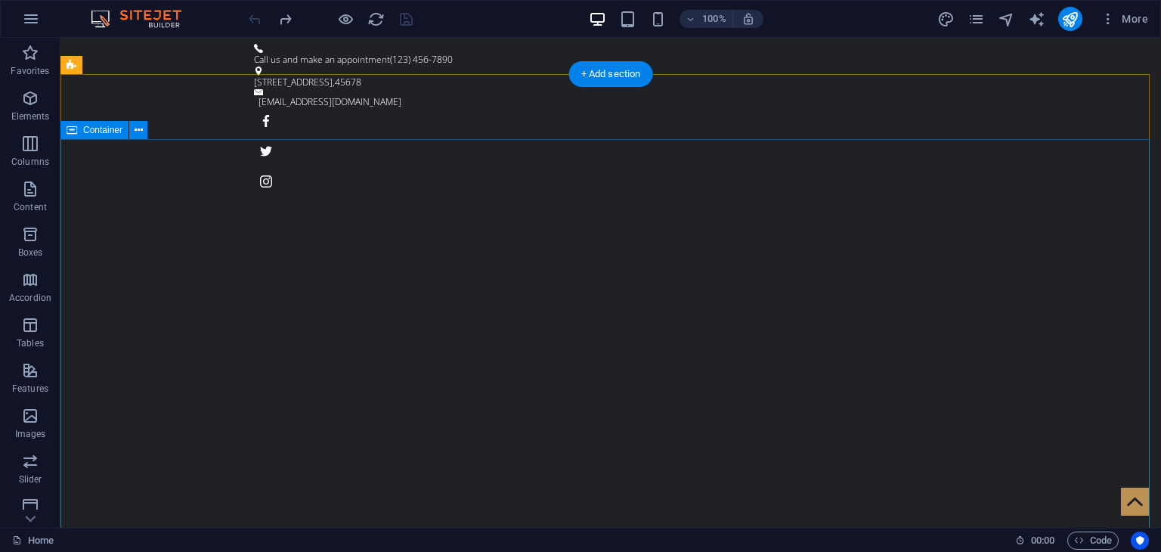
scroll to position [211, 0]
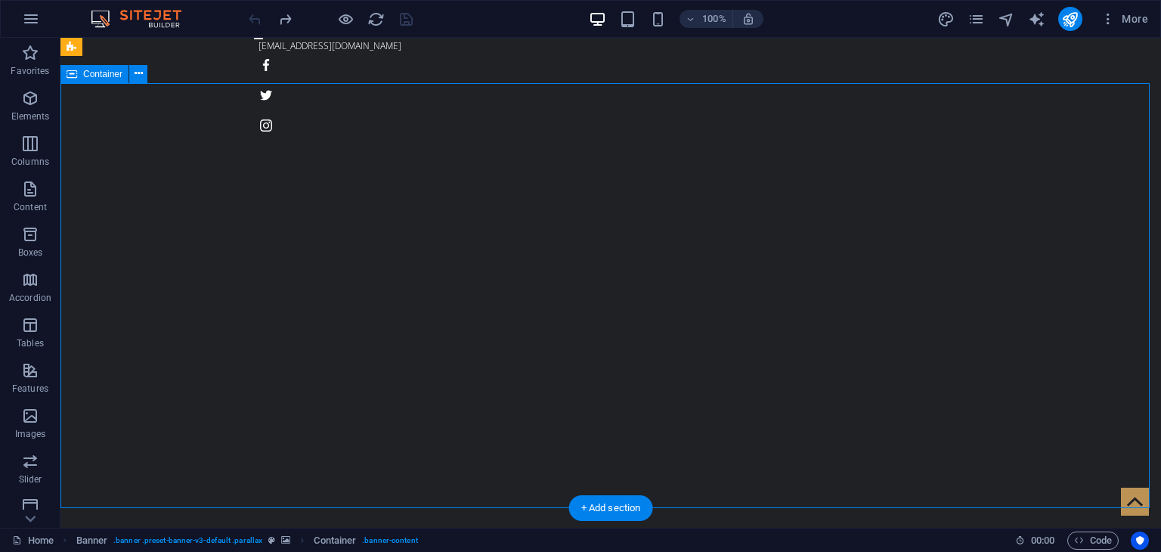
scroll to position [0, 0]
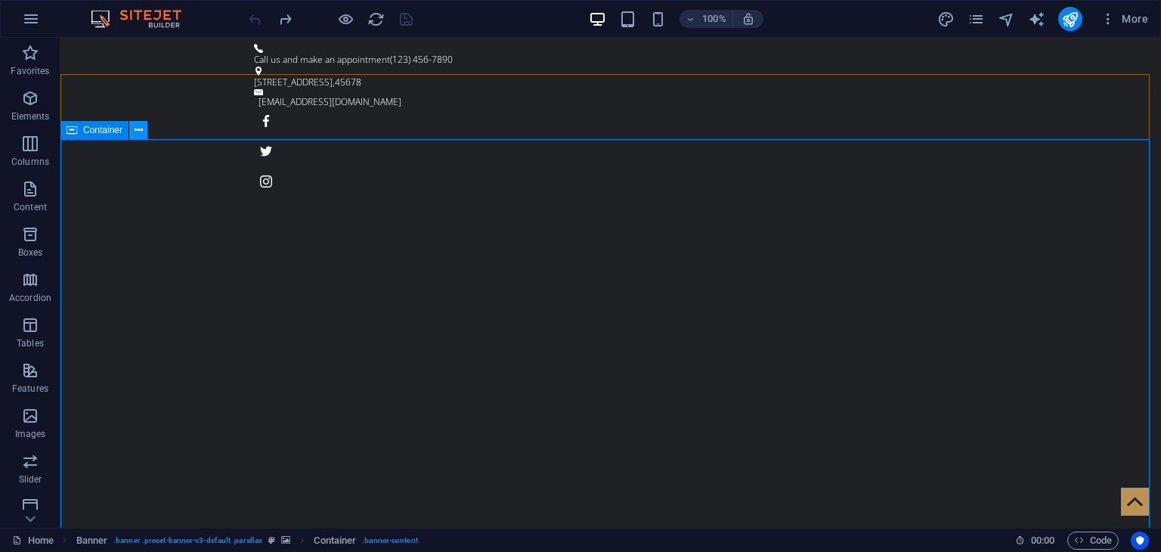
click at [139, 125] on icon at bounding box center [138, 130] width 8 height 16
click at [139, 131] on icon at bounding box center [138, 130] width 8 height 16
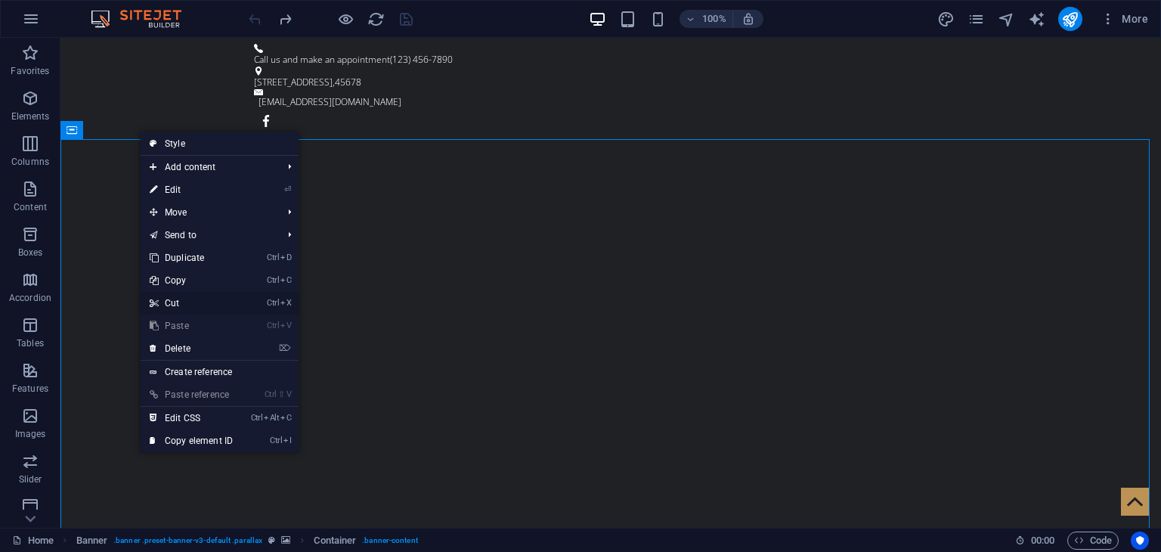
click at [182, 306] on link "Ctrl X Cut" at bounding box center [191, 303] width 101 height 23
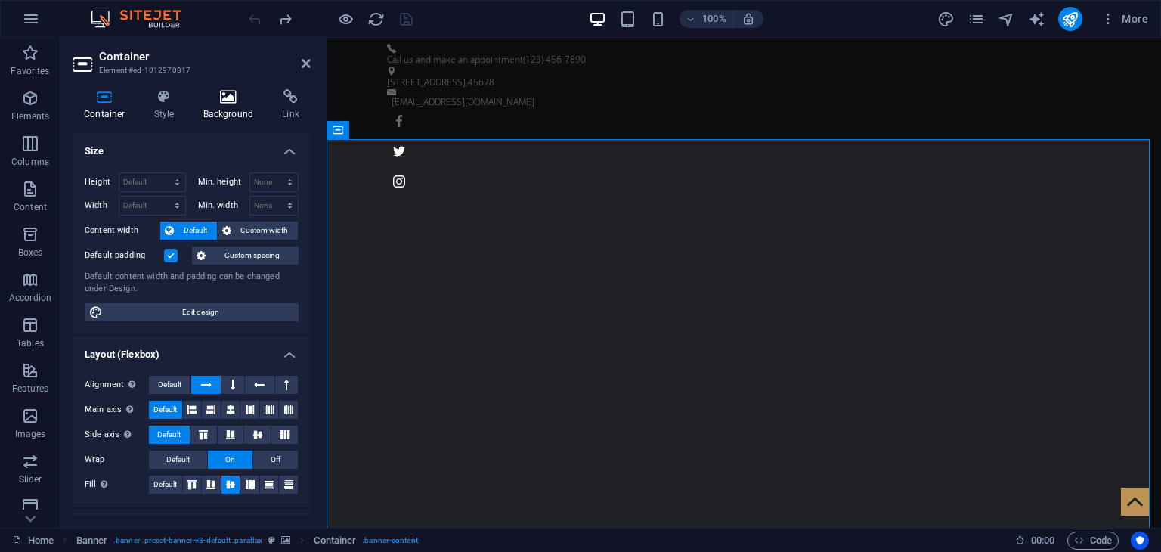
click at [236, 90] on icon at bounding box center [228, 96] width 73 height 15
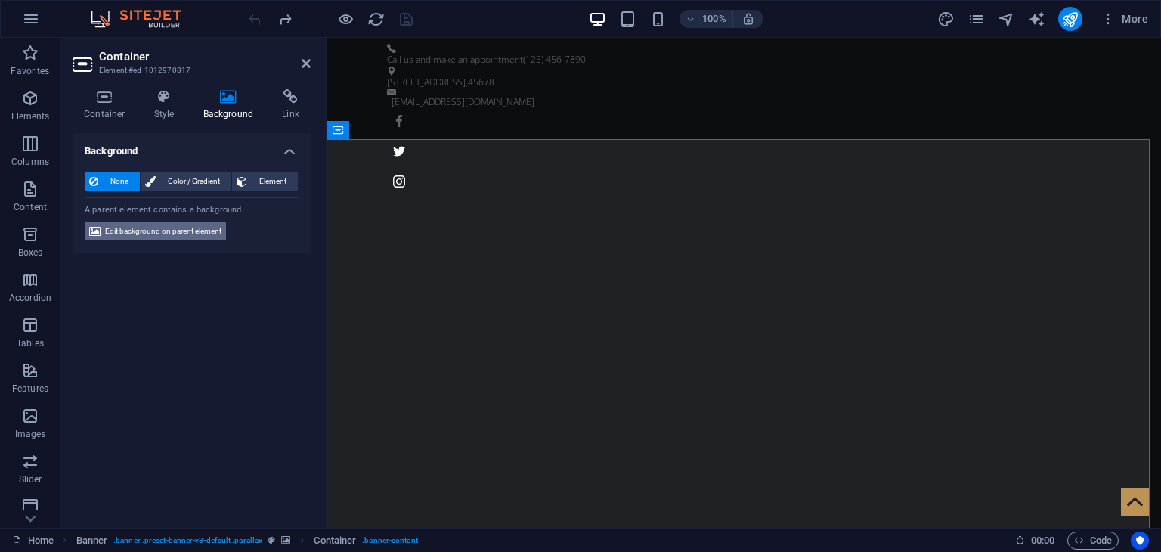
click at [147, 233] on span "Edit background on parent element" at bounding box center [163, 231] width 116 height 18
select select "fade"
select select "s"
select select "ondemand"
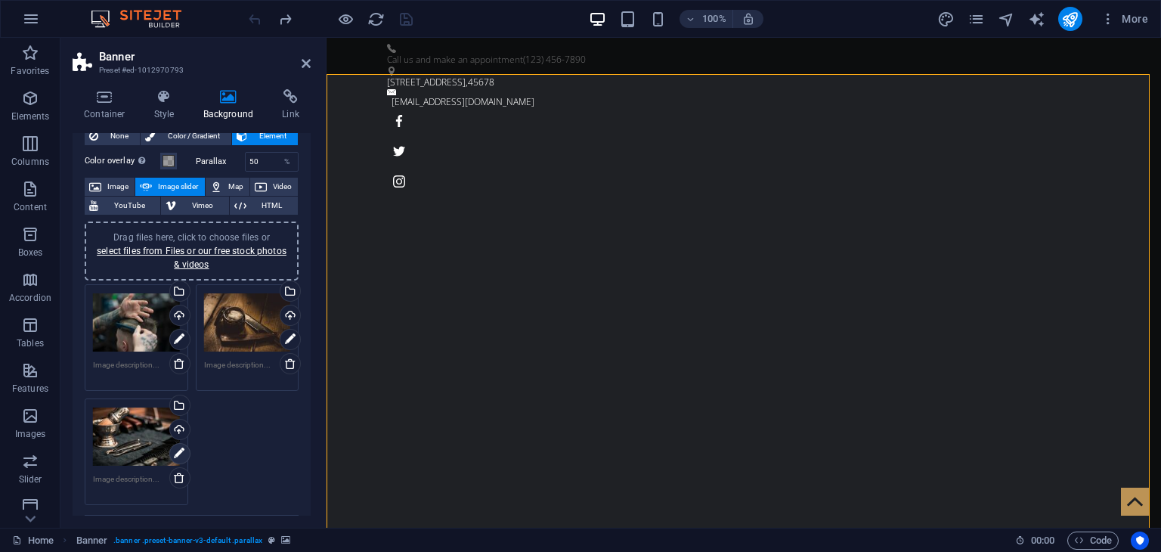
scroll to position [45, 0]
click at [233, 251] on link "select files from Files or our free stock photos & videos" at bounding box center [192, 258] width 190 height 24
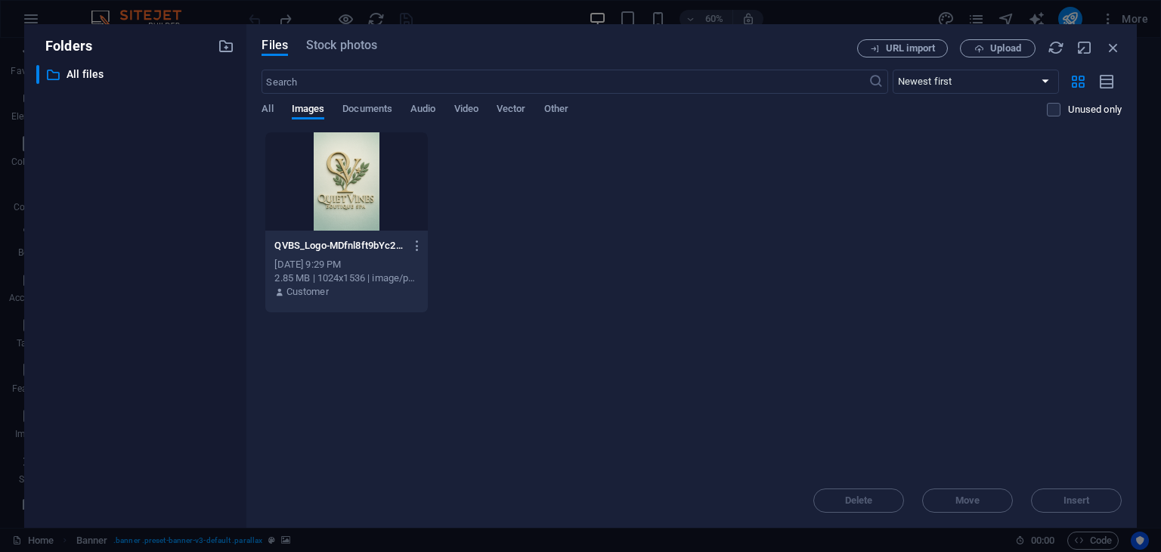
click at [352, 161] on div at bounding box center [346, 181] width 162 height 98
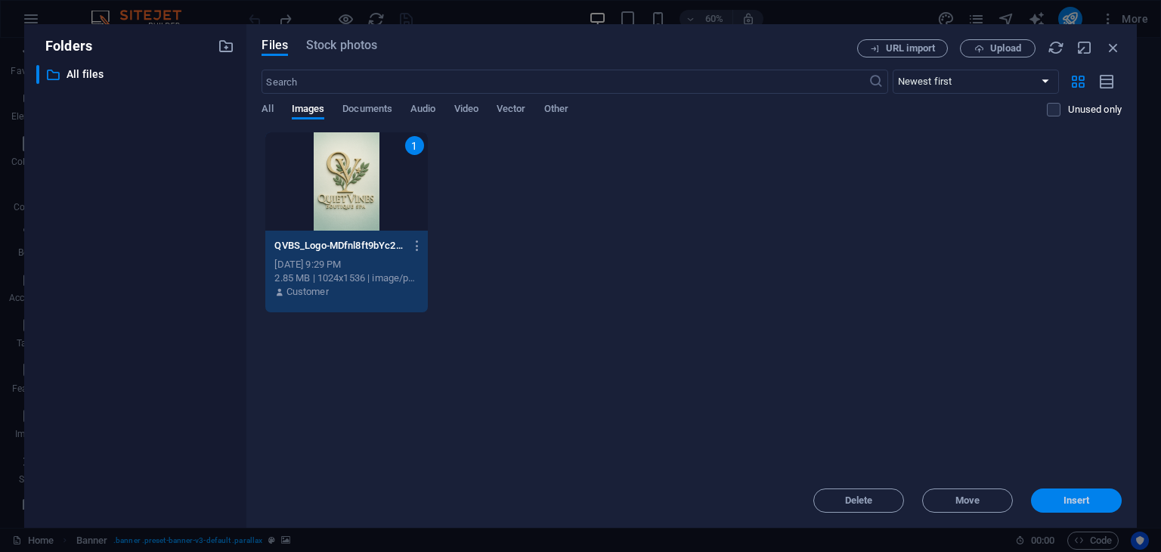
click at [1086, 493] on button "Insert" at bounding box center [1076, 500] width 91 height 24
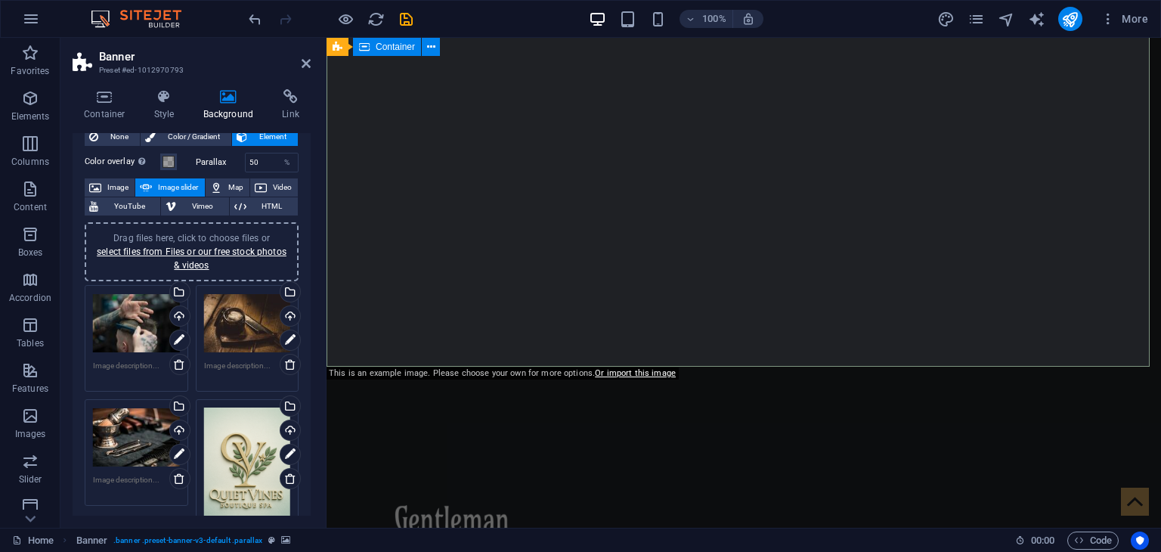
scroll to position [196, 0]
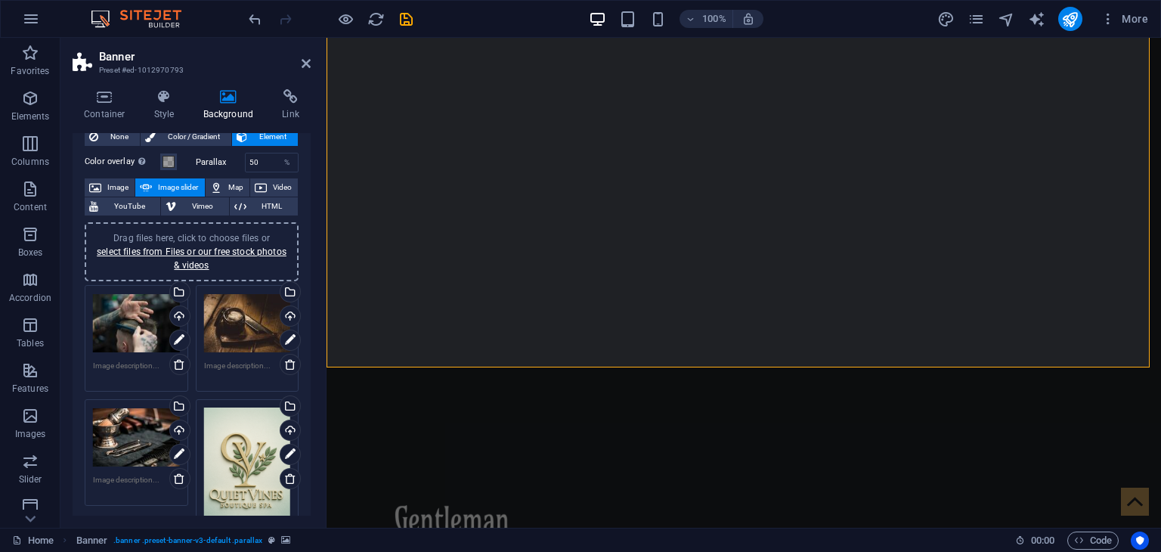
click at [231, 456] on div "Drag files here, click to choose files or select files from Files or our free s…" at bounding box center [247, 472] width 87 height 130
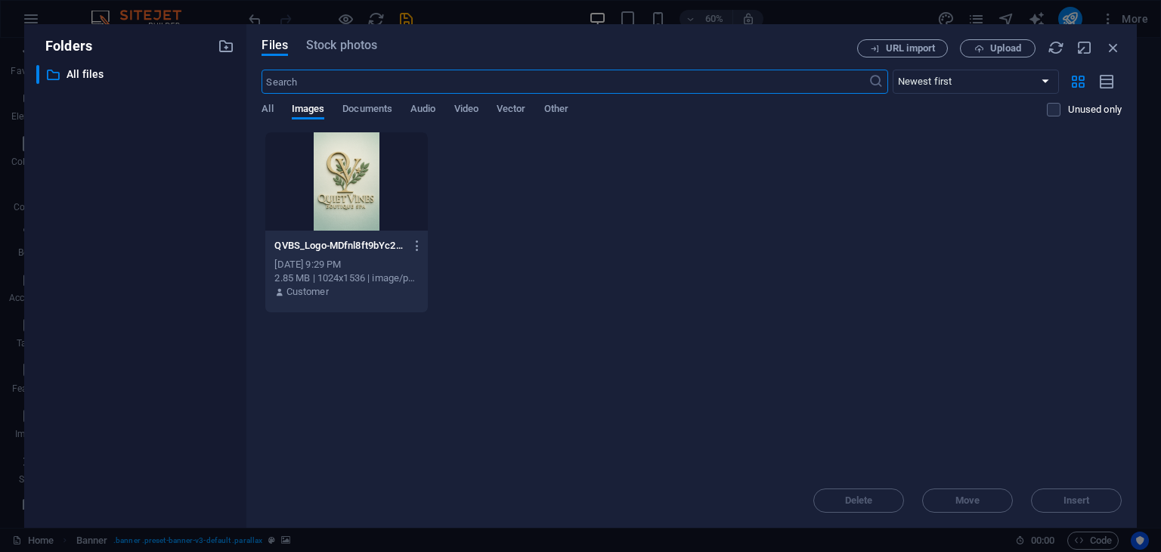
click at [359, 162] on div at bounding box center [346, 181] width 162 height 98
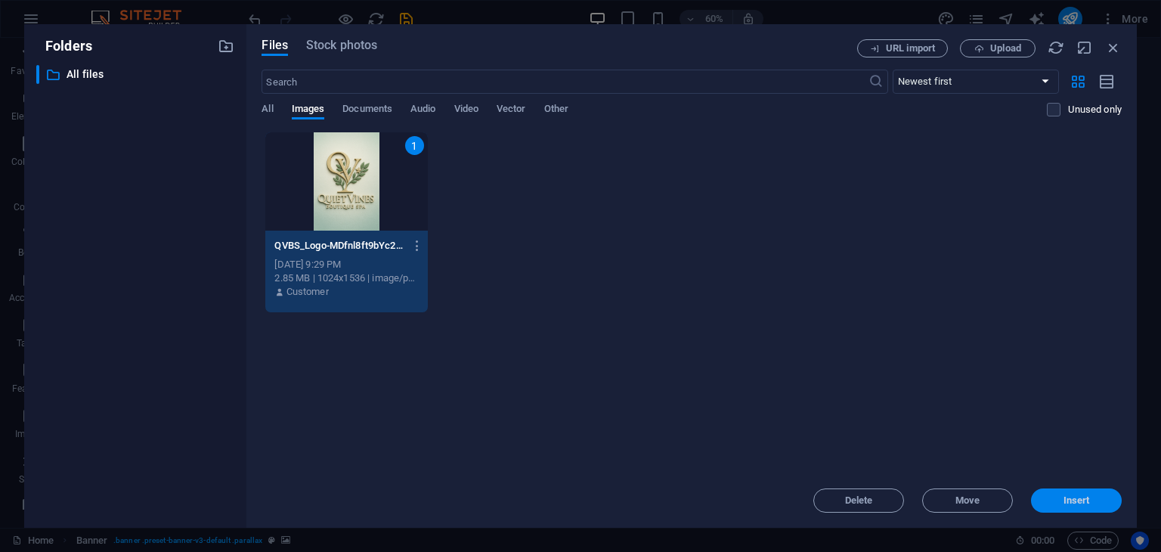
click at [1050, 501] on span "Insert" at bounding box center [1076, 500] width 79 height 9
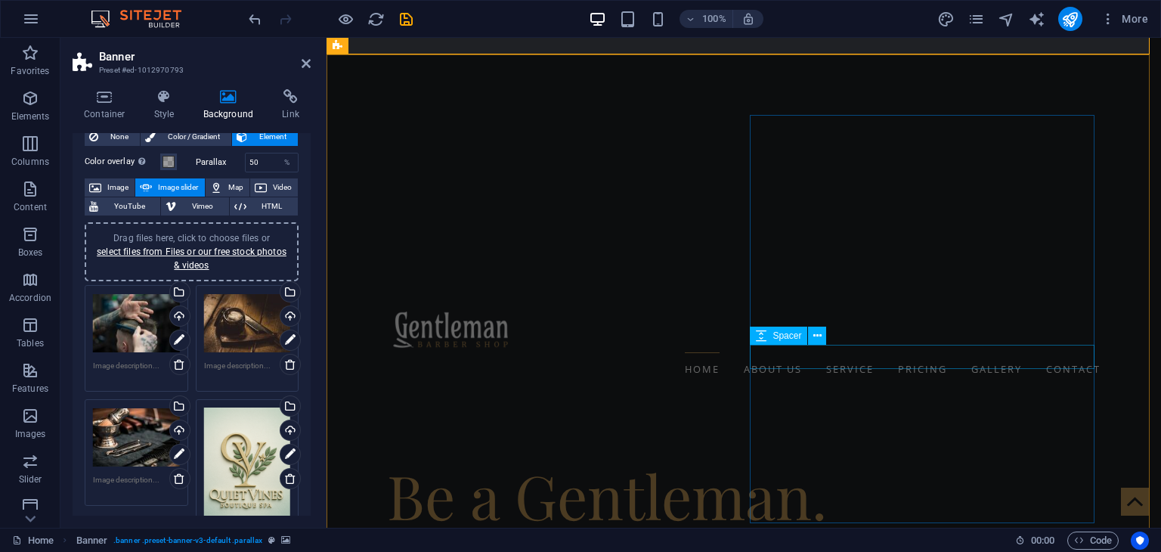
scroll to position [278, 0]
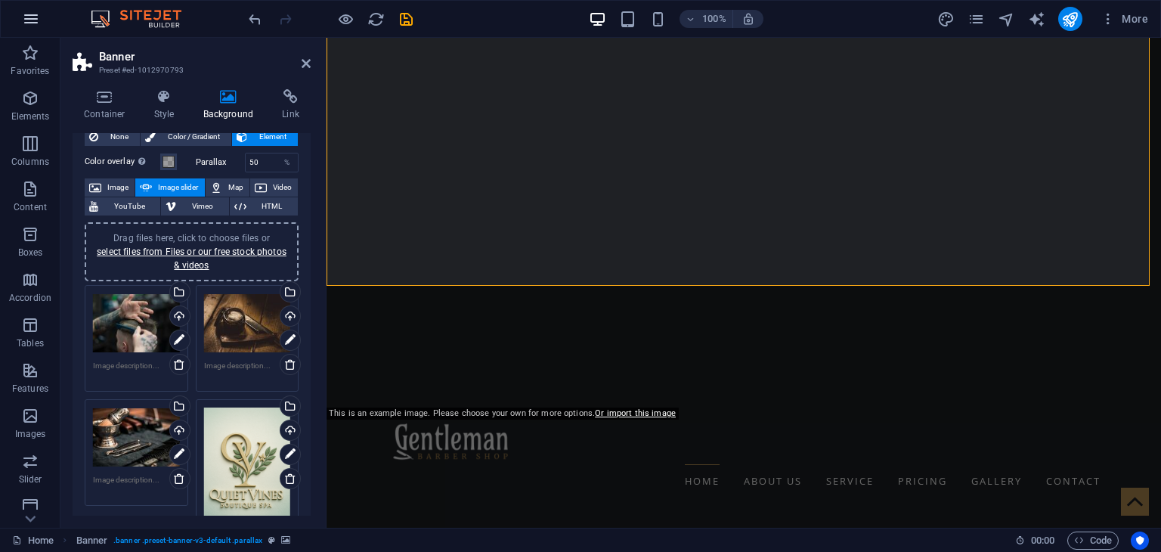
click at [22, 26] on icon "button" at bounding box center [31, 19] width 18 height 18
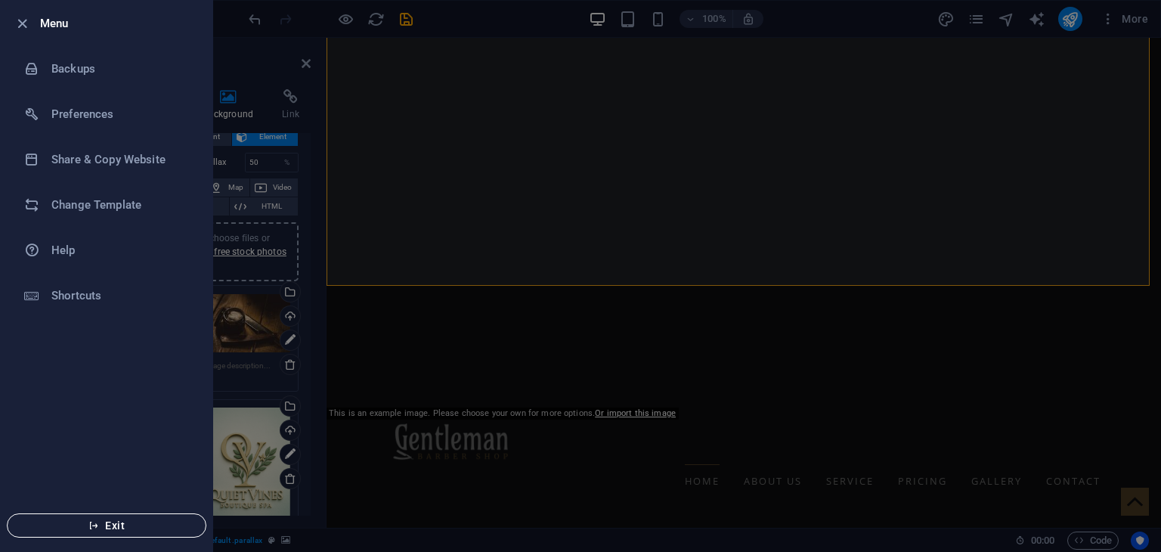
click at [118, 528] on span "Exit" at bounding box center [107, 525] width 174 height 12
